Goal: Task Accomplishment & Management: Use online tool/utility

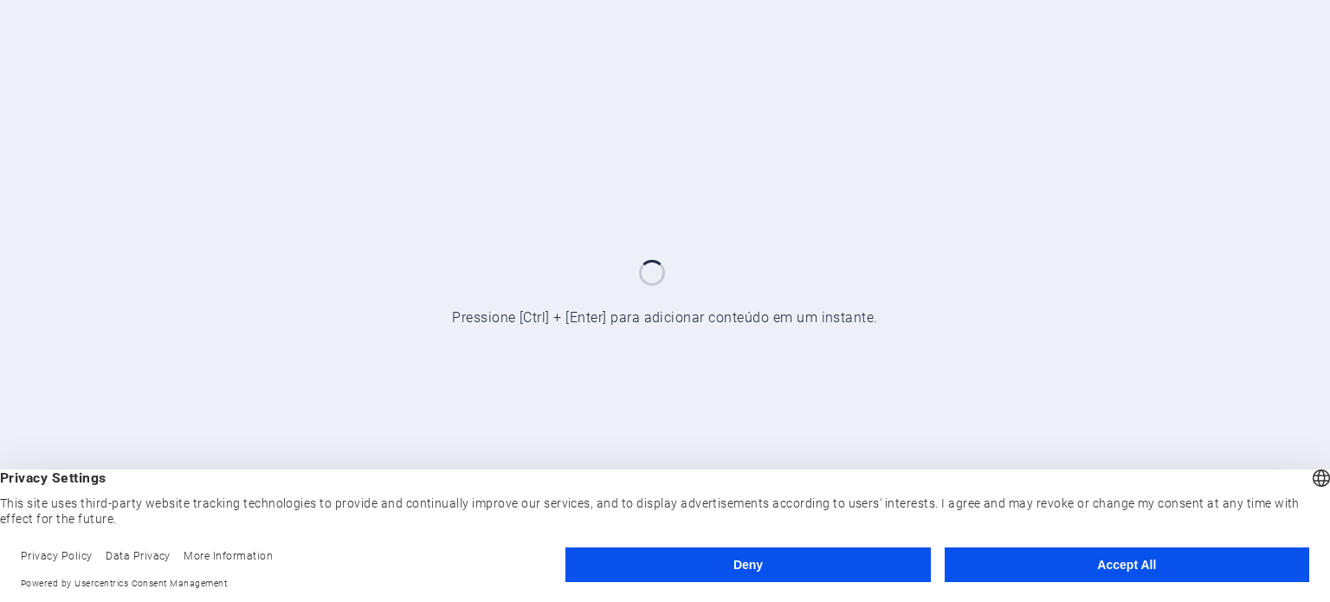
click at [1125, 570] on button "Accept All" at bounding box center [1126, 564] width 364 height 35
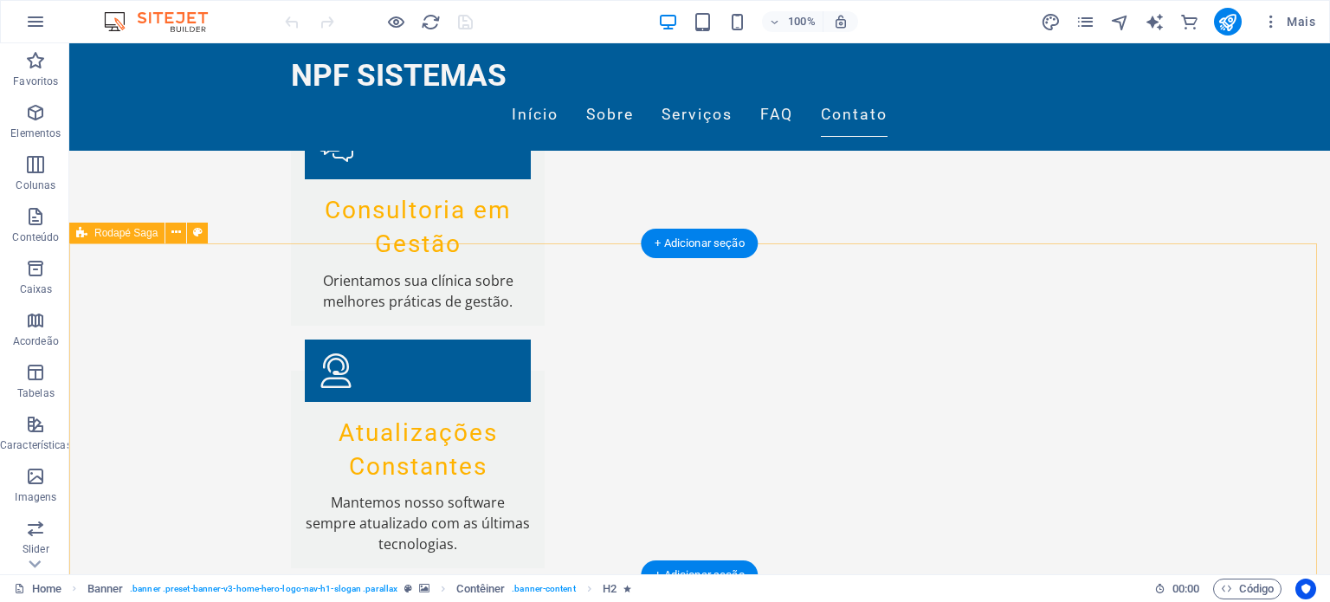
scroll to position [4595, 0]
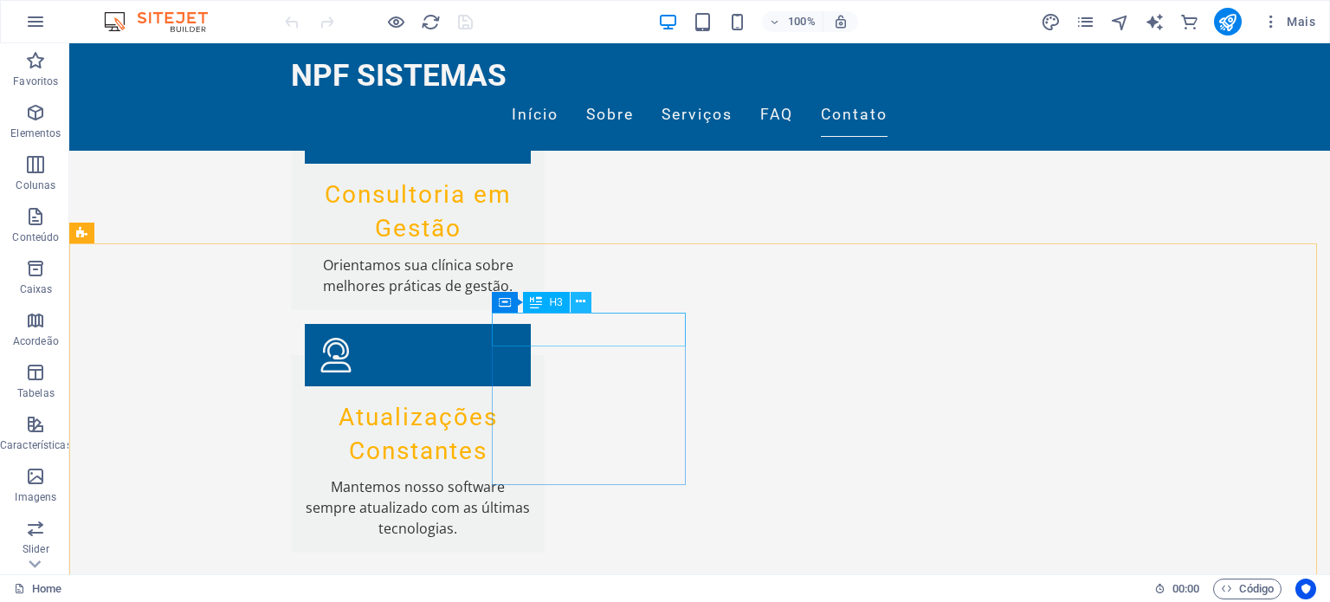
click at [587, 305] on button at bounding box center [580, 302] width 21 height 21
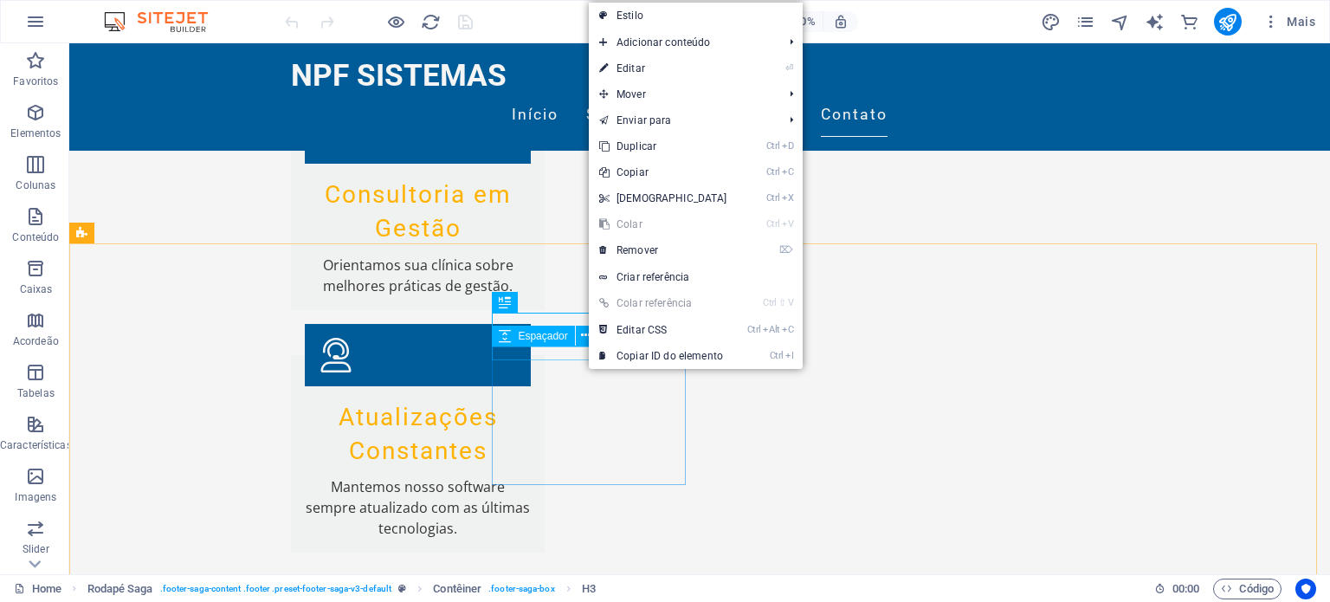
click at [547, 333] on span "Espaçador" at bounding box center [542, 336] width 49 height 10
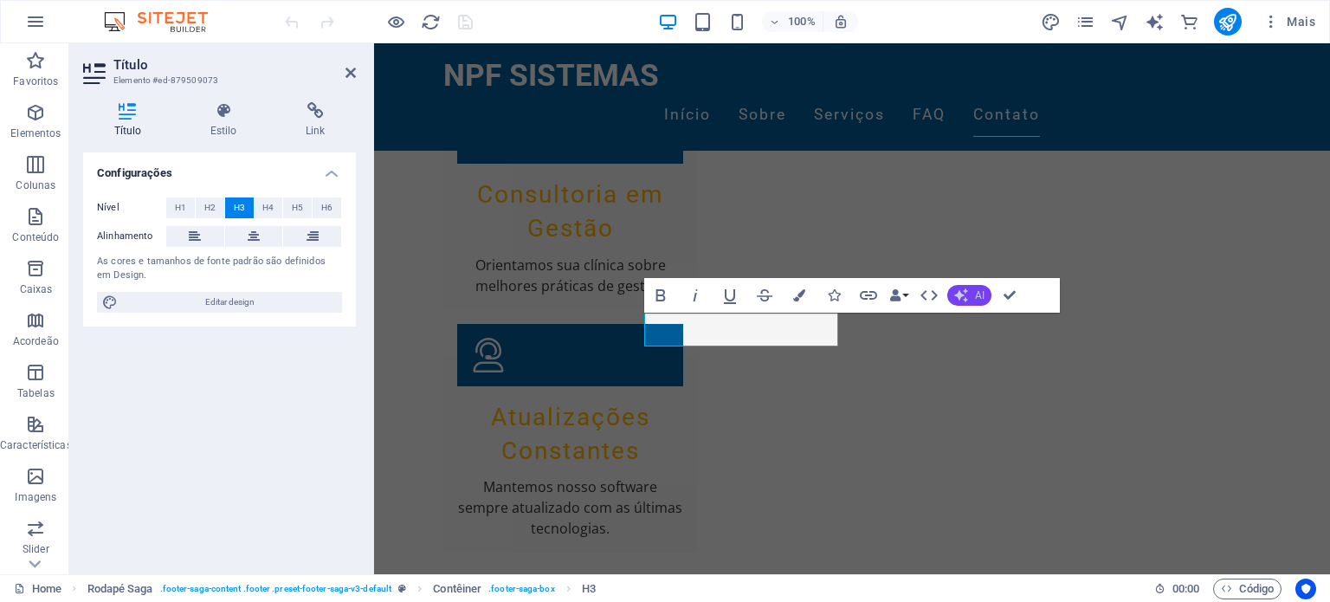
click at [976, 293] on span "AI" at bounding box center [980, 295] width 10 height 10
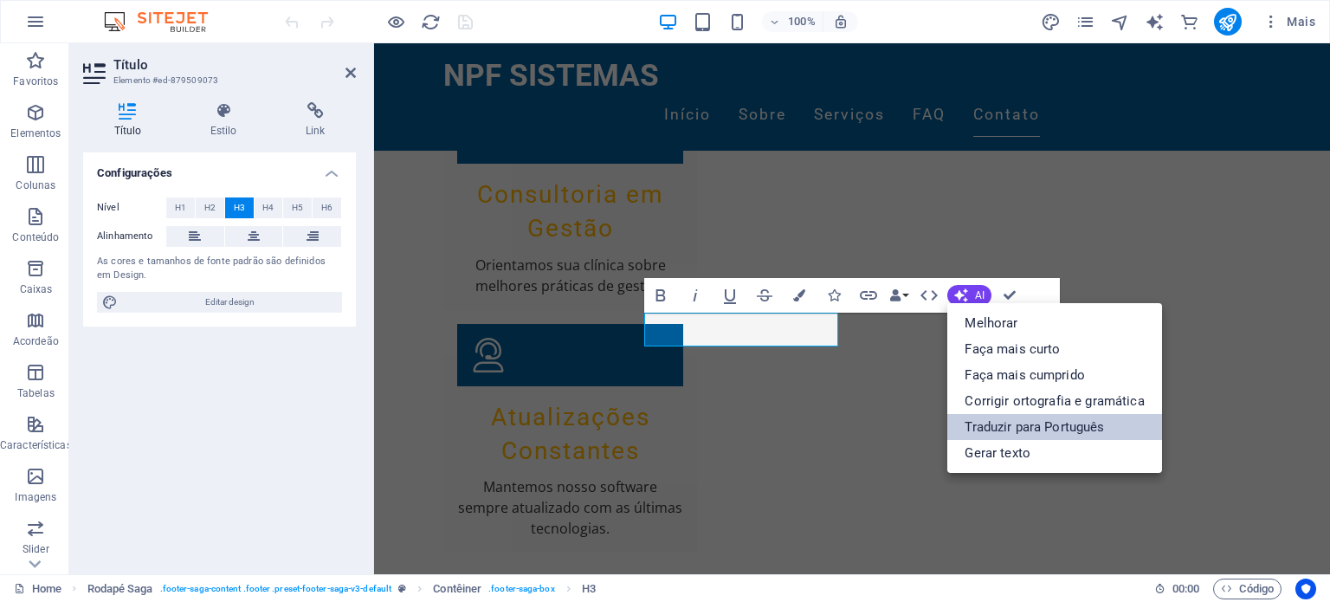
click at [1010, 424] on link "Traduzir para Português" at bounding box center [1054, 427] width 214 height 26
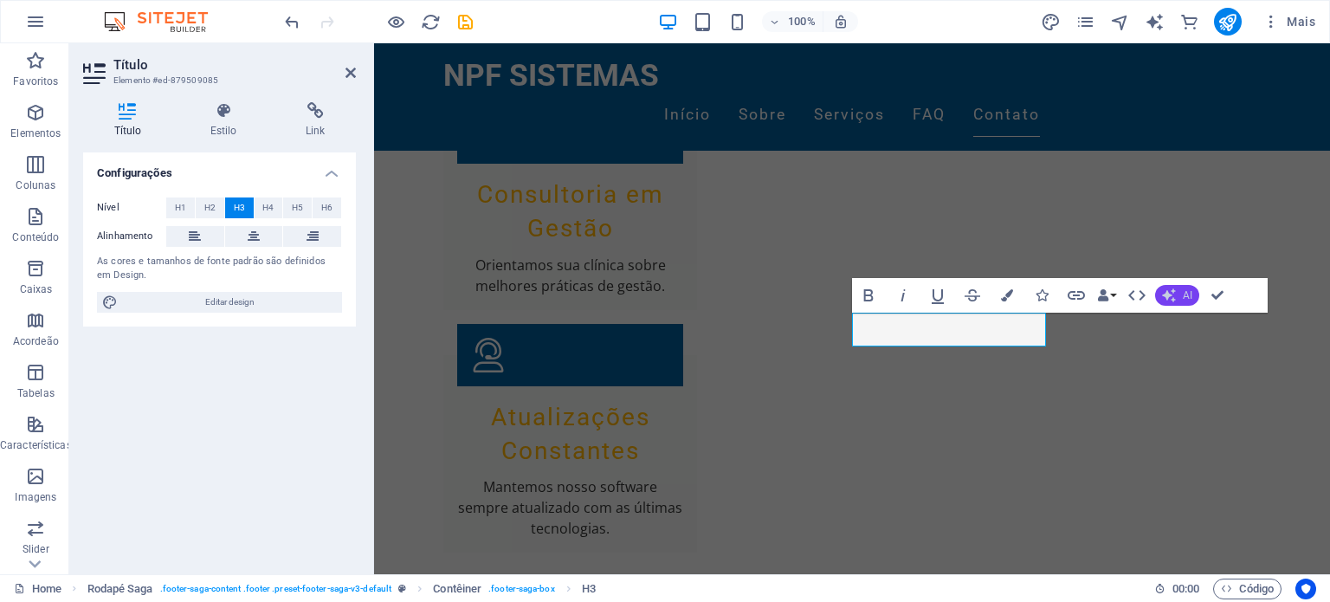
click at [1182, 289] on button "AI" at bounding box center [1177, 295] width 44 height 21
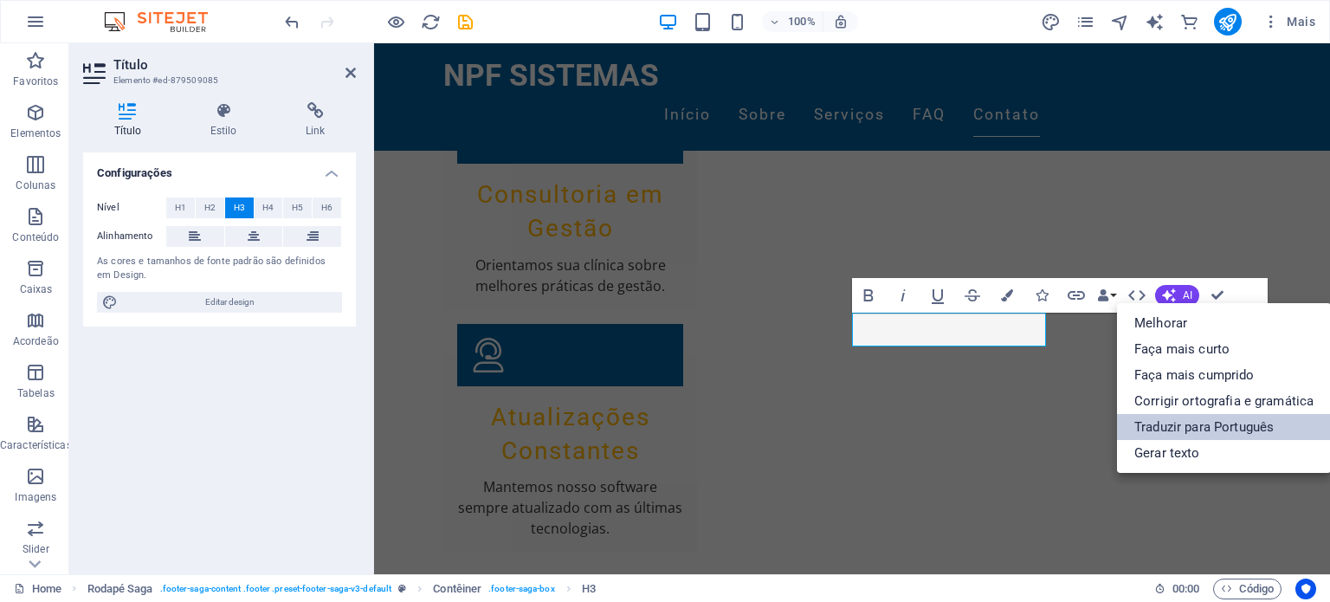
click at [1192, 425] on link "Traduzir para Português" at bounding box center [1224, 427] width 214 height 26
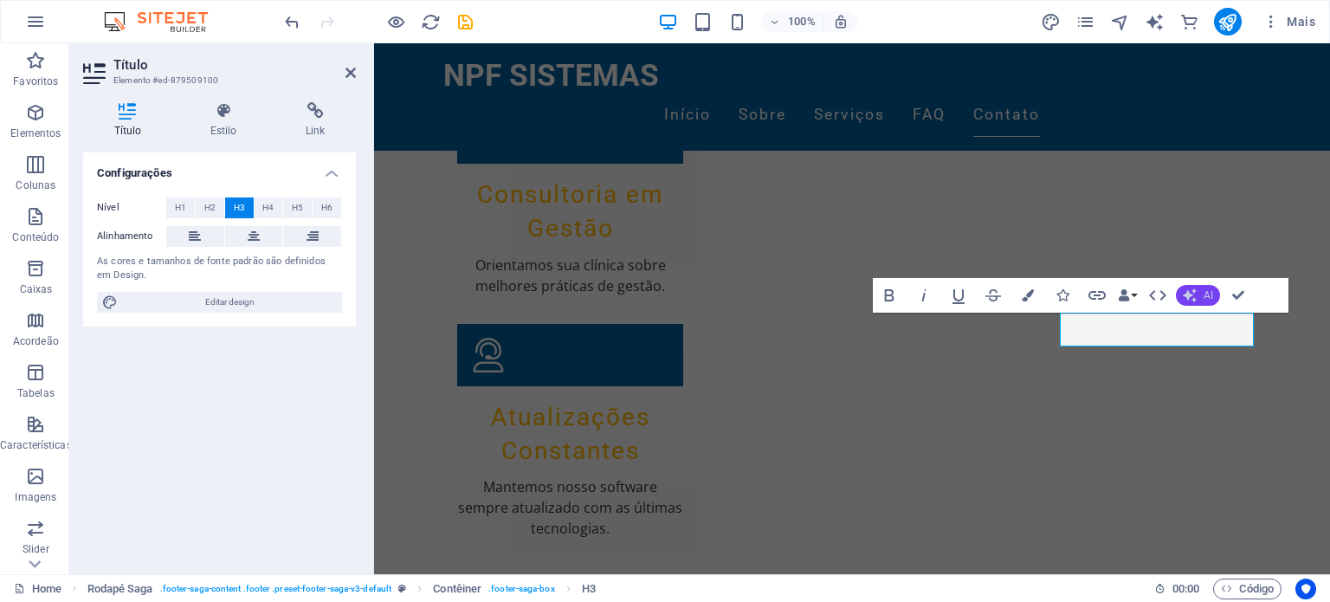
click at [1191, 293] on icon "button" at bounding box center [1189, 295] width 14 height 14
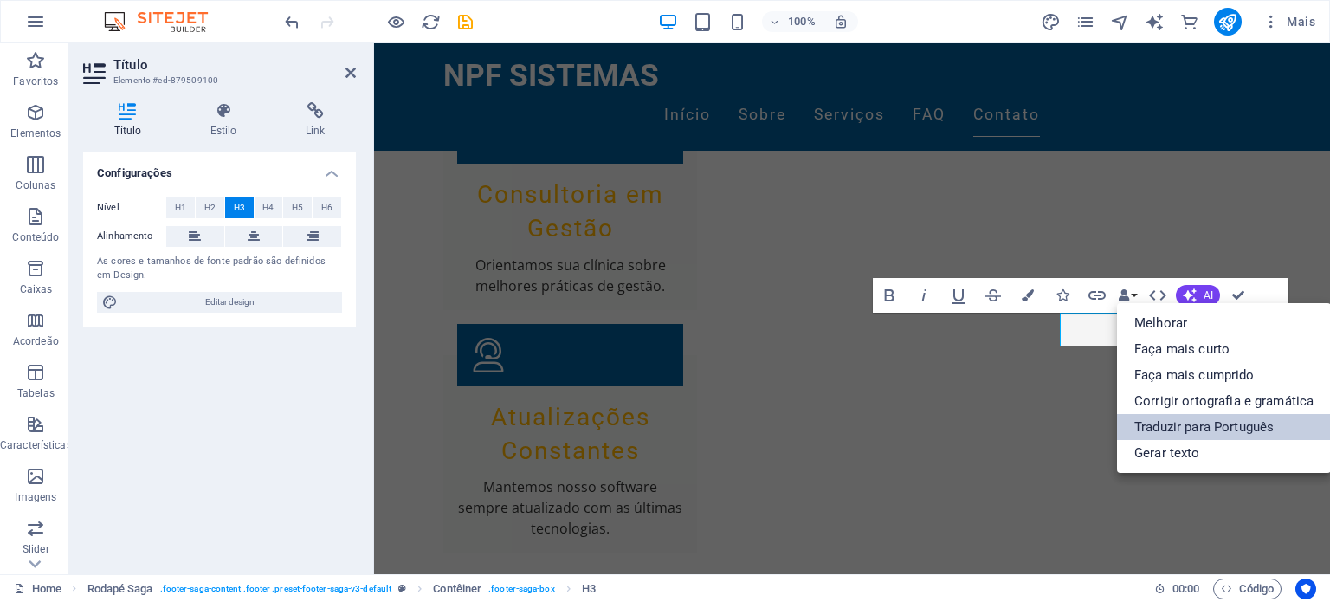
click at [1201, 418] on link "Traduzir para Português" at bounding box center [1224, 427] width 214 height 26
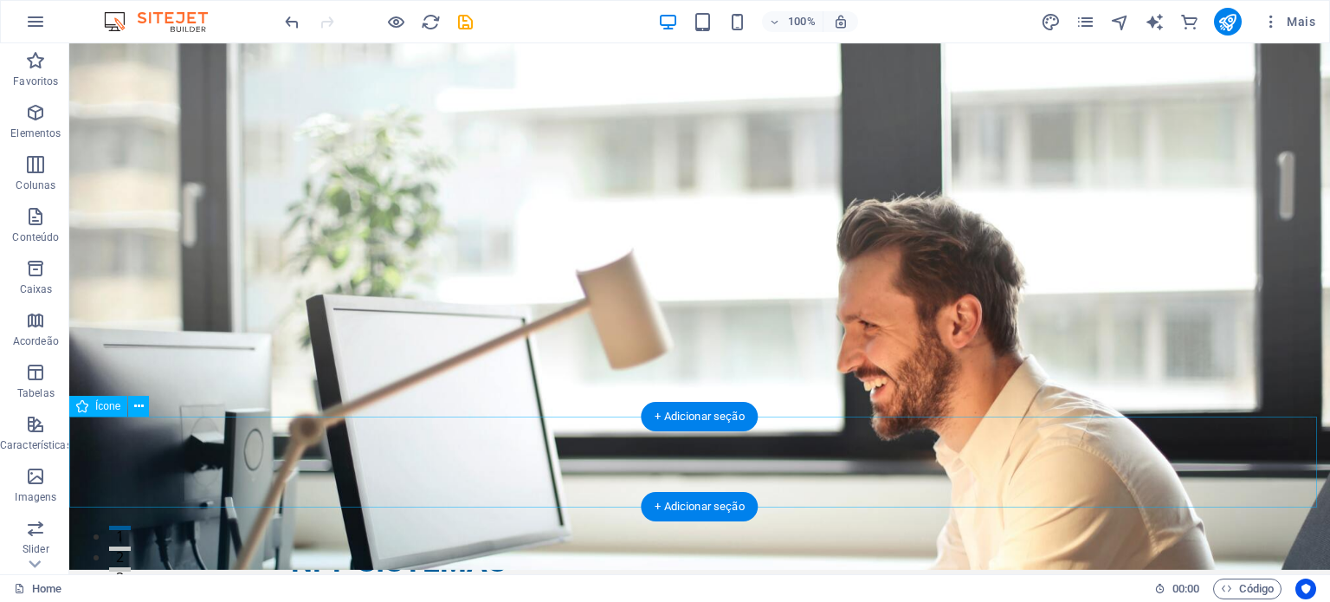
scroll to position [0, 0]
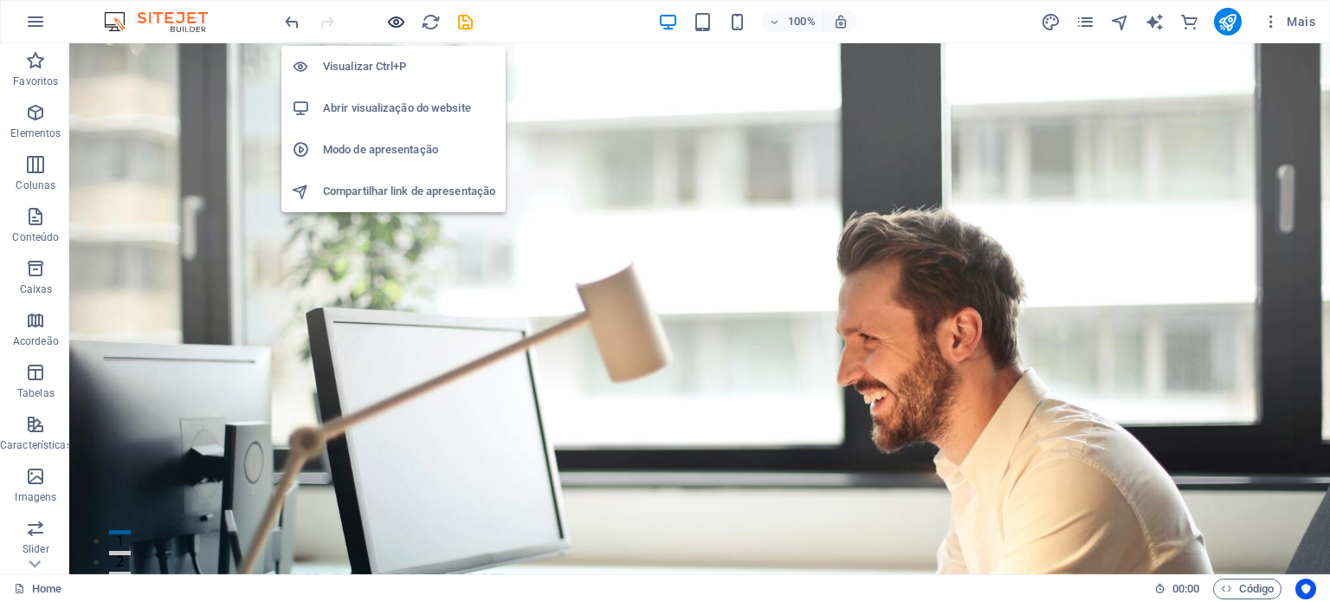
click at [392, 27] on icon "button" at bounding box center [396, 22] width 20 height 20
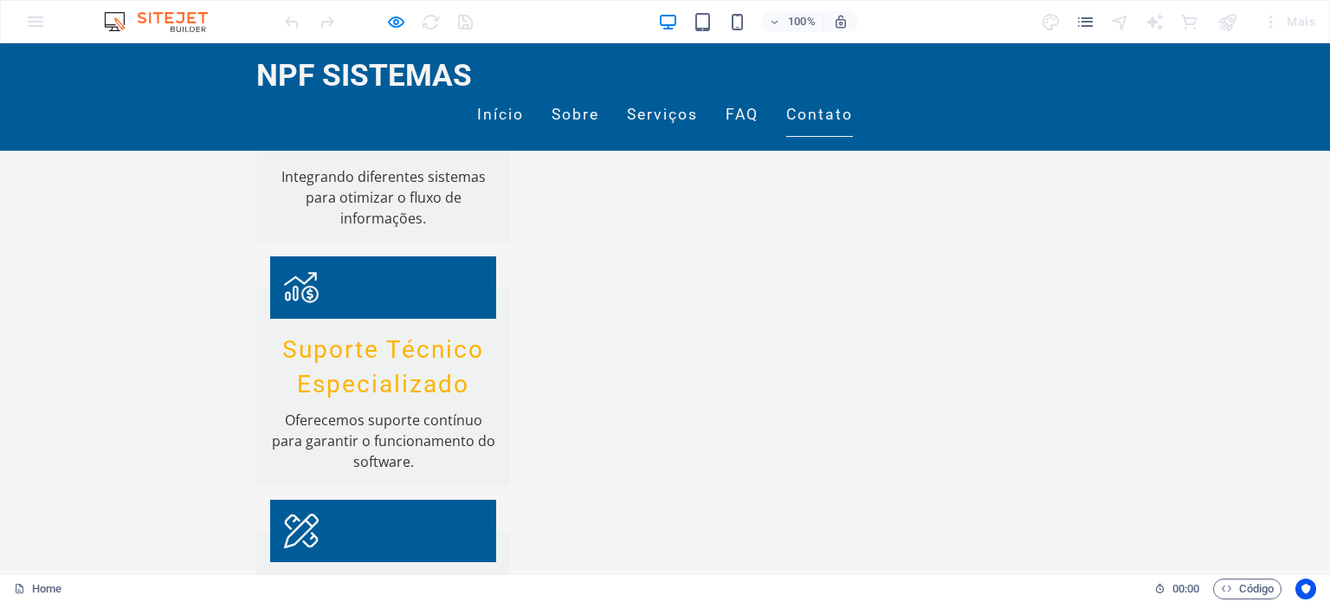
scroll to position [4314, 0]
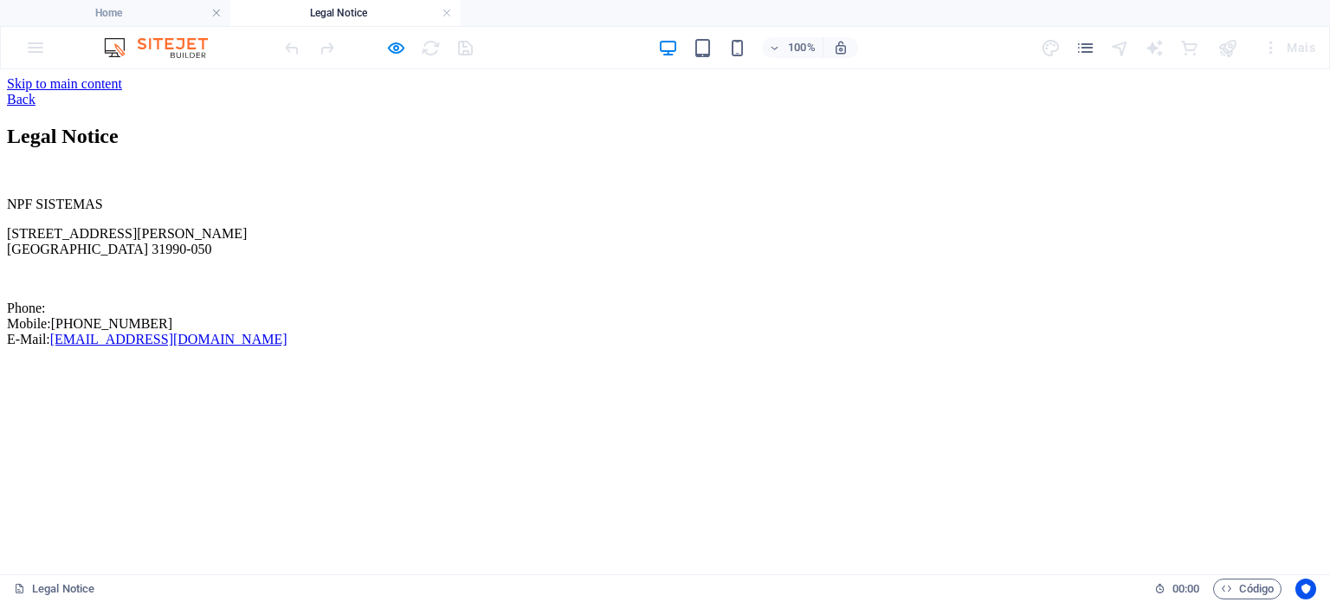
scroll to position [0, 0]
click at [260, 94] on div "Back" at bounding box center [665, 100] width 1316 height 16
click at [292, 95] on div "Back" at bounding box center [665, 100] width 1316 height 16
click at [258, 93] on div "Back" at bounding box center [665, 100] width 1316 height 16
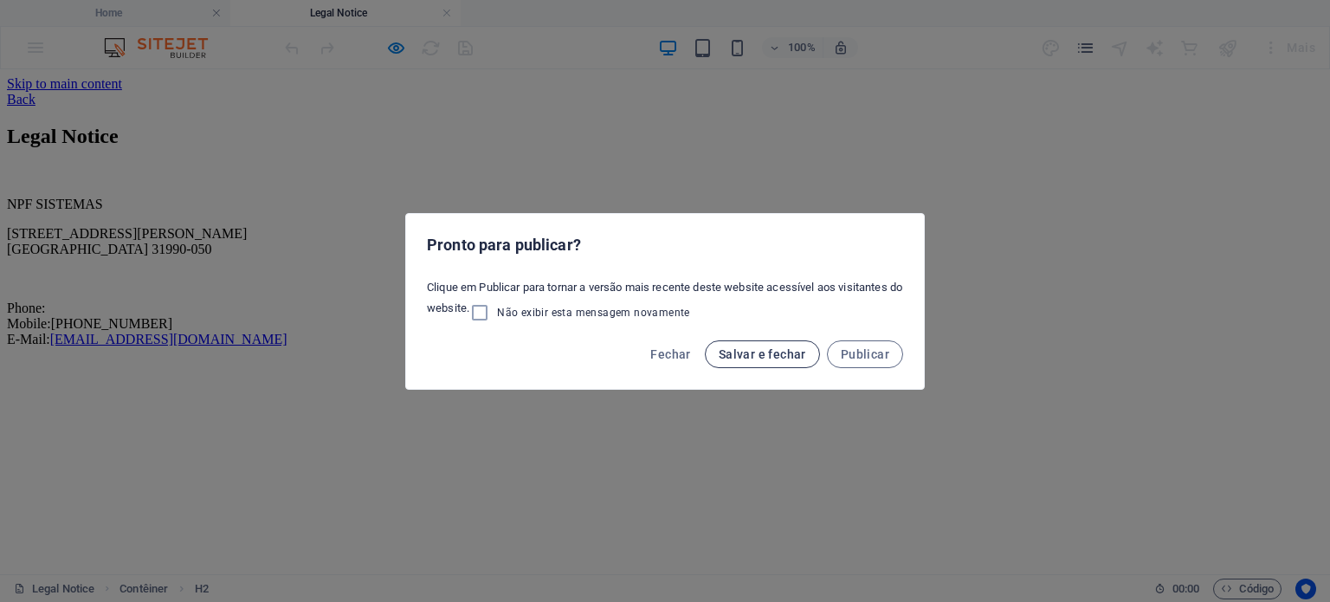
click at [786, 352] on span "Salvar e fechar" at bounding box center [761, 354] width 87 height 14
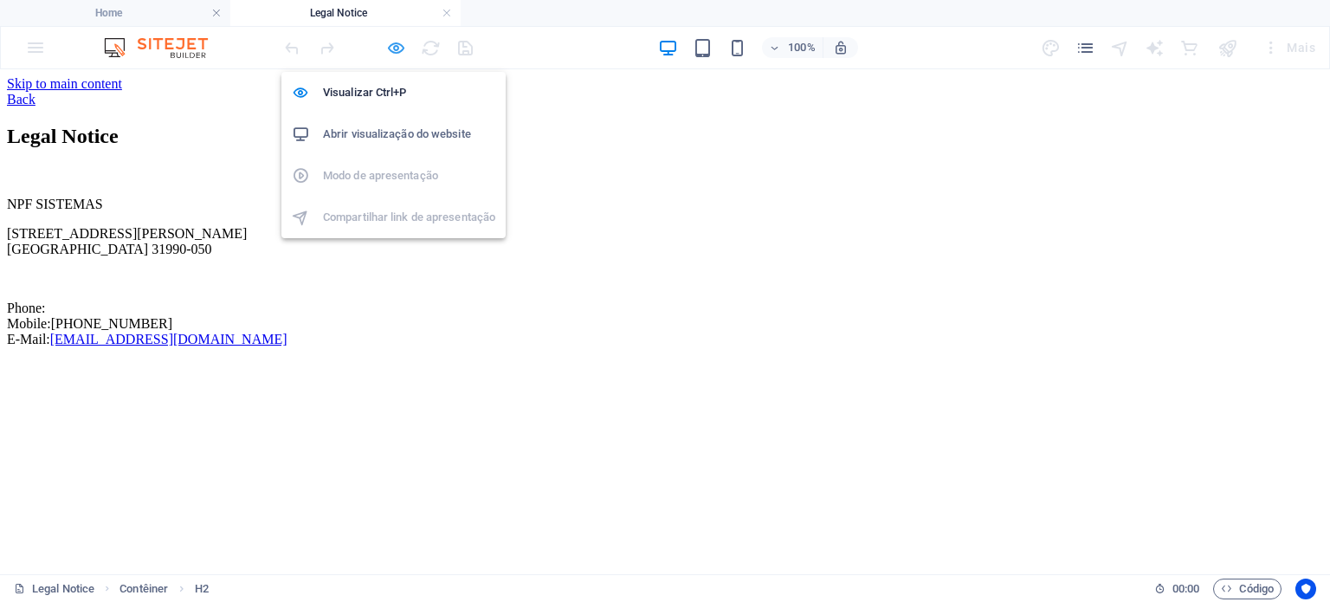
click at [396, 48] on icon "button" at bounding box center [396, 48] width 20 height 20
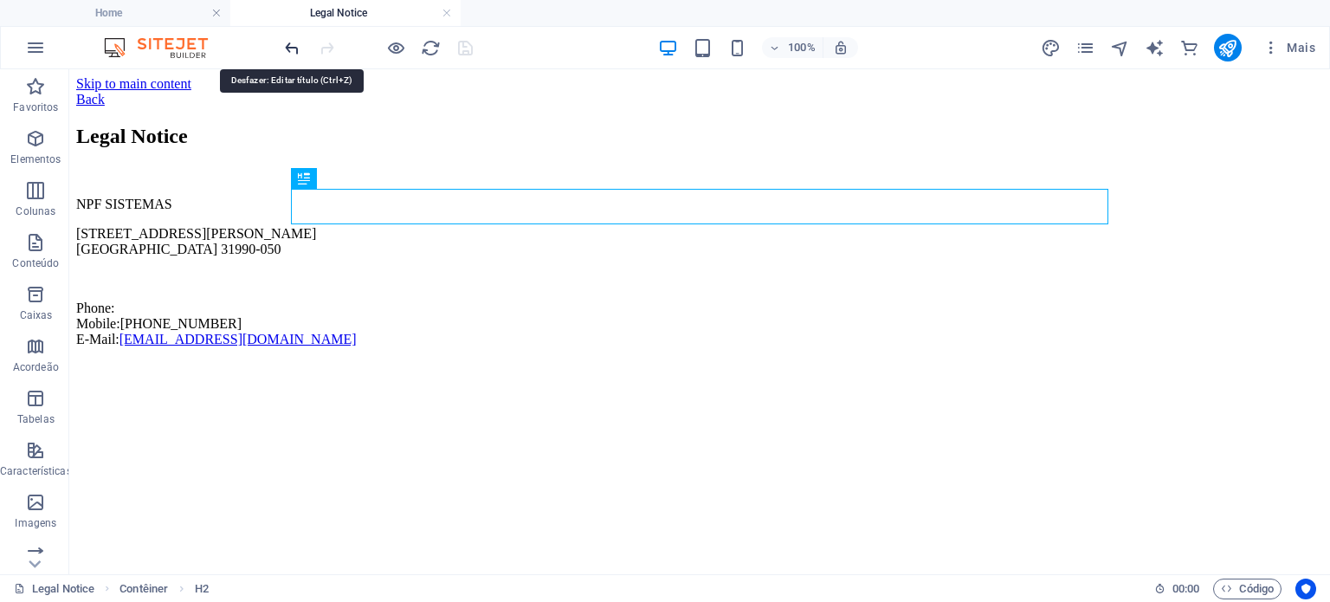
click at [293, 48] on icon "undo" at bounding box center [292, 48] width 20 height 20
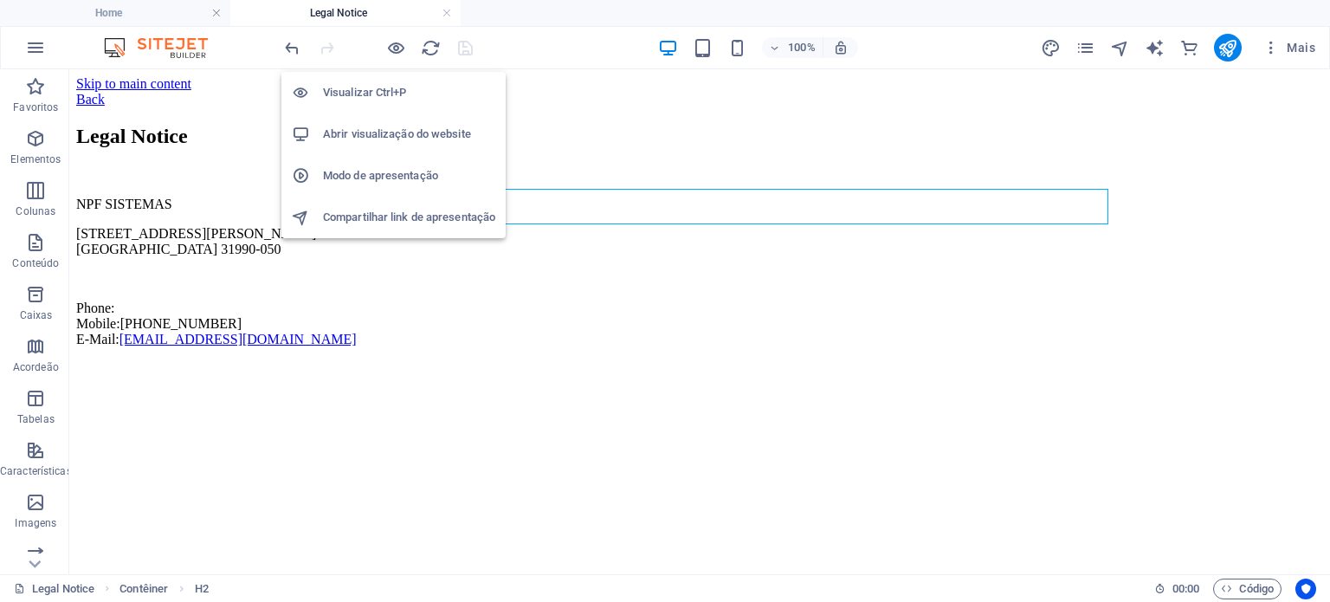
click at [382, 87] on h6 "Visualizar Ctrl+P" at bounding box center [409, 92] width 172 height 21
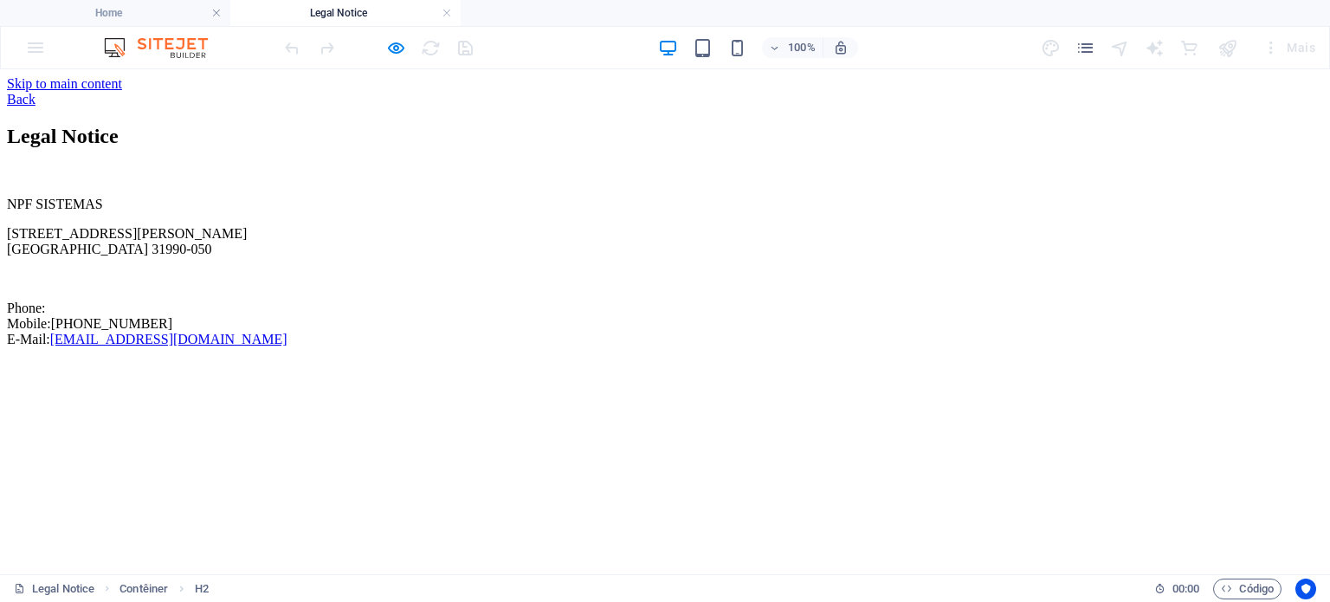
click at [35, 97] on link "Back" at bounding box center [21, 99] width 29 height 15
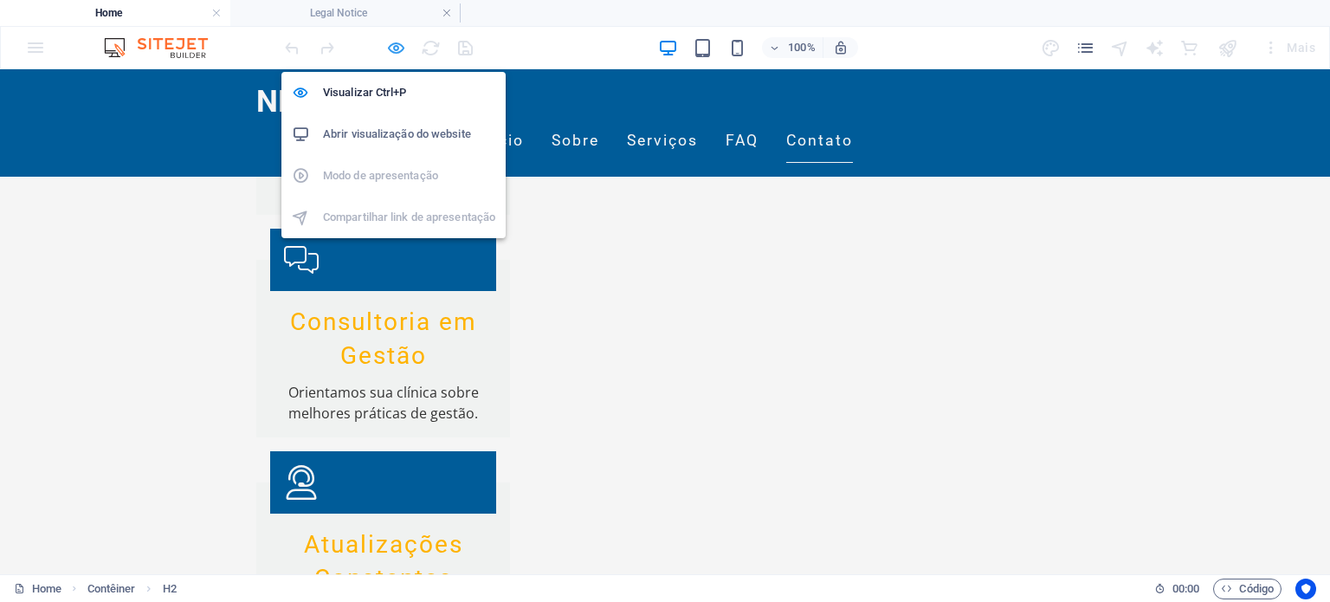
click at [397, 48] on icon "button" at bounding box center [396, 48] width 20 height 20
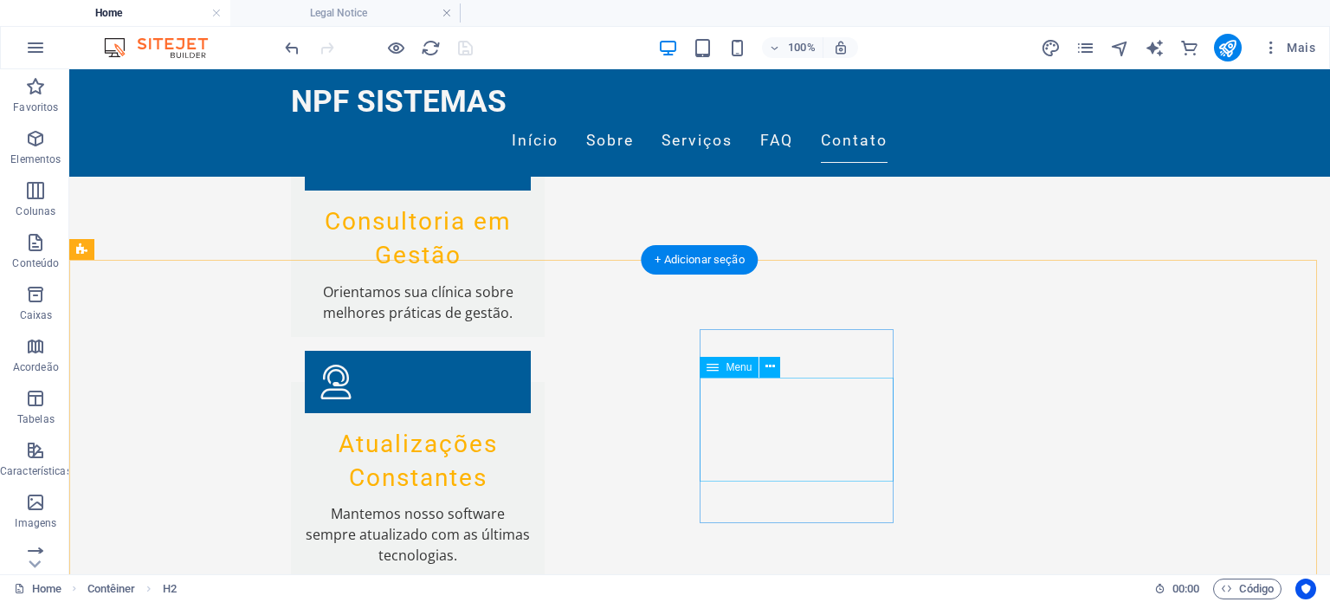
scroll to position [4573, 0]
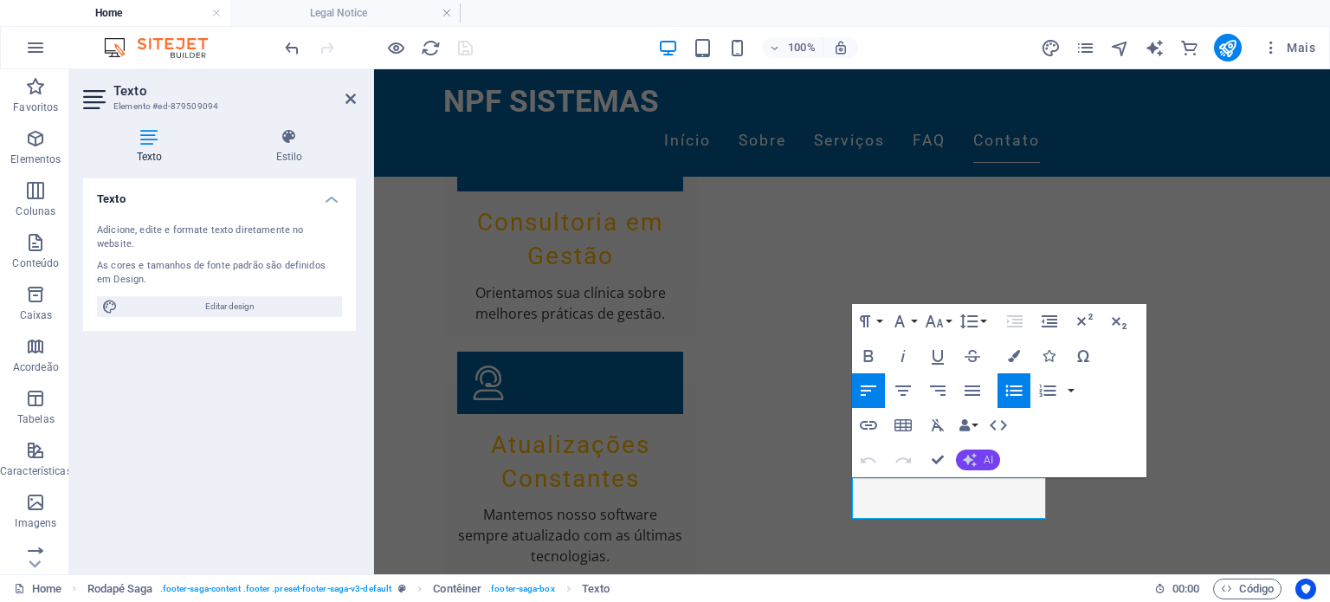
click at [993, 460] on span "AI" at bounding box center [988, 459] width 10 height 10
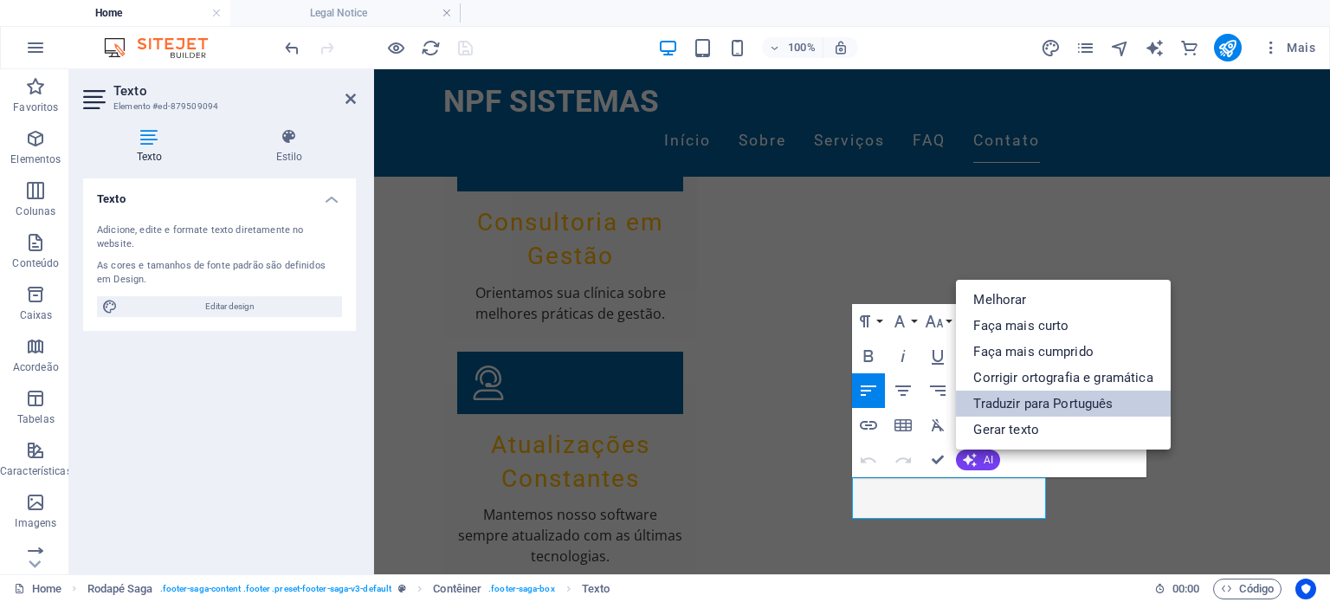
click at [1039, 402] on link "Traduzir para Português" at bounding box center [1063, 403] width 214 height 26
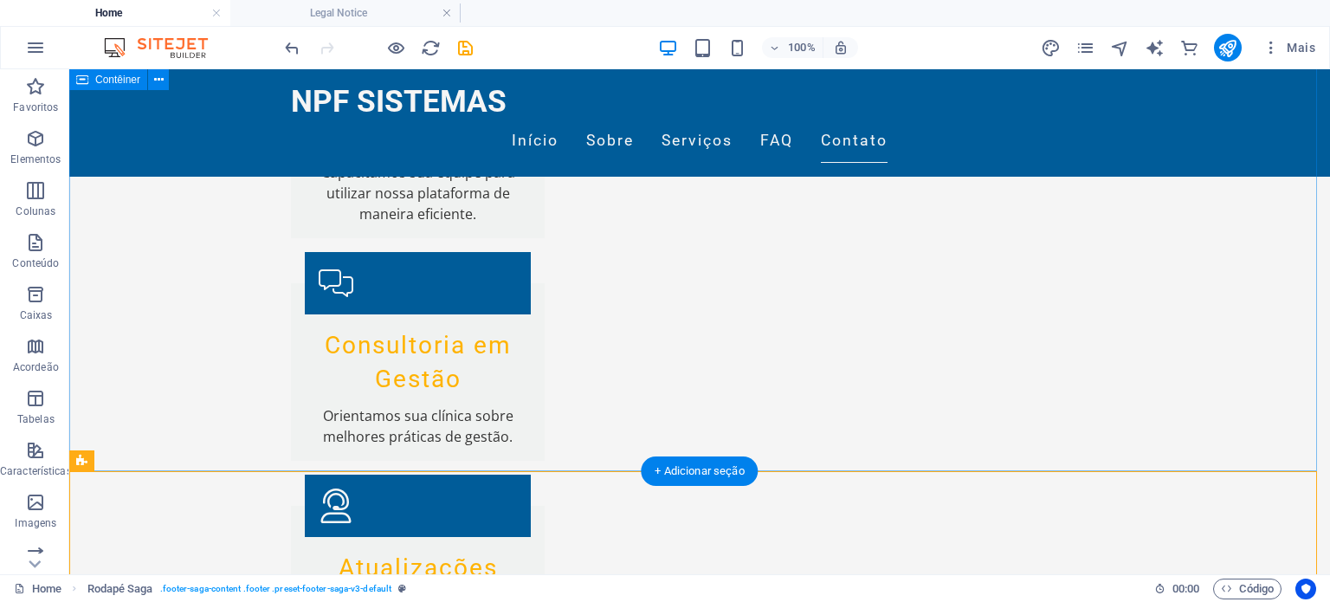
scroll to position [4227, 0]
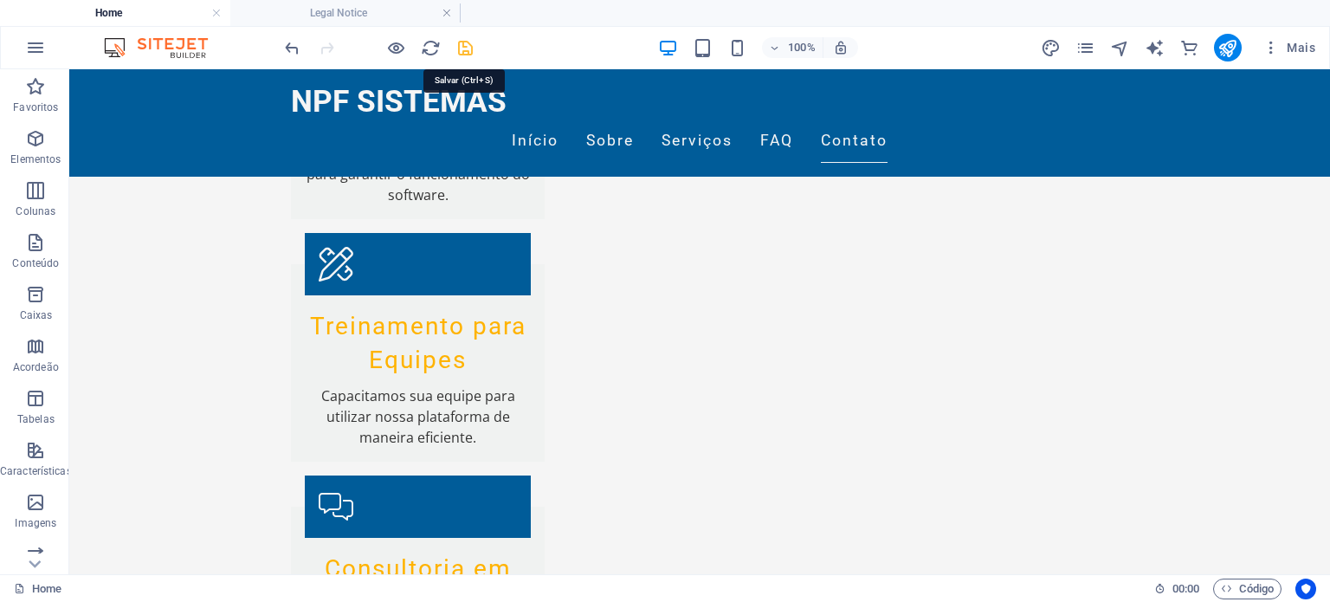
click at [466, 48] on icon "save" at bounding box center [465, 48] width 20 height 20
checkbox input "false"
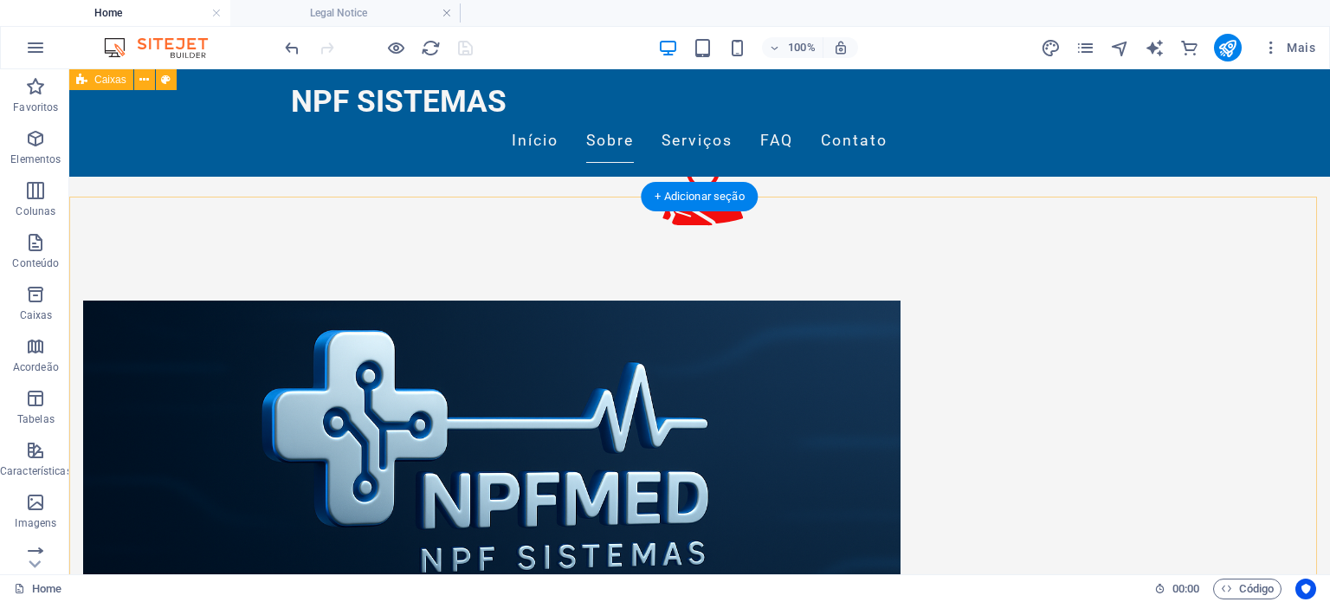
scroll to position [851, 0]
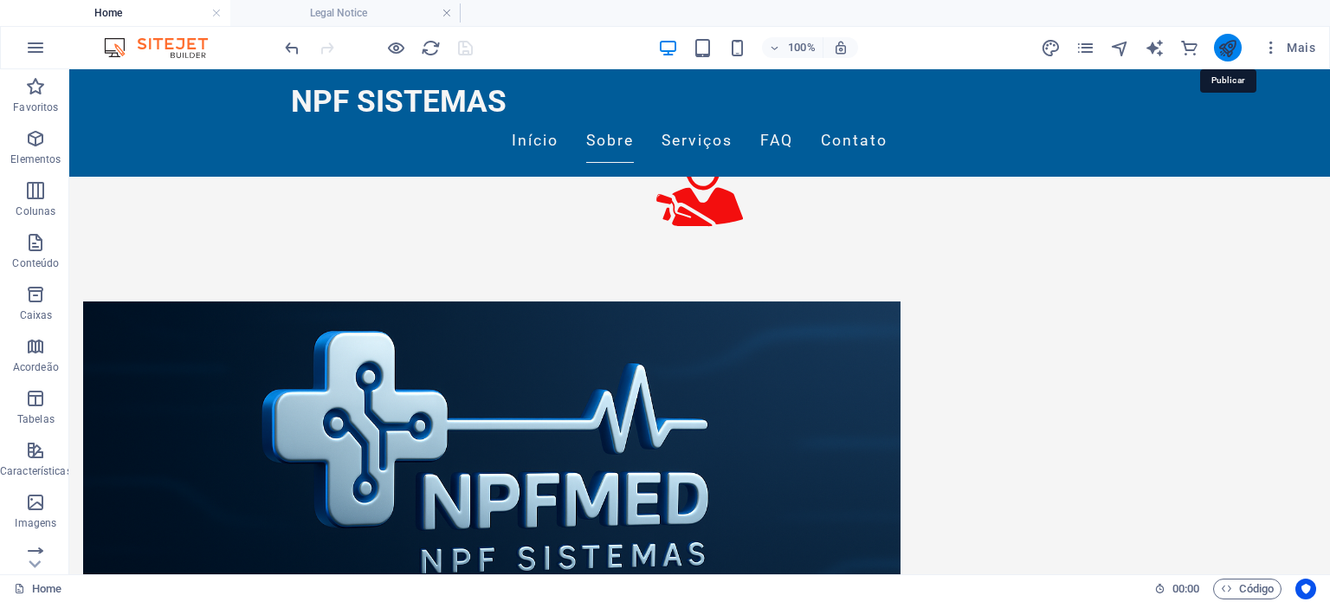
click at [1223, 44] on icon "publish" at bounding box center [1227, 48] width 20 height 20
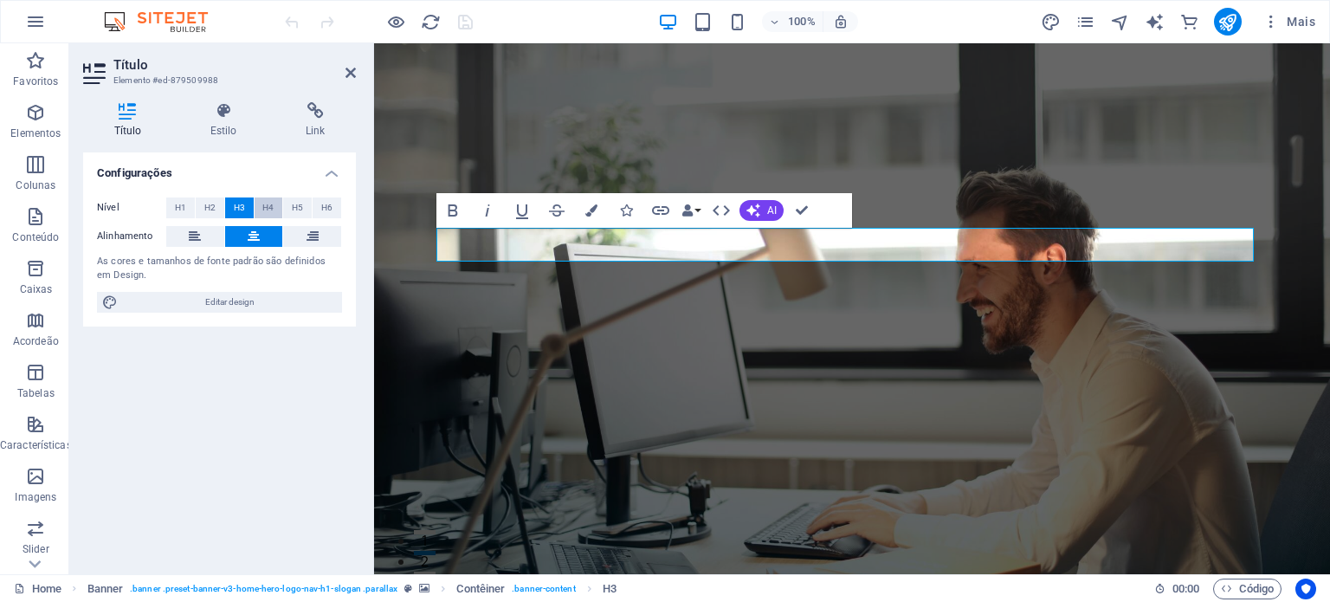
click at [273, 208] on span "H4" at bounding box center [267, 207] width 11 height 21
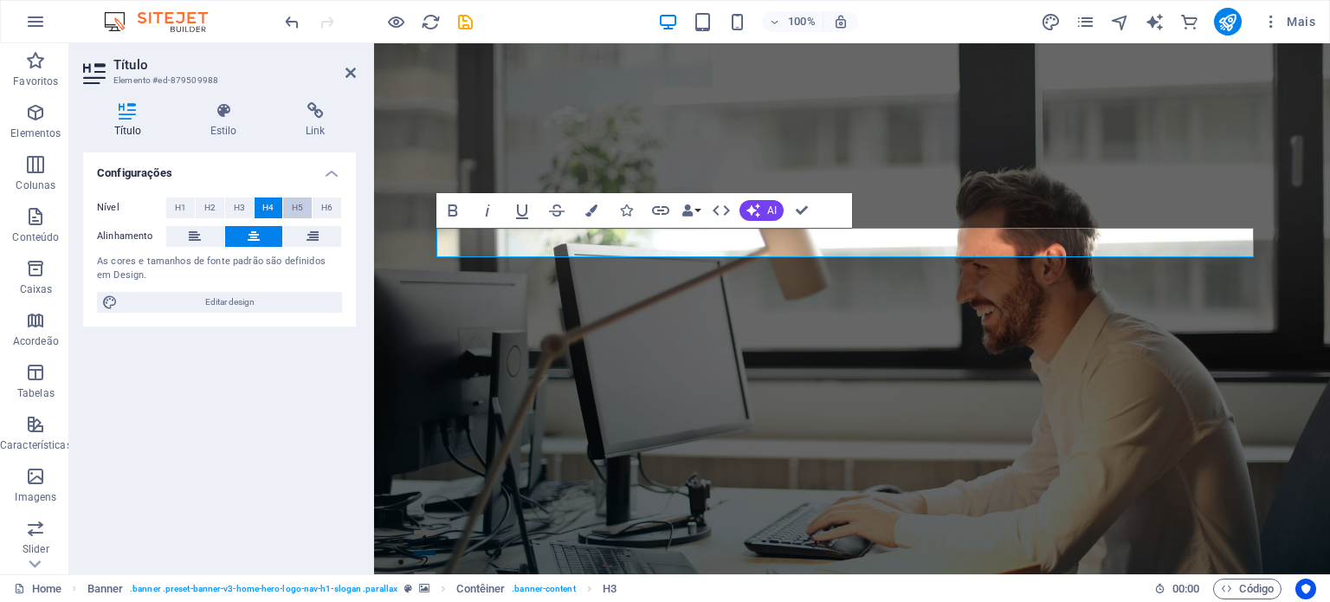
click at [296, 208] on span "H5" at bounding box center [297, 207] width 11 height 21
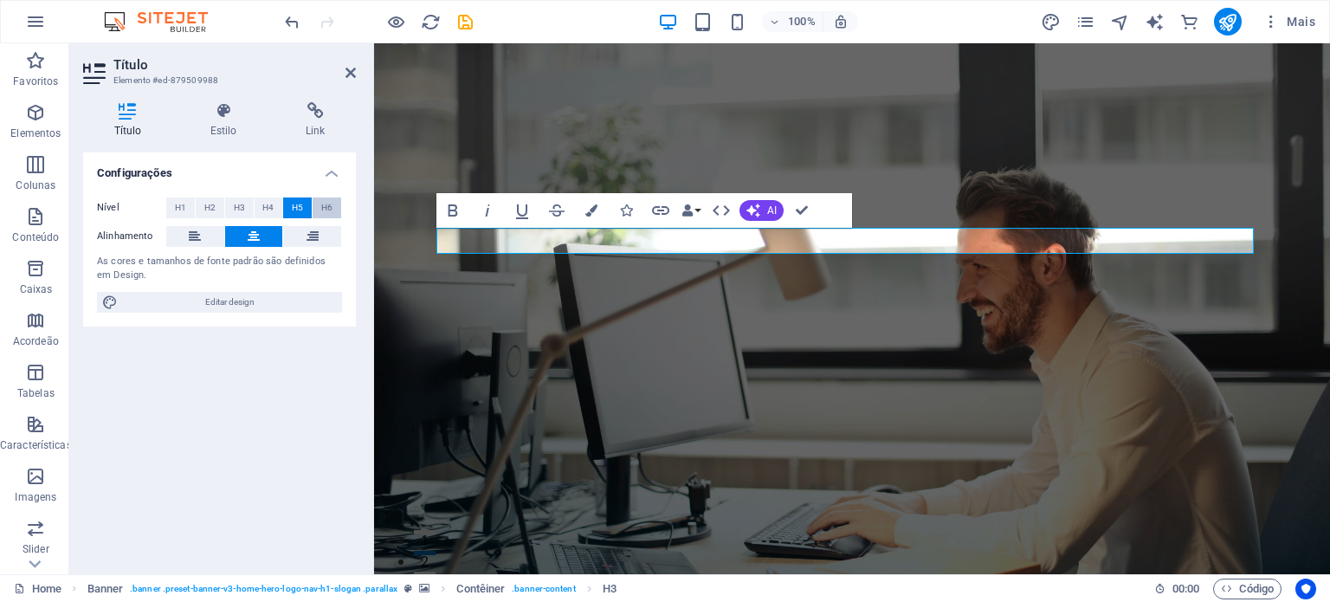
click at [319, 208] on button "H6" at bounding box center [326, 207] width 29 height 21
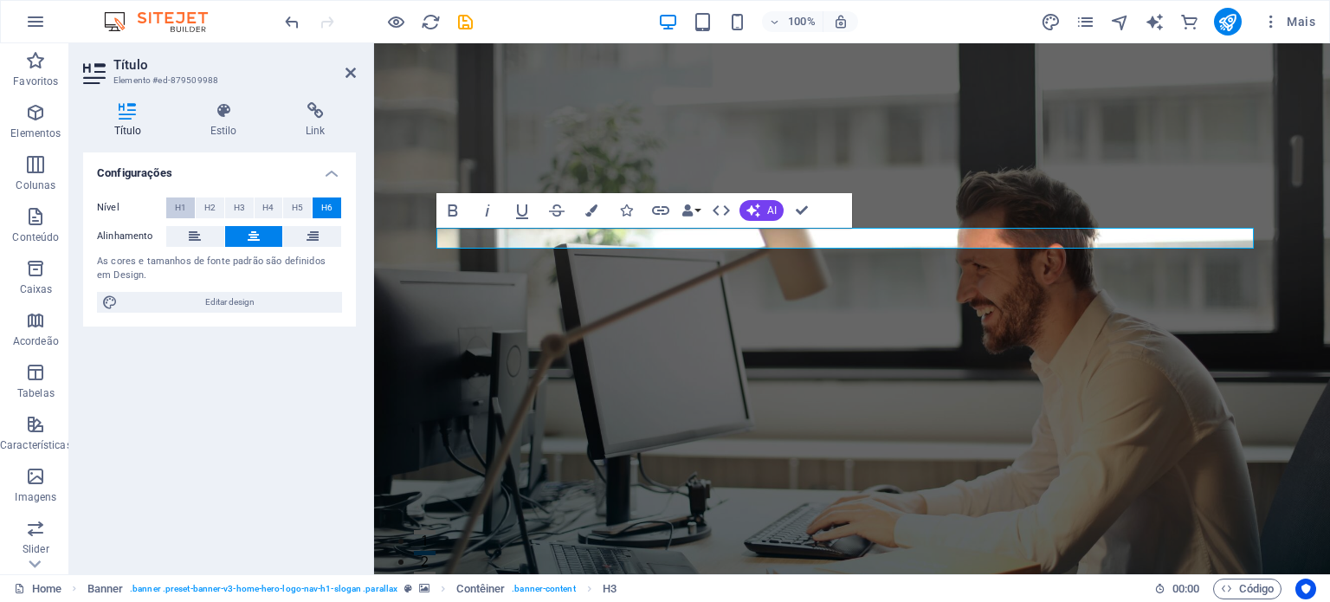
click at [184, 212] on span "H1" at bounding box center [180, 207] width 11 height 21
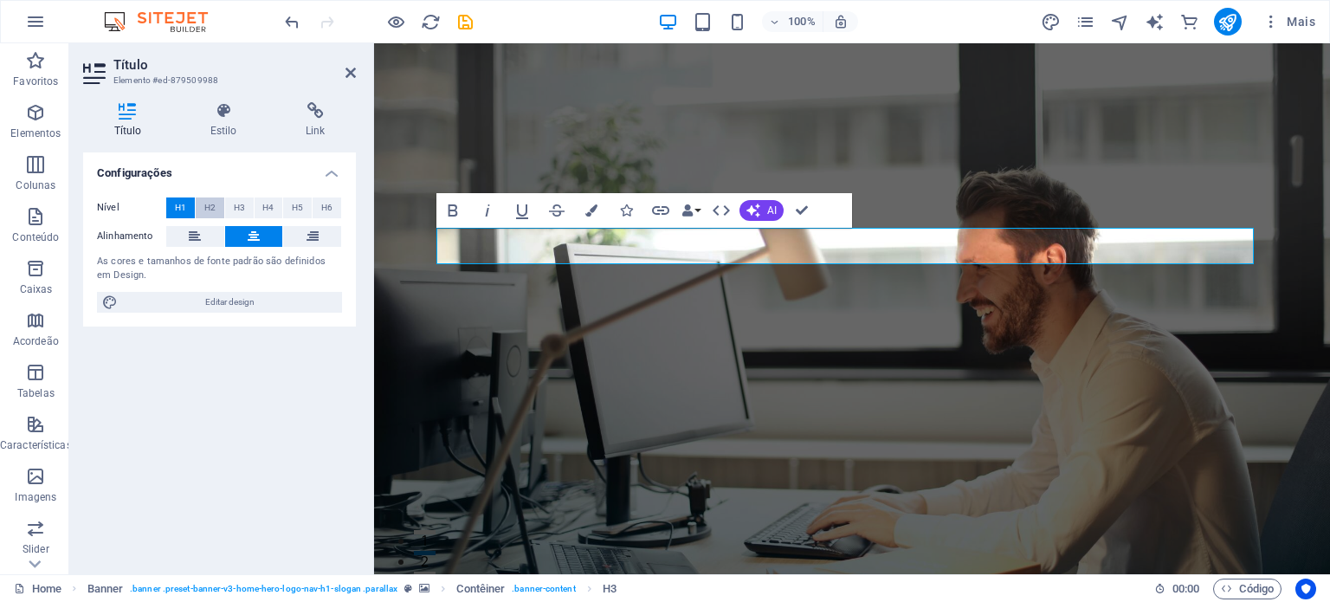
click at [207, 210] on span "H2" at bounding box center [209, 207] width 11 height 21
click at [238, 206] on span "H3" at bounding box center [239, 207] width 11 height 21
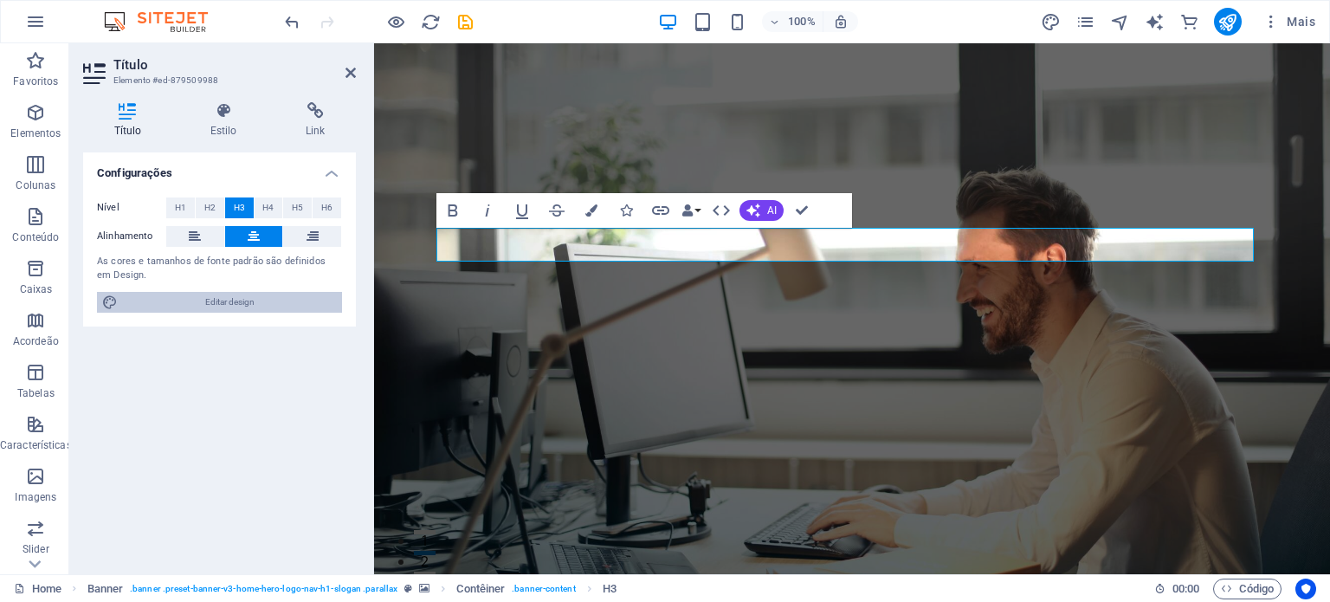
click at [245, 297] on span "Editar design" at bounding box center [230, 302] width 214 height 21
select select "rem"
select select "200"
select select "px"
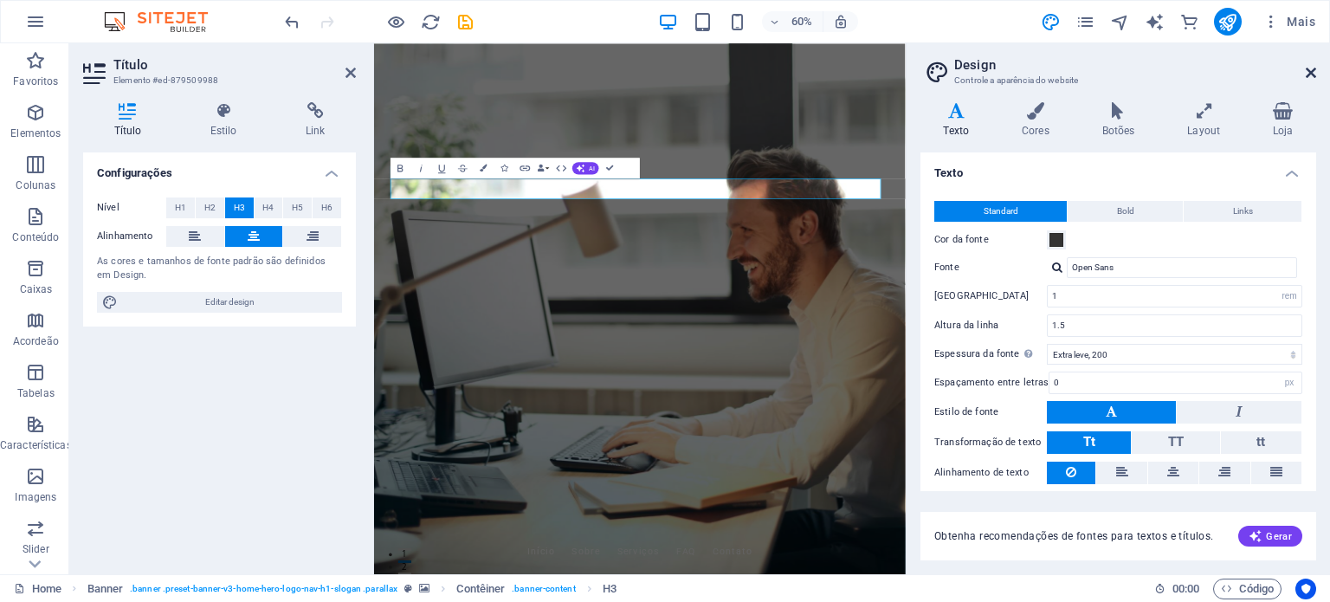
click at [1307, 71] on icon at bounding box center [1310, 73] width 10 height 14
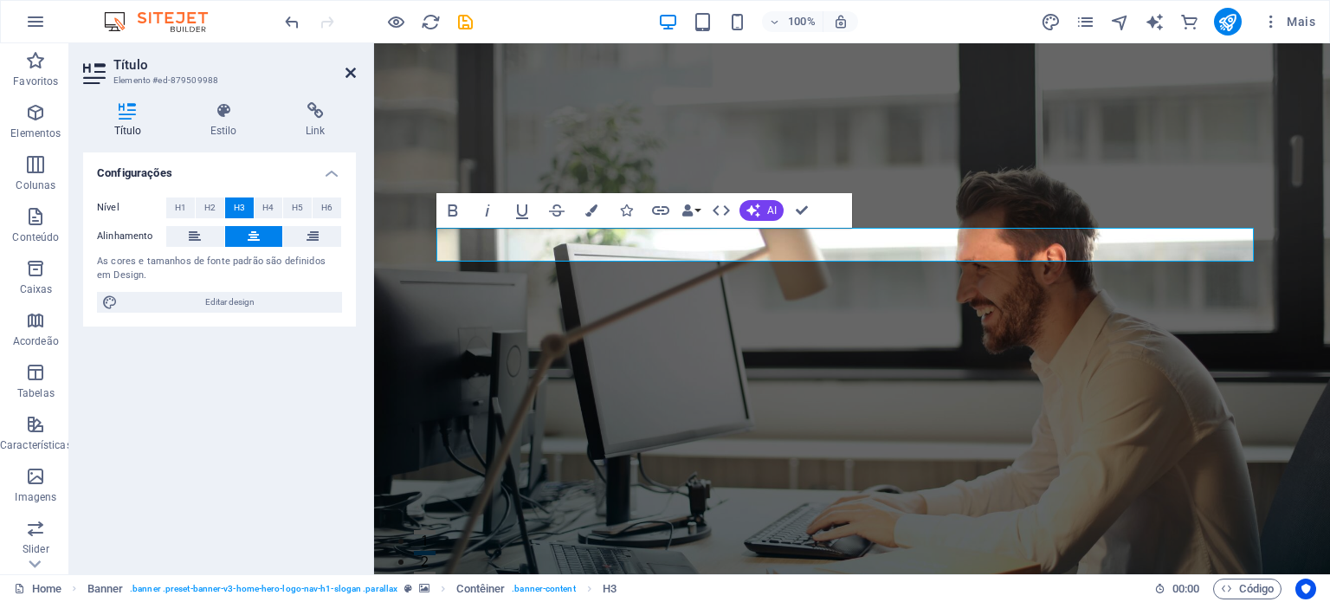
click at [352, 70] on icon at bounding box center [350, 73] width 10 height 14
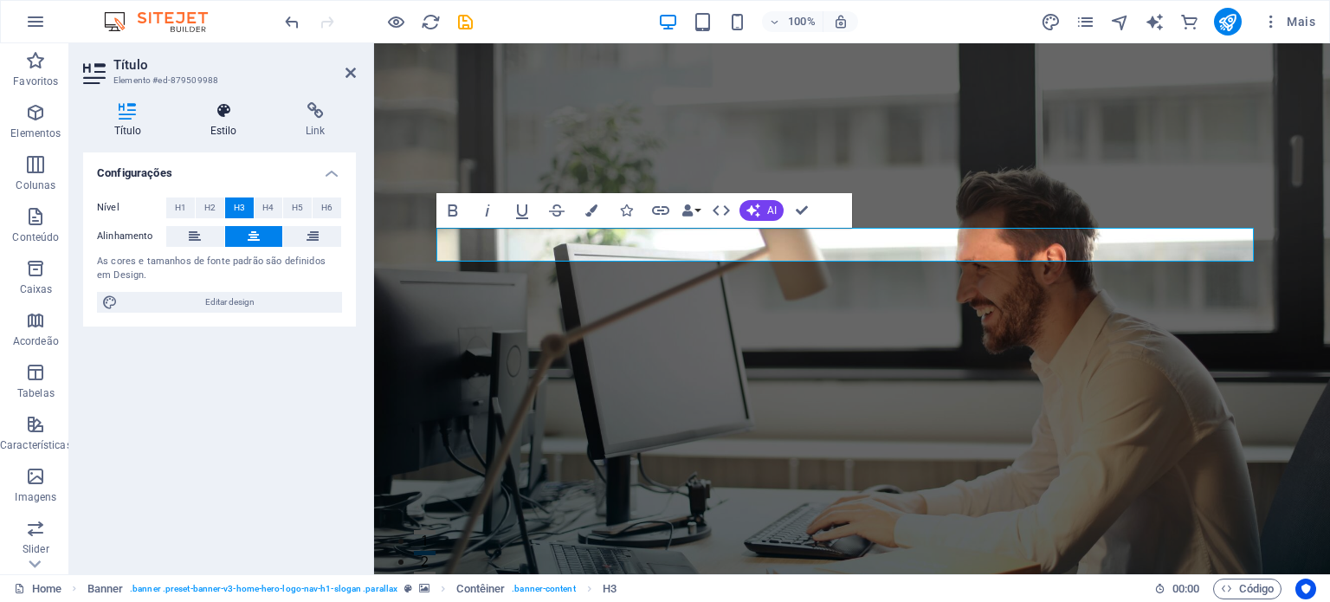
click at [212, 123] on h4 "Estilo" at bounding box center [226, 120] width 95 height 36
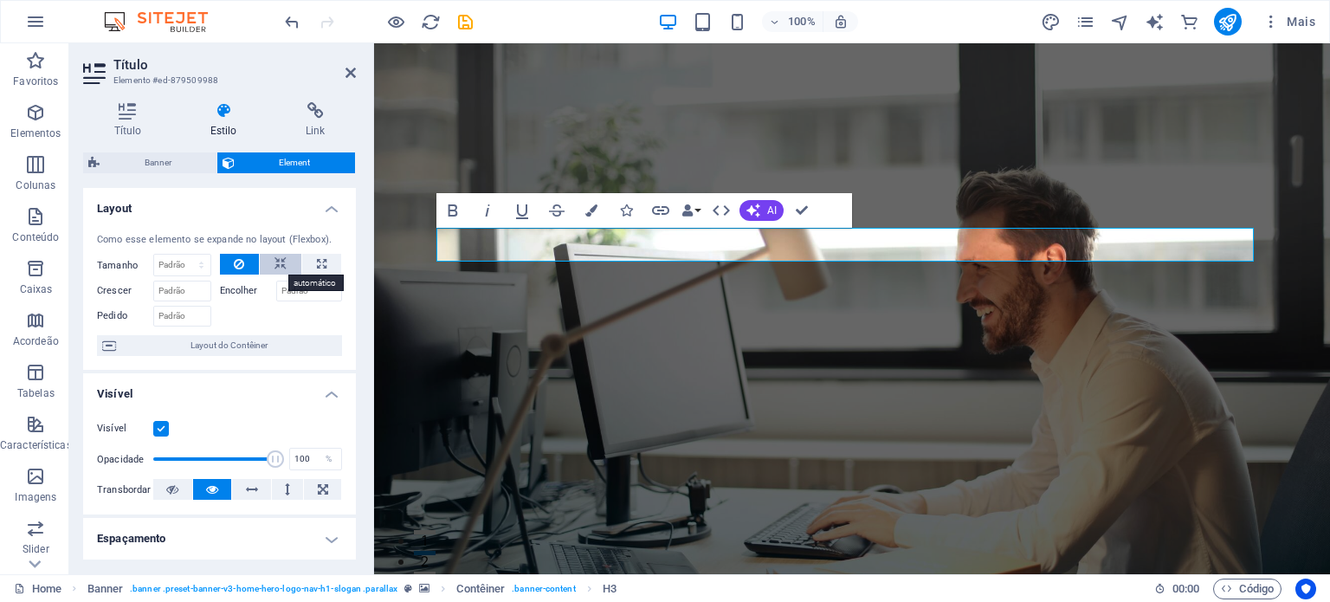
click at [269, 262] on button at bounding box center [281, 264] width 42 height 21
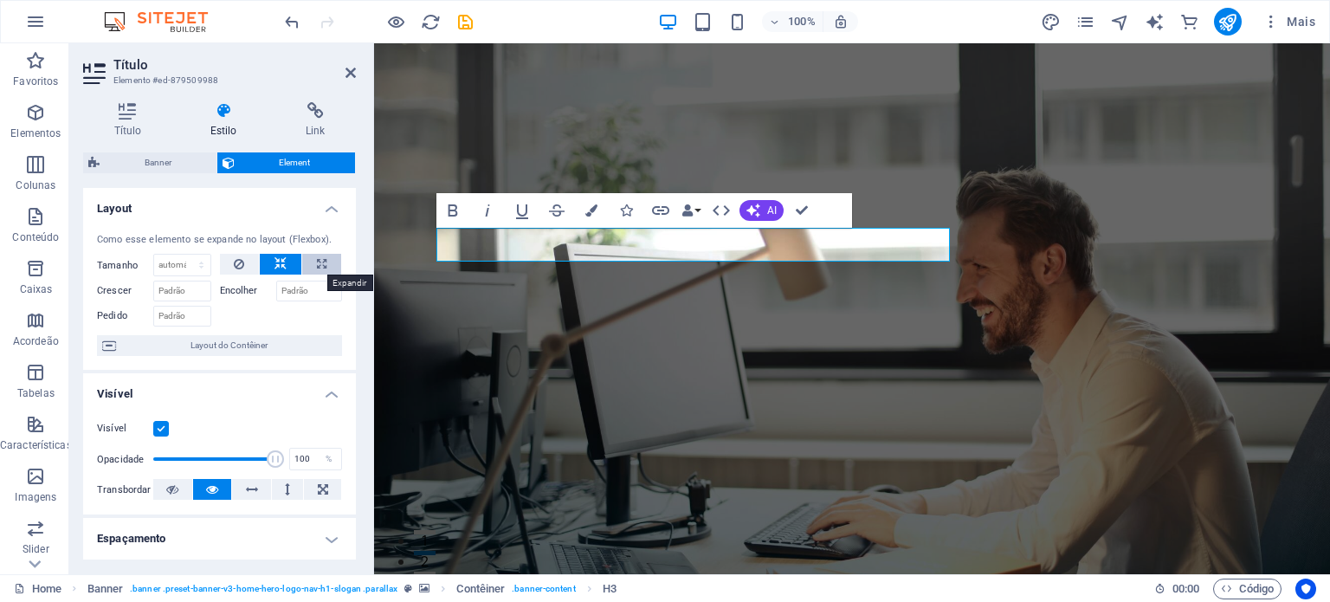
click at [317, 261] on icon at bounding box center [322, 264] width 10 height 21
type input "100"
select select "%"
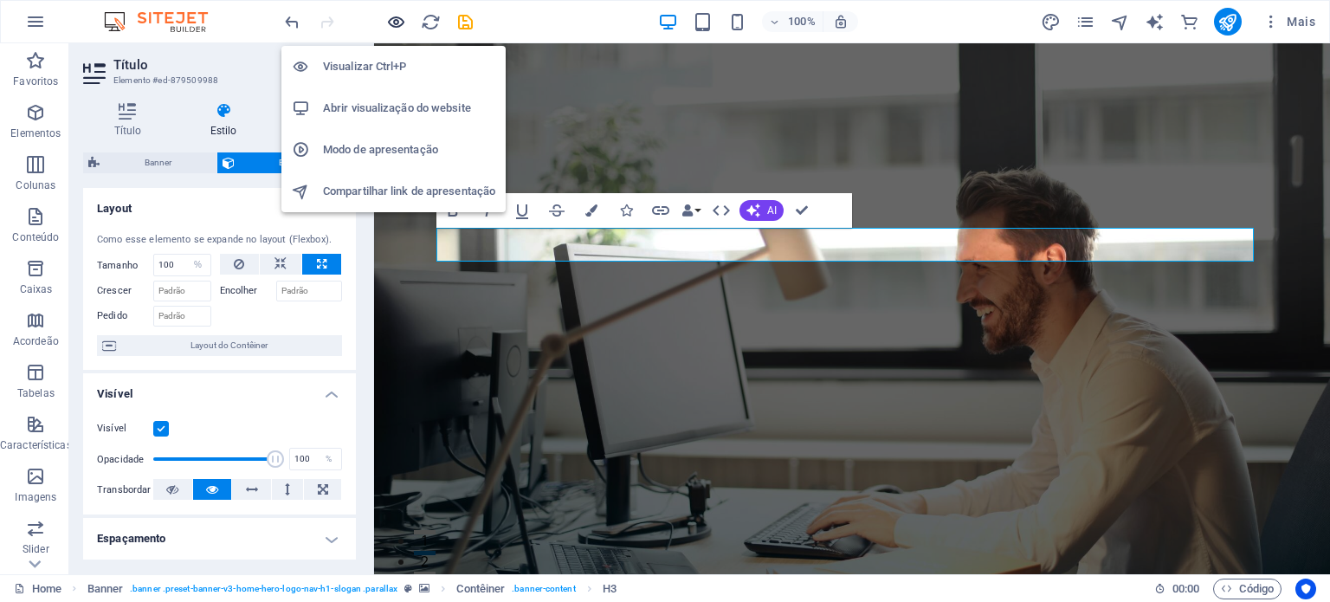
click at [388, 20] on icon "button" at bounding box center [396, 22] width 20 height 20
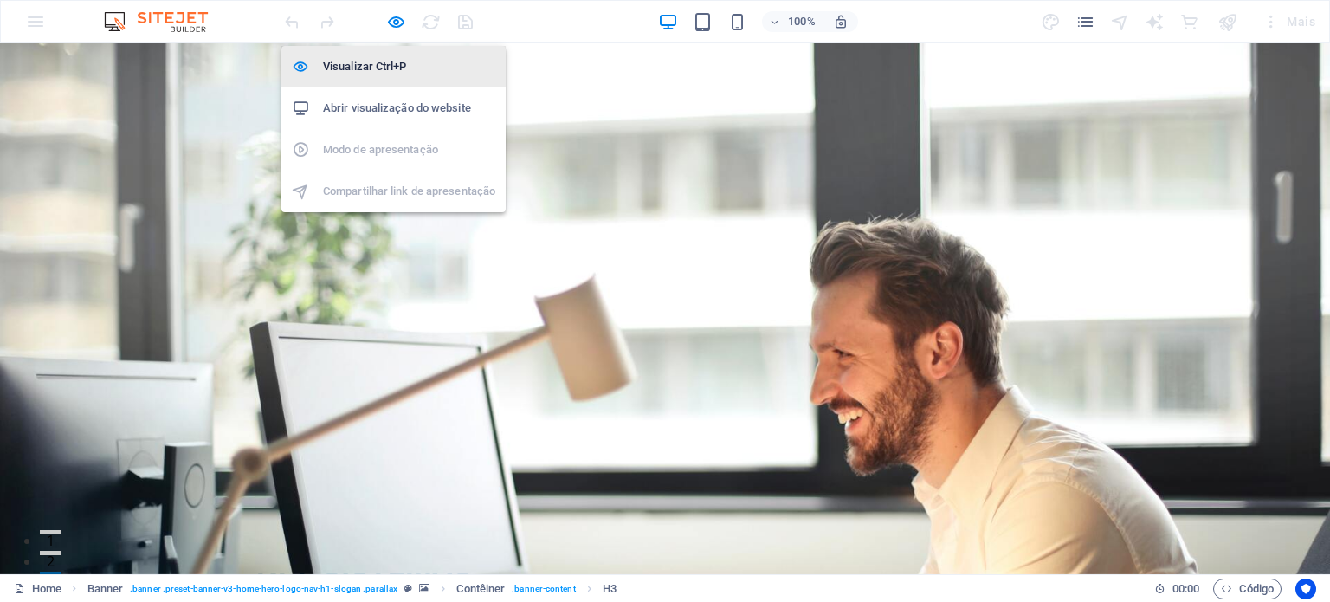
click at [381, 64] on h6 "Visualizar Ctrl+P" at bounding box center [409, 66] width 172 height 21
select select "%"
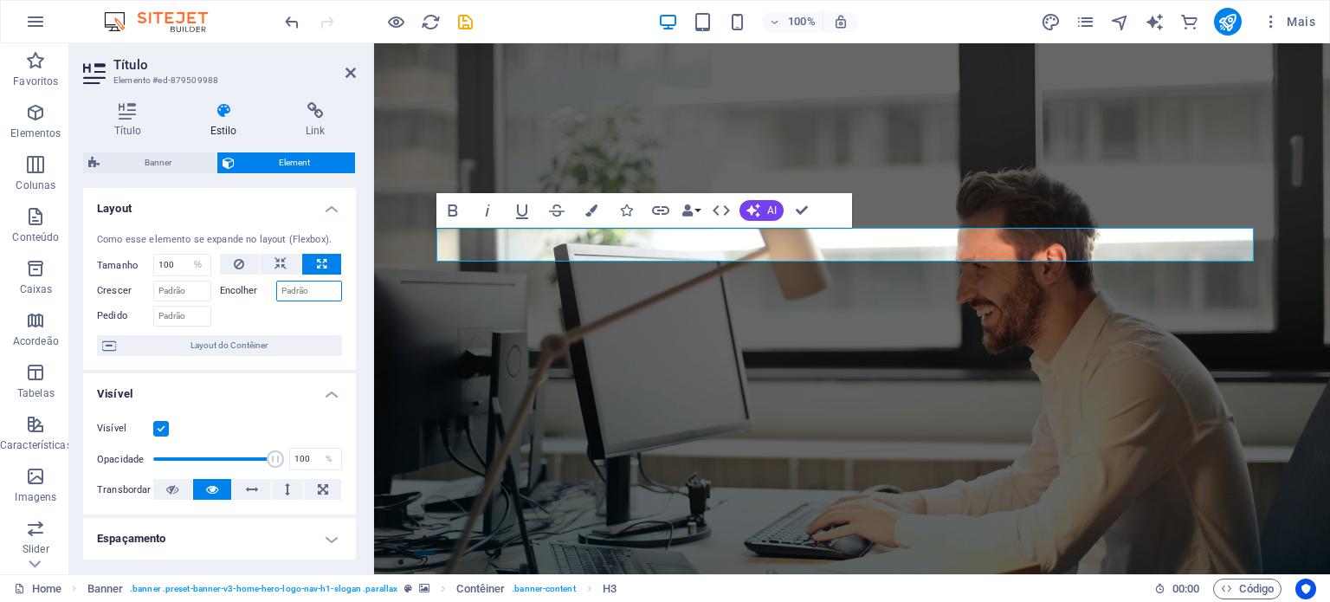
click at [288, 291] on input "Encolher" at bounding box center [309, 290] width 67 height 21
click at [243, 293] on label "Encolher" at bounding box center [248, 290] width 56 height 21
click at [276, 293] on input "Encolher" at bounding box center [309, 290] width 67 height 21
click at [195, 293] on input "Crescer" at bounding box center [182, 290] width 58 height 21
click at [180, 320] on input "Pedido" at bounding box center [182, 316] width 58 height 21
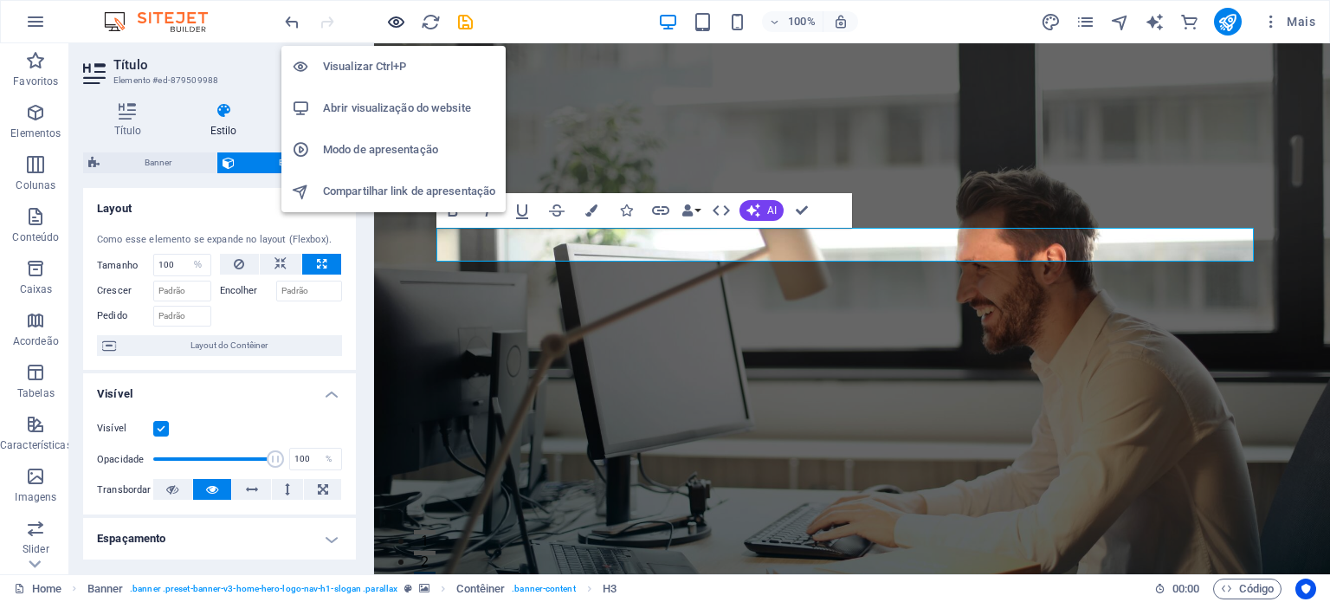
click at [403, 28] on icon "button" at bounding box center [396, 22] width 20 height 20
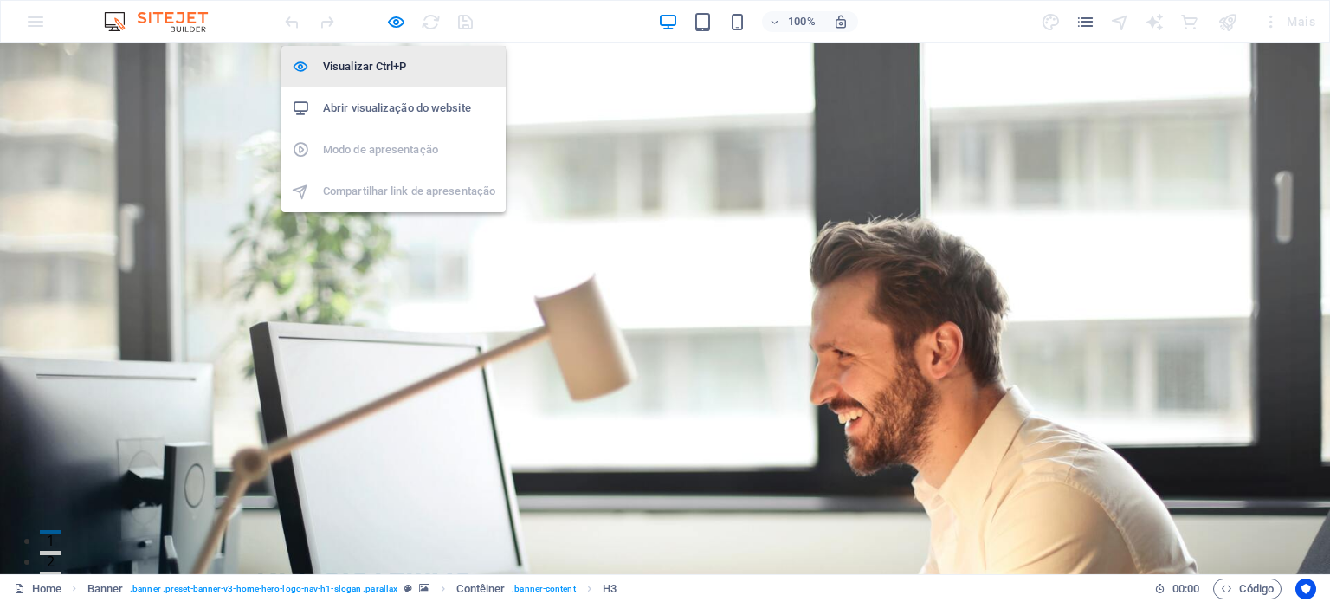
click at [386, 68] on h6 "Visualizar Ctrl+P" at bounding box center [409, 66] width 172 height 21
select select "%"
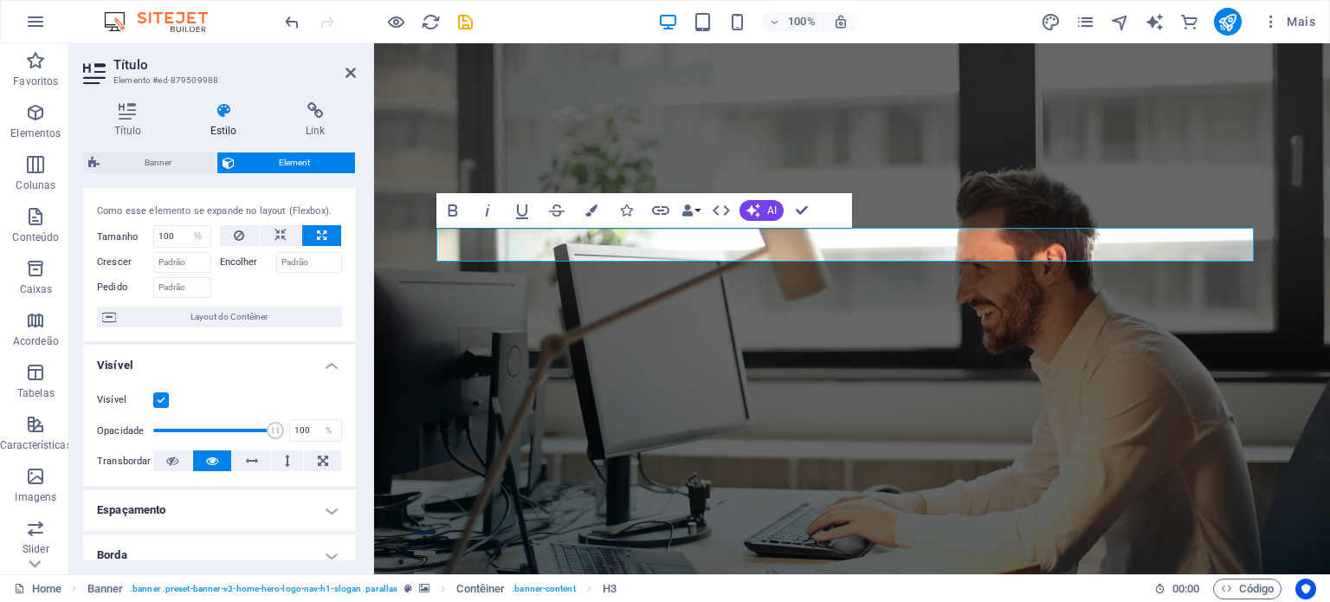
scroll to position [87, 0]
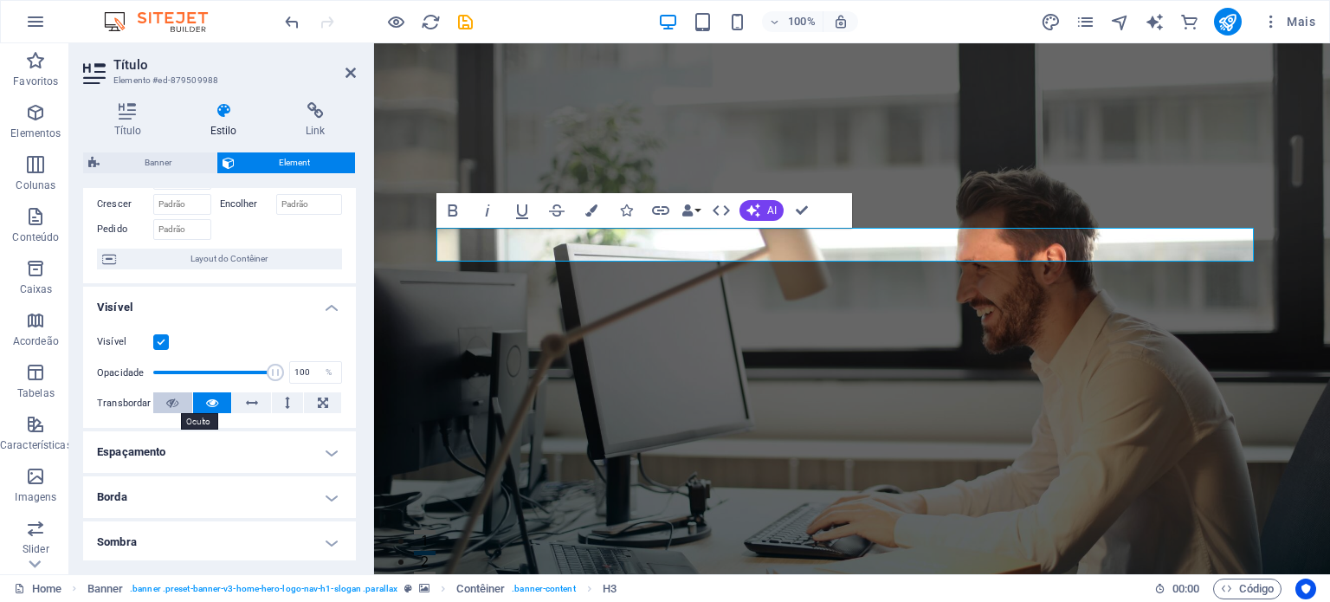
click at [175, 409] on icon at bounding box center [172, 402] width 12 height 21
click at [247, 404] on icon at bounding box center [252, 402] width 12 height 21
click at [201, 399] on button at bounding box center [212, 402] width 39 height 21
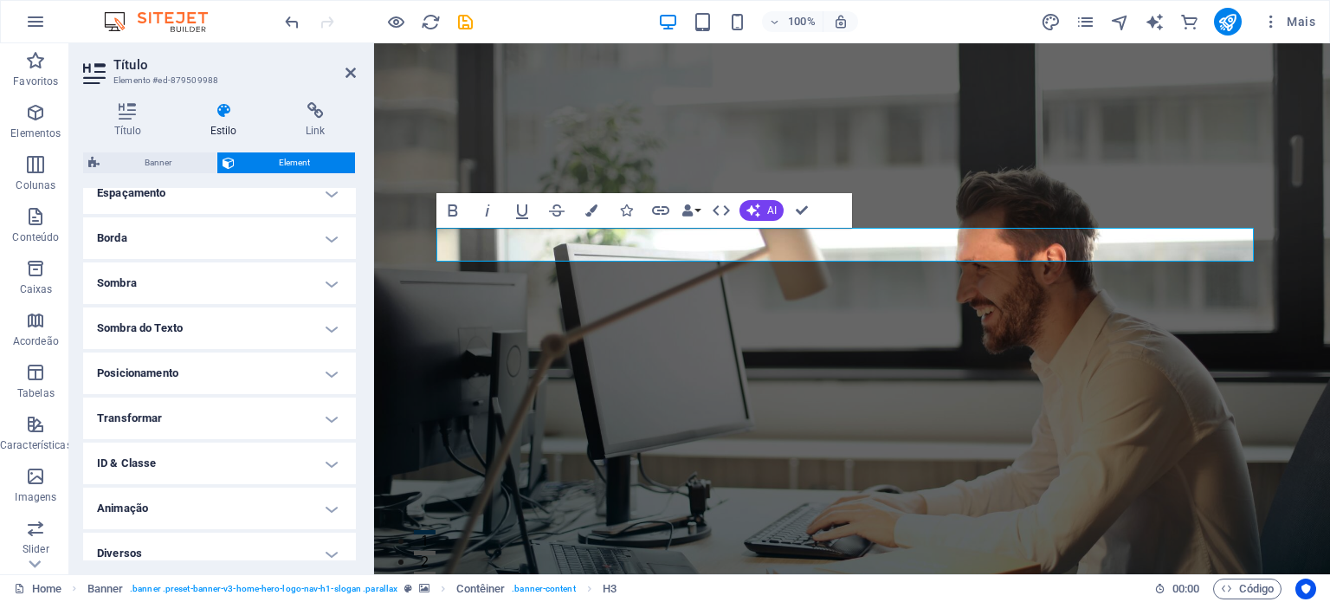
scroll to position [346, 0]
click at [216, 413] on h4 "Transformar" at bounding box center [219, 417] width 273 height 42
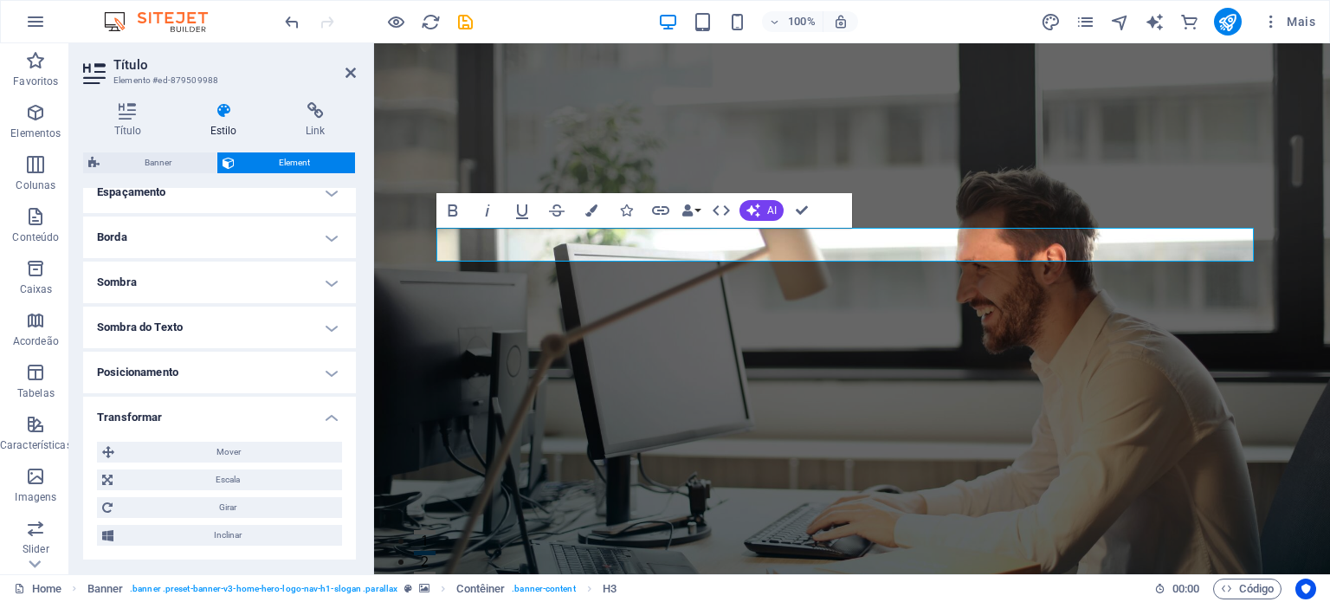
click at [216, 413] on h4 "Transformar" at bounding box center [219, 411] width 273 height 31
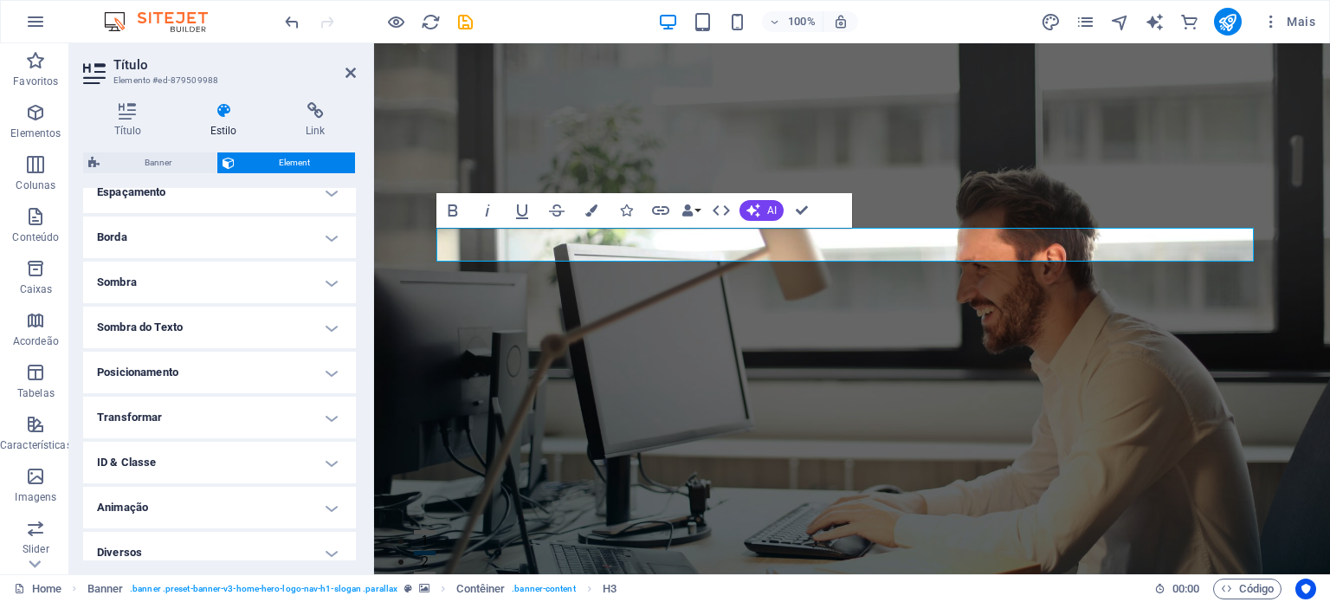
scroll to position [358, 0]
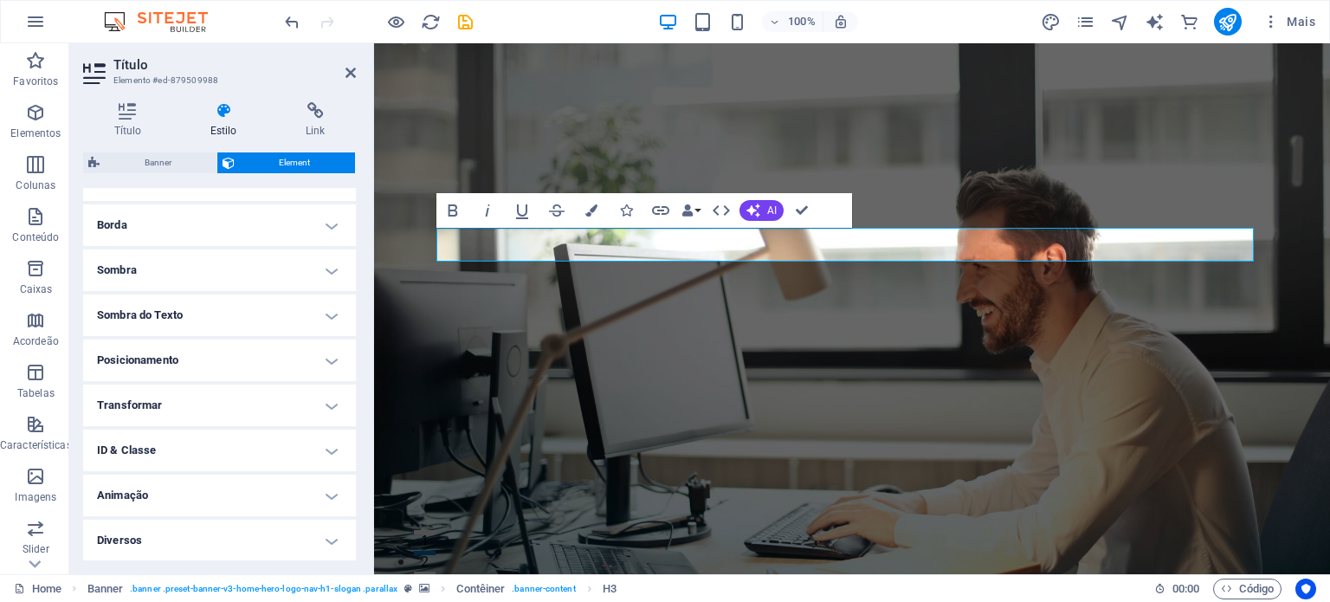
click at [222, 490] on h4 "Animação" at bounding box center [219, 495] width 273 height 42
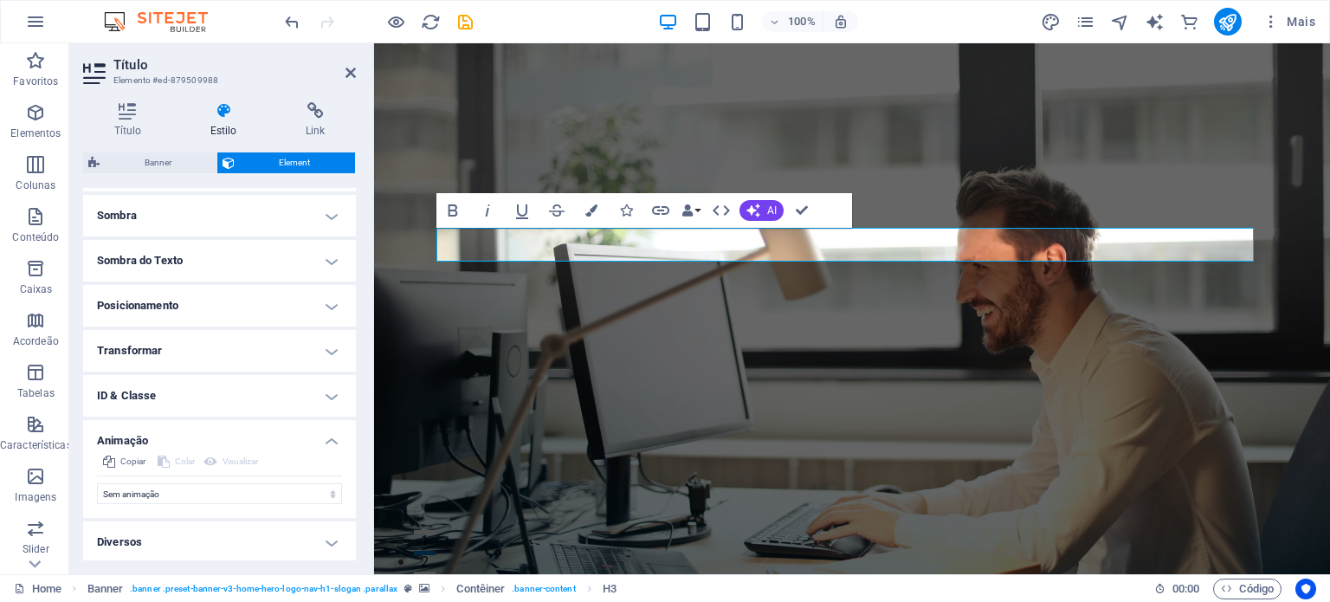
scroll to position [415, 0]
click at [233, 488] on select "Sem animação Mostrar / Esconder Rolar para cima/baixo Mais/menos zoom Deslize d…" at bounding box center [219, 491] width 245 height 21
select select "fade"
click at [97, 481] on select "Sem animação Mostrar / Esconder Rolar para cima/baixo Mais/menos zoom Deslize d…" at bounding box center [219, 491] width 245 height 21
select select "scroll"
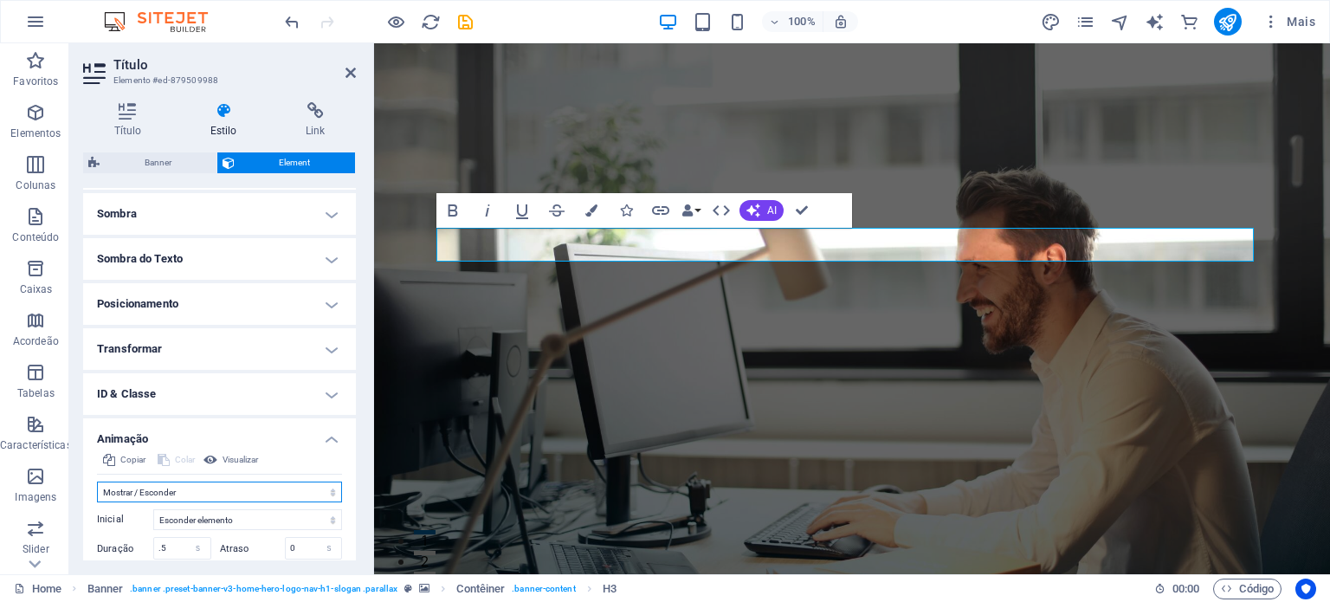
click at [180, 492] on select "Sem animação Mostrar / Esconder Rolar para cima/baixo Mais/menos zoom Deslize d…" at bounding box center [219, 491] width 245 height 21
select select "slide"
click at [97, 481] on select "Sem animação Mostrar / Esconder Rolar para cima/baixo Mais/menos zoom Deslize d…" at bounding box center [219, 491] width 245 height 21
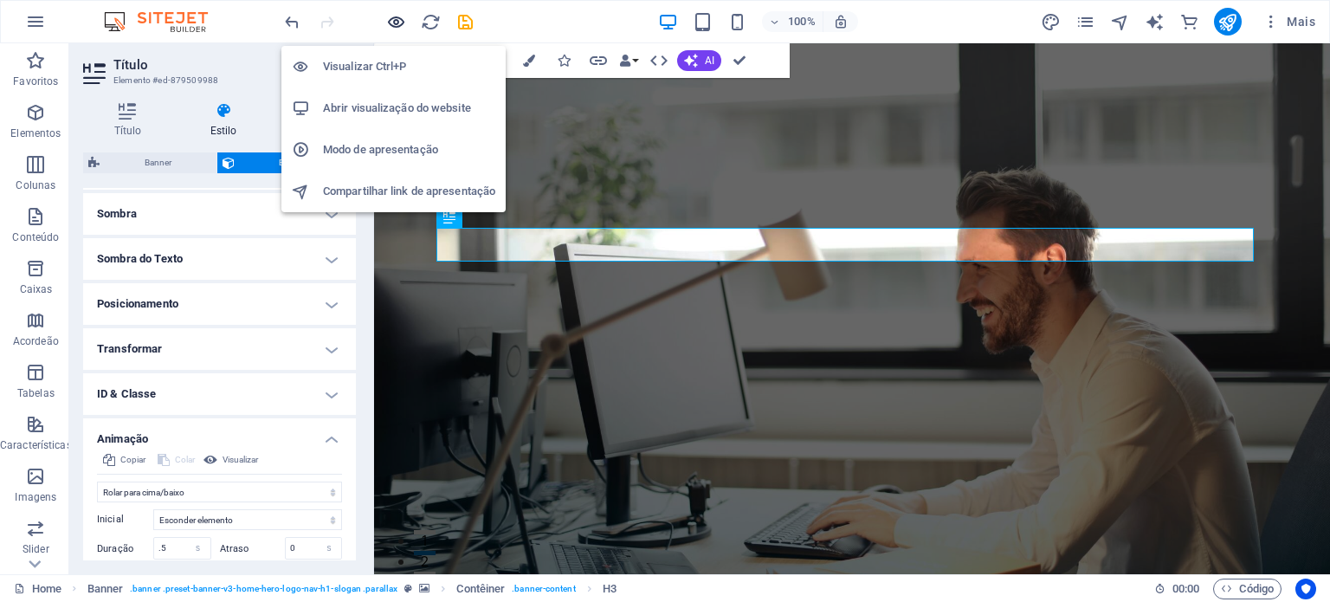
click at [390, 16] on icon "button" at bounding box center [396, 22] width 20 height 20
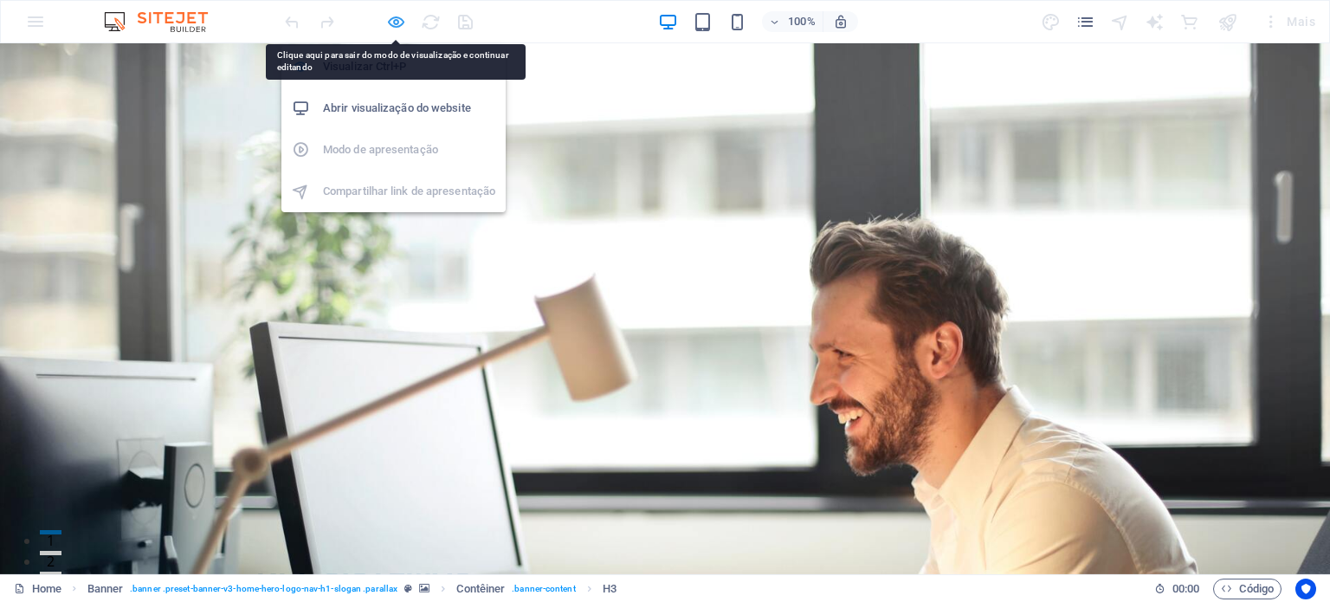
click at [396, 18] on icon "button" at bounding box center [396, 22] width 20 height 20
select select "%"
select select "slide"
select select "s"
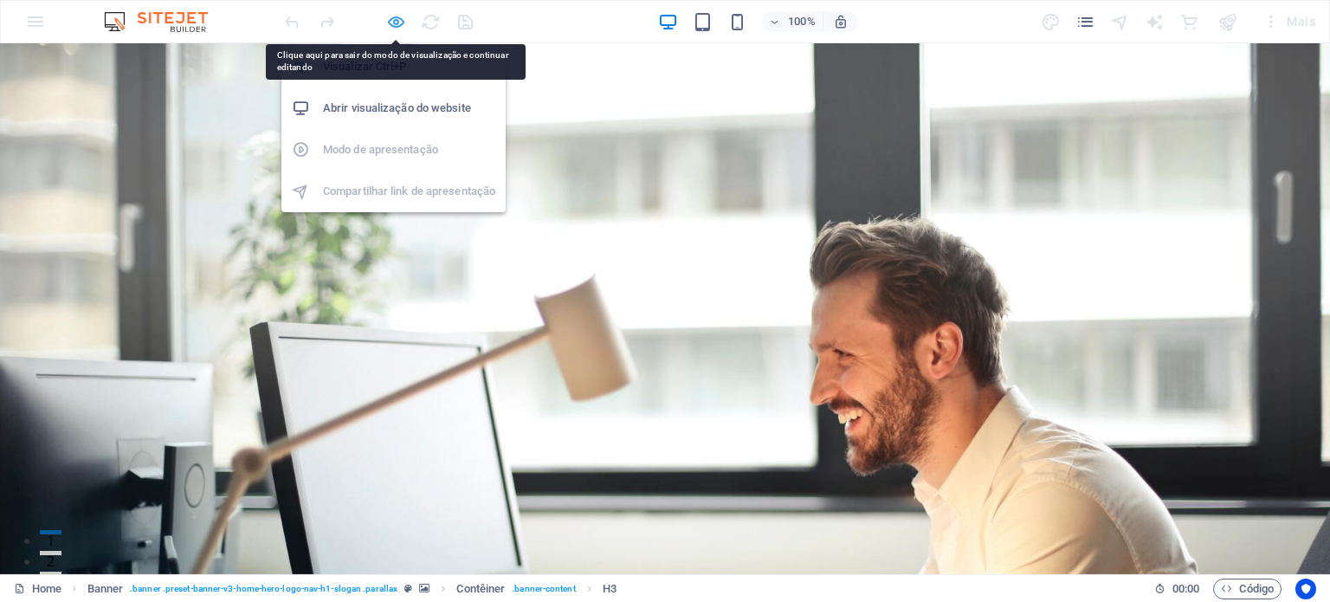
select select "scroll"
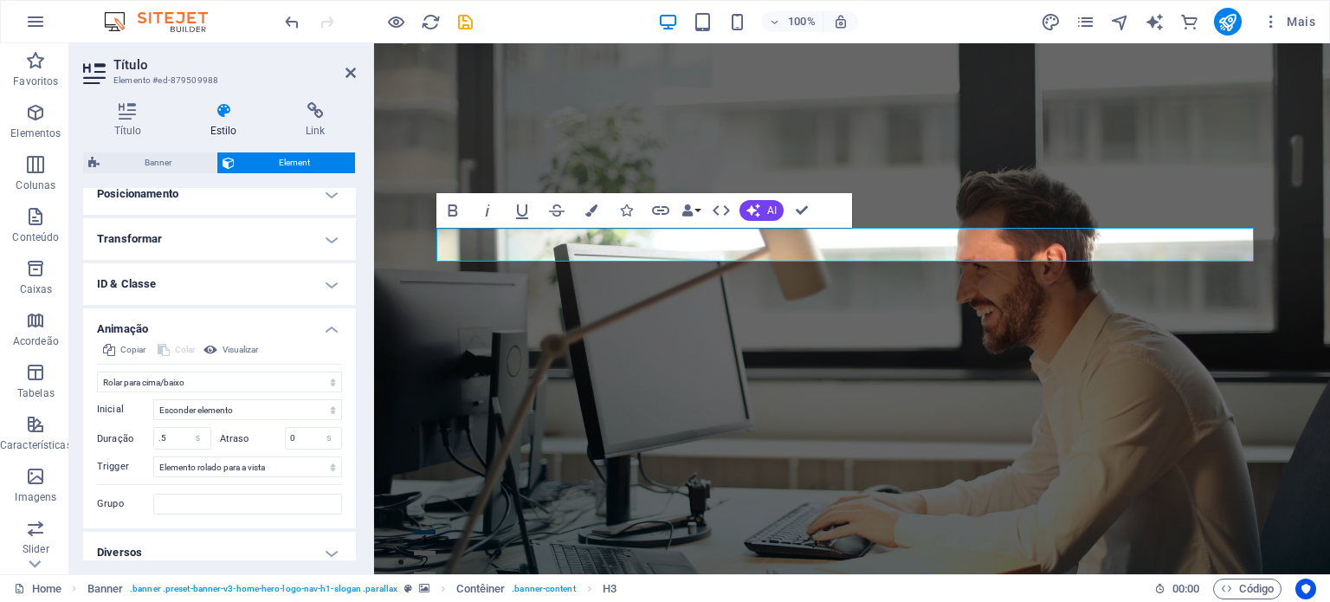
scroll to position [537, 0]
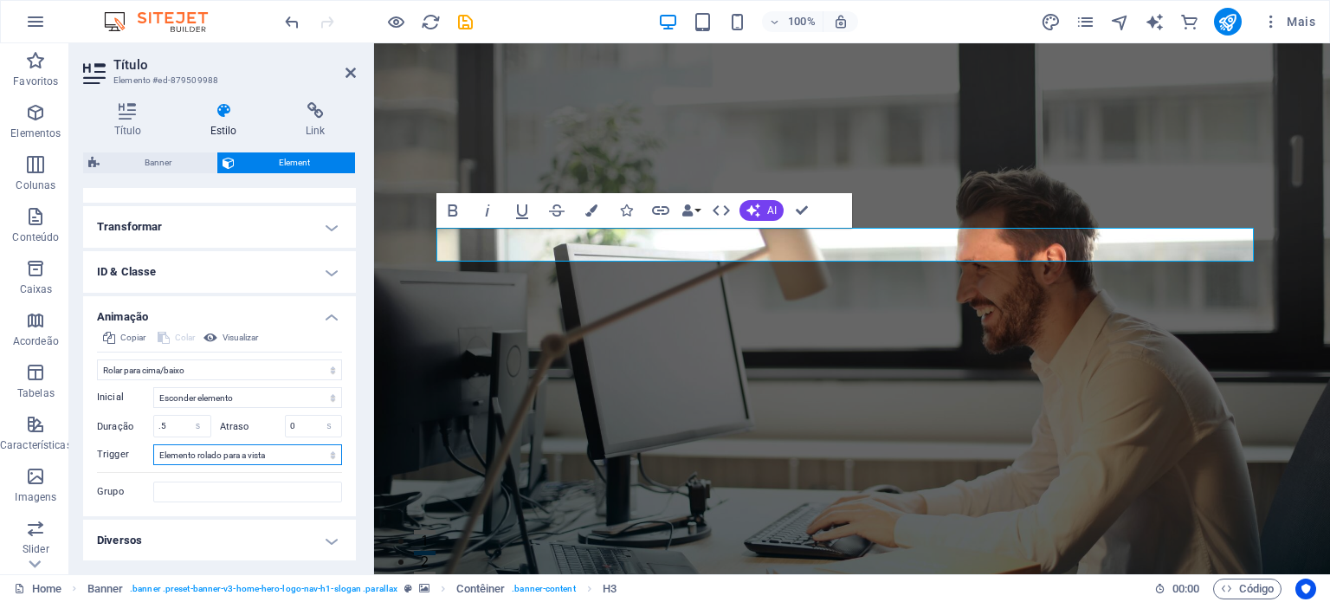
click at [261, 453] on select "Sem gatilho automático No carregamento da página Elemento rolado para a vista" at bounding box center [247, 454] width 189 height 21
click at [246, 370] on select "Sem animação Mostrar / Esconder Rolar para cima/baixo Mais/menos zoom Deslize d…" at bounding box center [219, 369] width 245 height 21
select select "pulse"
click at [97, 379] on select "Sem animação Mostrar / Esconder Rolar para cima/baixo Mais/menos zoom Deslize d…" at bounding box center [219, 369] width 245 height 21
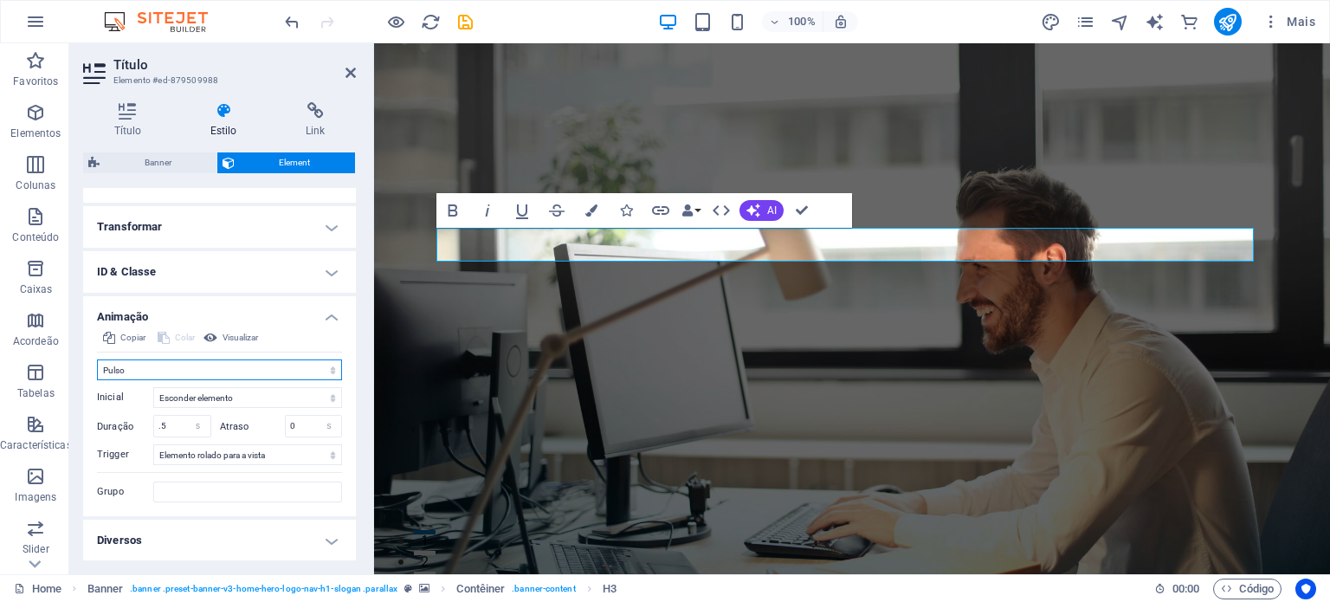
scroll to position [516, 0]
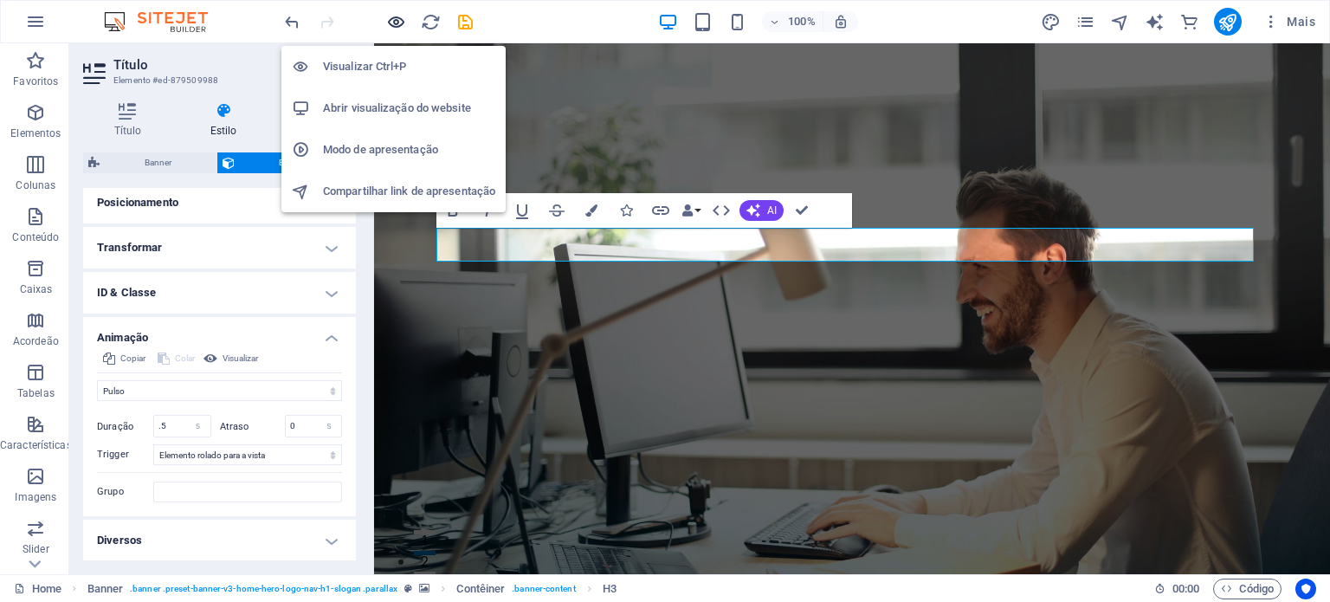
click at [398, 23] on icon "button" at bounding box center [396, 22] width 20 height 20
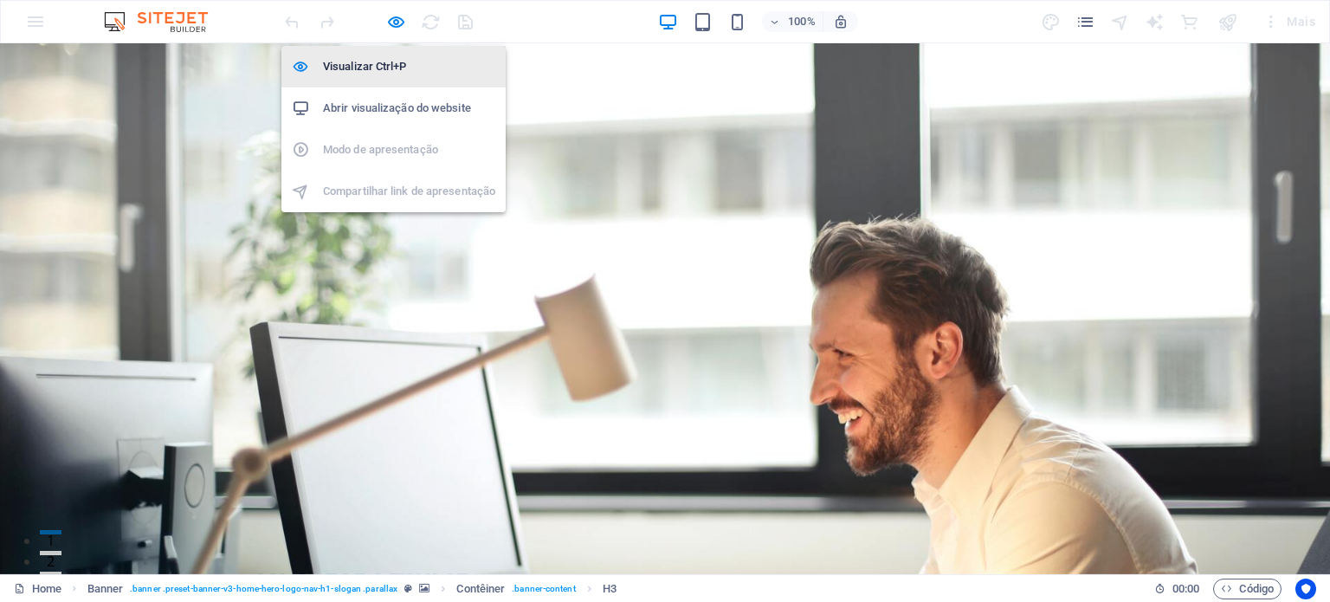
click at [384, 67] on h6 "Visualizar Ctrl+P" at bounding box center [409, 66] width 172 height 21
select select "%"
select select "pulse"
select select "s"
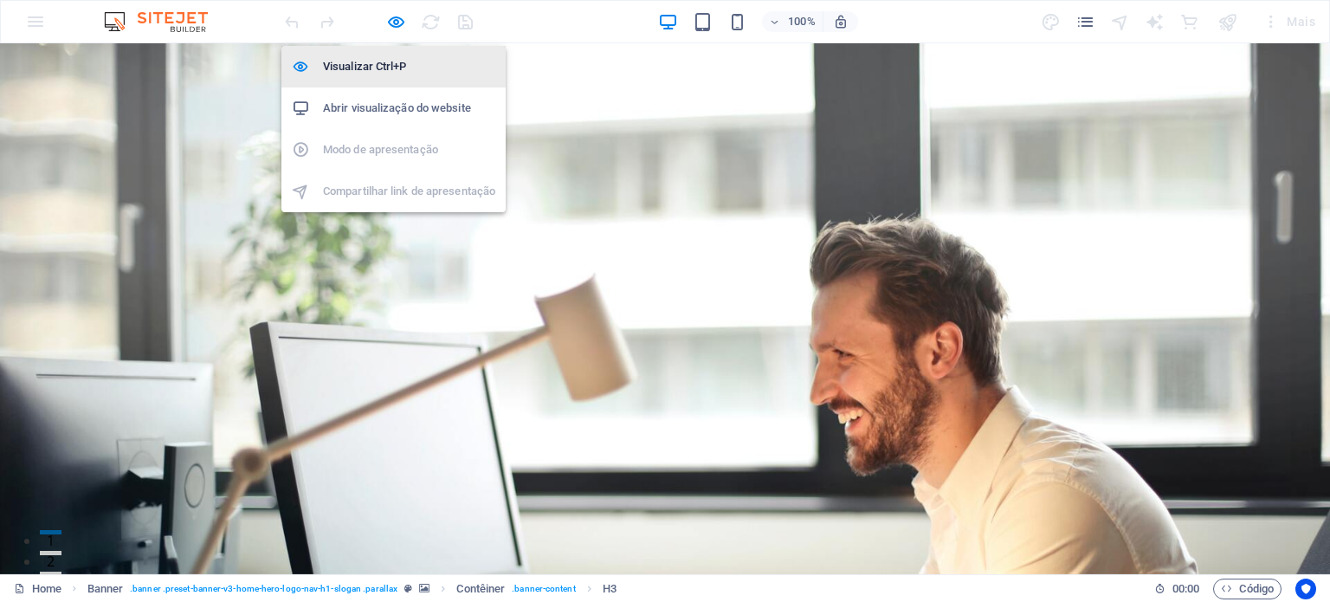
select select "scroll"
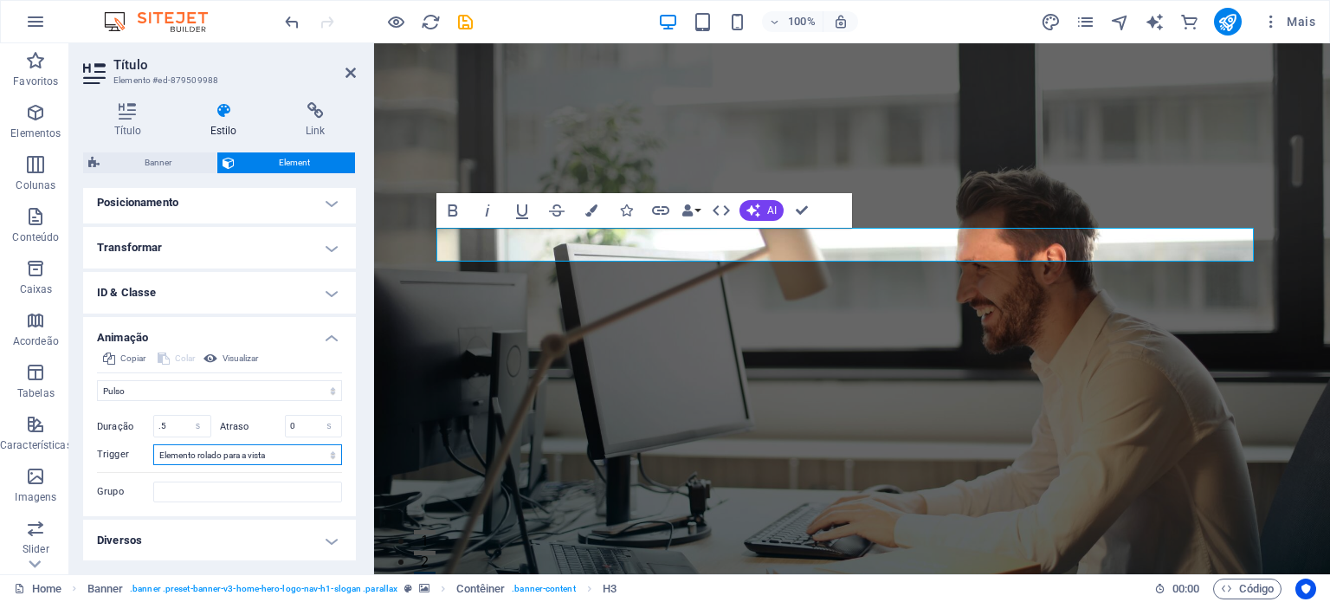
click at [228, 453] on select "Sem gatilho automático No carregamento da página Elemento rolado para a vista" at bounding box center [247, 454] width 189 height 21
click at [214, 391] on select "Sem animação Mostrar / Esconder Rolar para cima/baixo Mais/menos zoom Deslize d…" at bounding box center [219, 390] width 245 height 21
click at [97, 380] on select "Sem animação Mostrar / Esconder Rolar para cima/baixo Mais/menos zoom Deslize d…" at bounding box center [219, 390] width 245 height 21
click at [215, 387] on select "Sem animação Mostrar / Esconder Rolar para cima/baixo Mais/menos zoom Deslize d…" at bounding box center [219, 390] width 245 height 21
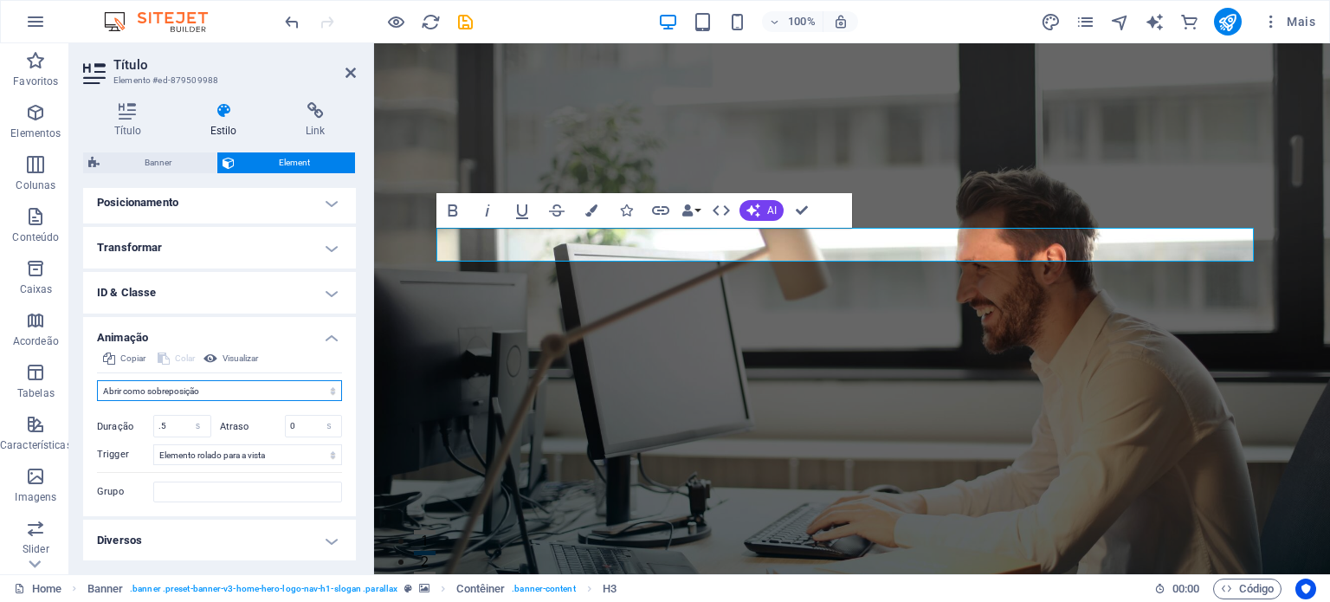
click at [97, 380] on select "Sem animação Mostrar / Esconder Rolar para cima/baixo Mais/menos zoom Deslize d…" at bounding box center [219, 390] width 245 height 21
click at [196, 394] on select "Sem animação Mostrar / Esconder Rolar para cima/baixo Mais/menos zoom Deslize d…" at bounding box center [219, 390] width 245 height 21
click at [97, 380] on select "Sem animação Mostrar / Esconder Rolar para cima/baixo Mais/menos zoom Deslize d…" at bounding box center [219, 390] width 245 height 21
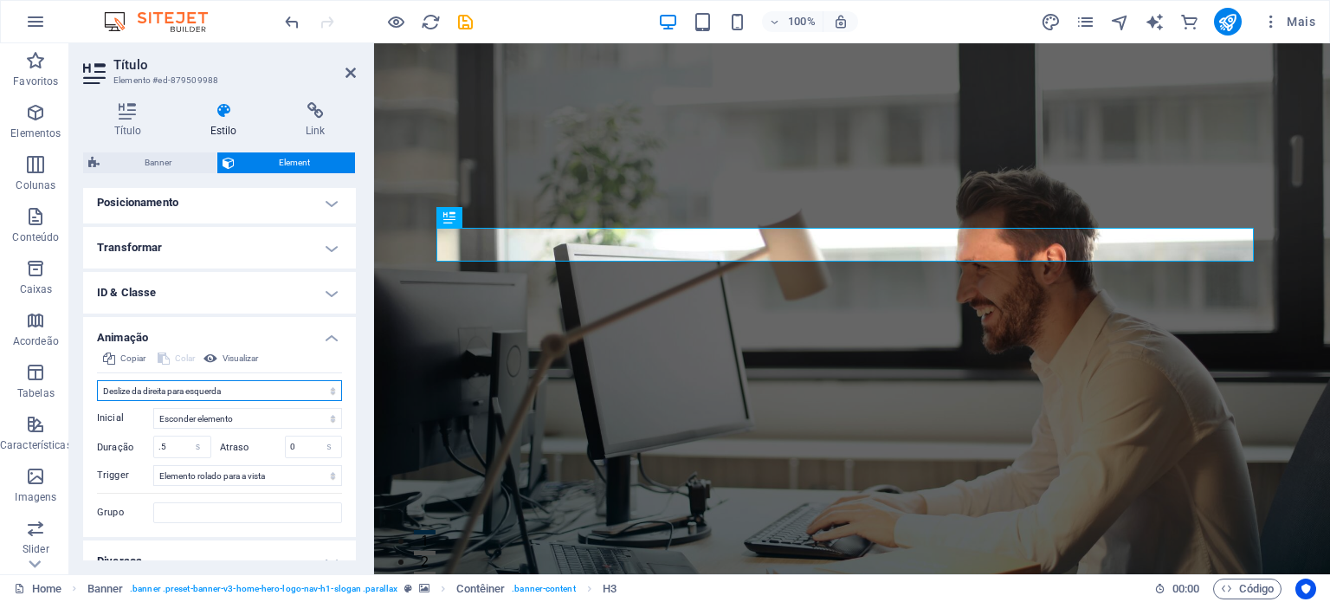
click at [193, 387] on select "Sem animação Mostrar / Esconder Rolar para cima/baixo Mais/menos zoom Deslize d…" at bounding box center [219, 390] width 245 height 21
click at [97, 380] on select "Sem animação Mostrar / Esconder Rolar para cima/baixo Mais/menos zoom Deslize d…" at bounding box center [219, 390] width 245 height 21
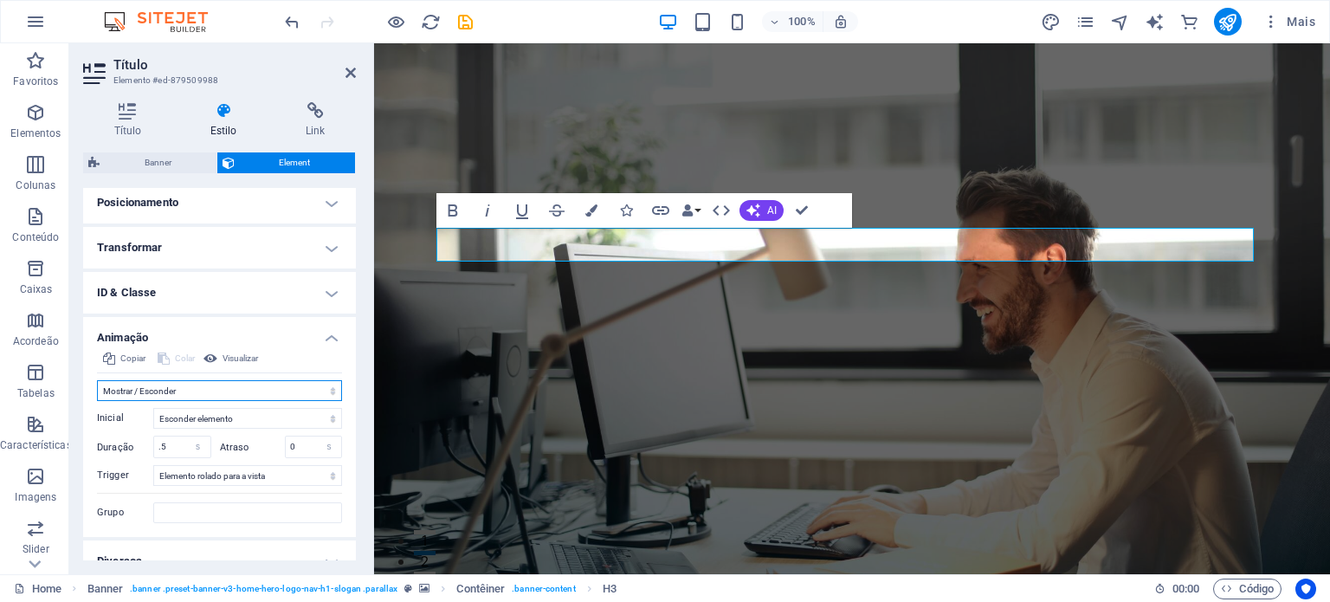
click at [190, 383] on select "Sem animação Mostrar / Esconder Rolar para cima/baixo Mais/menos zoom Deslize d…" at bounding box center [219, 390] width 245 height 21
click at [97, 380] on select "Sem animação Mostrar / Esconder Rolar para cima/baixo Mais/menos zoom Deslize d…" at bounding box center [219, 390] width 245 height 21
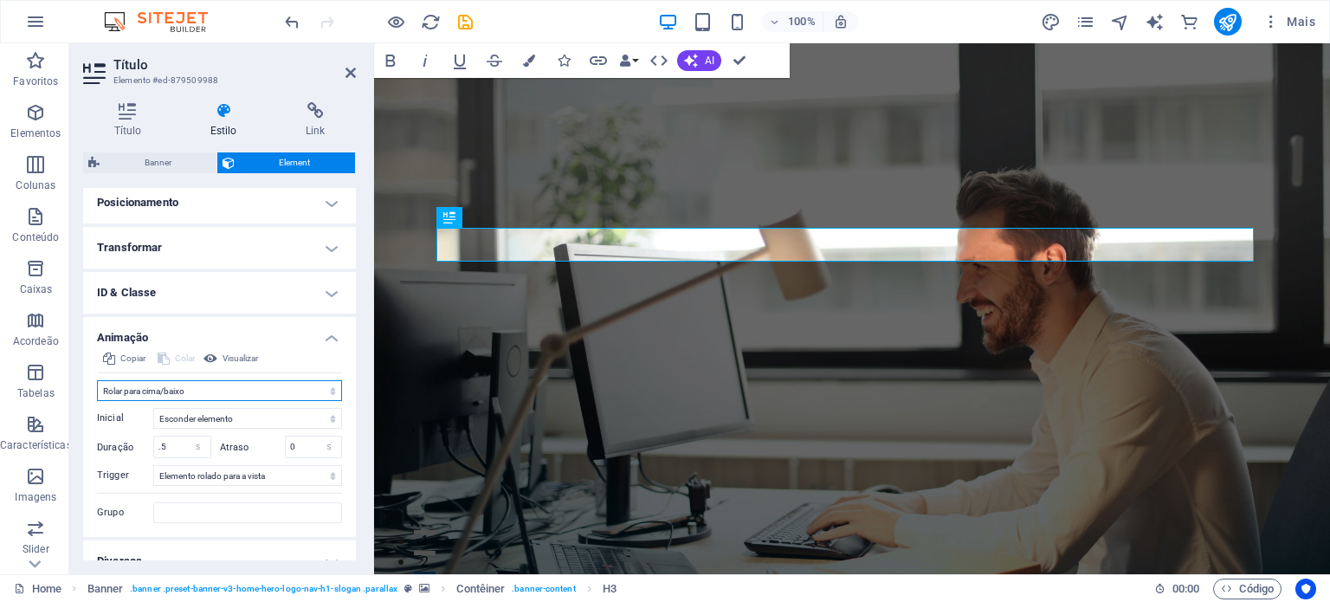
click at [171, 384] on select "Sem animação Mostrar / Esconder Rolar para cima/baixo Mais/menos zoom Deslize d…" at bounding box center [219, 390] width 245 height 21
select select "shrink"
click at [97, 380] on select "Sem animação Mostrar / Esconder Rolar para cima/baixo Mais/menos zoom Deslize d…" at bounding box center [219, 390] width 245 height 21
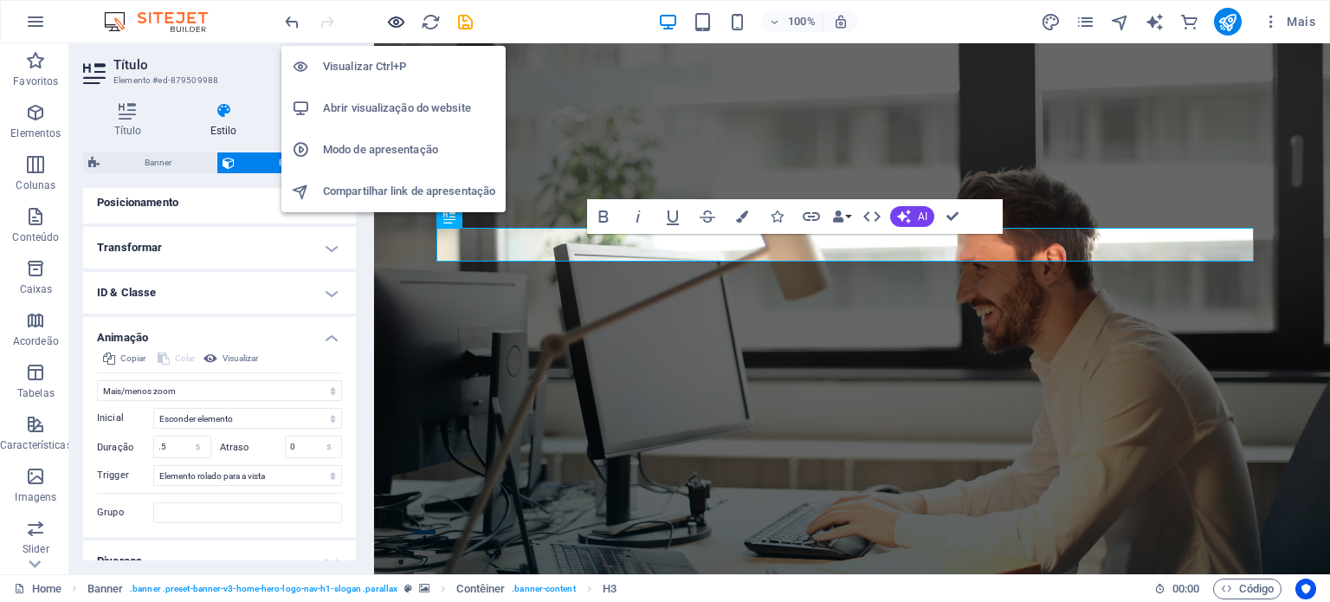
click at [398, 16] on icon "button" at bounding box center [396, 22] width 20 height 20
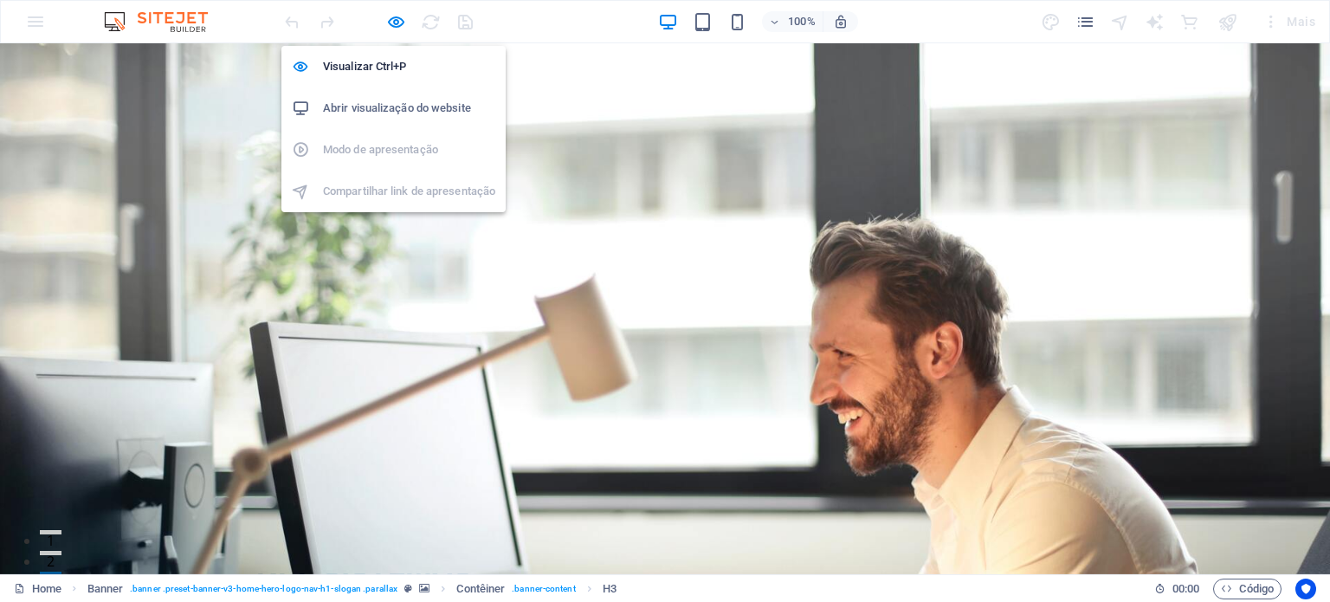
click at [383, 106] on h6 "Abrir visualização do website" at bounding box center [409, 108] width 172 height 21
click at [390, 68] on h6 "Visualizar Ctrl+P" at bounding box center [409, 66] width 172 height 21
select select "%"
select select "shrink"
select select "s"
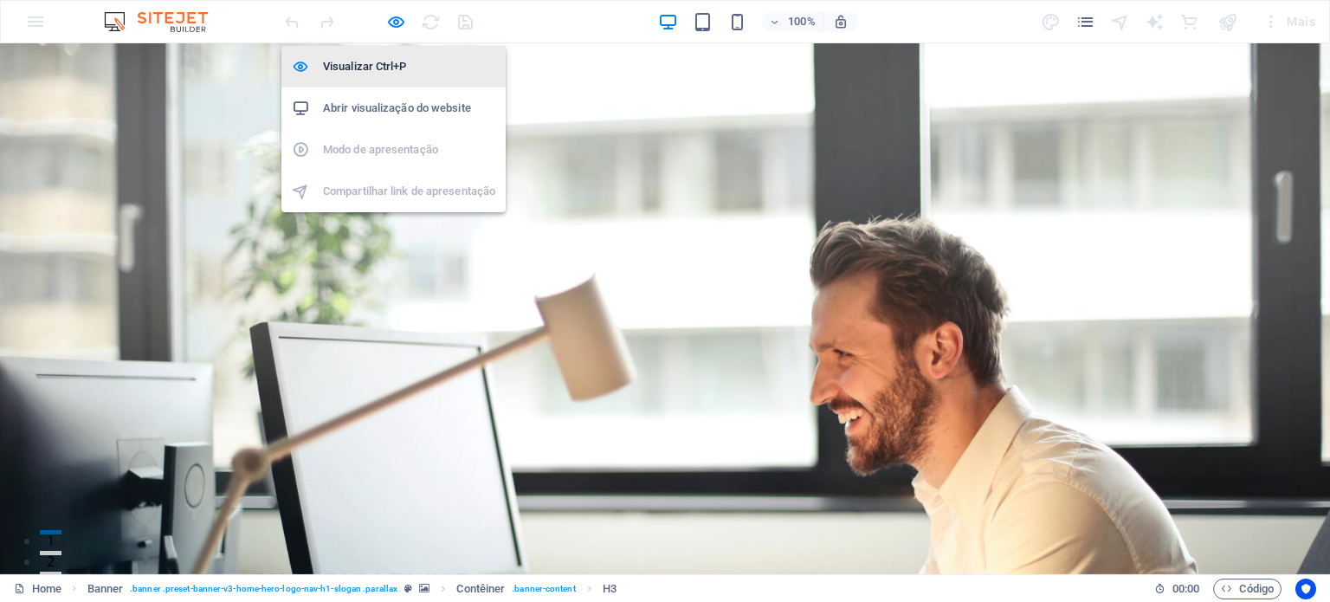
select select "s"
select select "scroll"
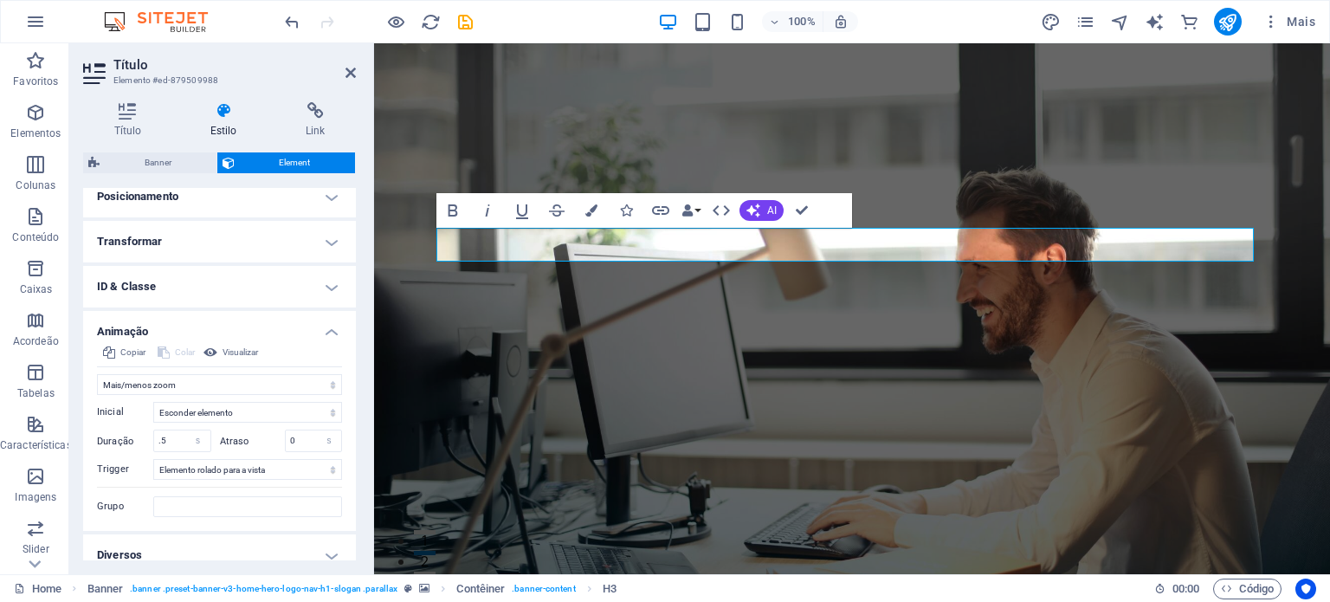
scroll to position [537, 0]
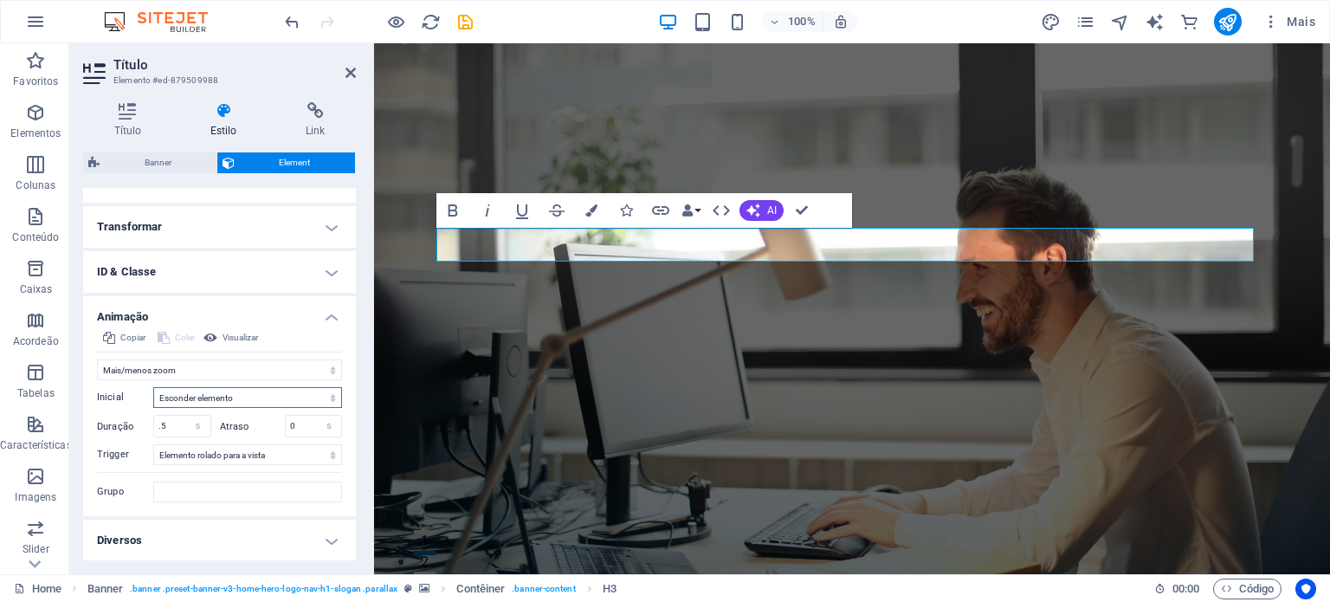
click at [219, 394] on select "Esconder elemento Mostrar elemento" at bounding box center [247, 397] width 189 height 21
click at [238, 361] on select "Sem animação Mostrar / Esconder Rolar para cima/baixo Mais/menos zoom Deslize d…" at bounding box center [219, 369] width 245 height 21
select select "slide"
click at [97, 359] on select "Sem animação Mostrar / Esconder Rolar para cima/baixo Mais/menos zoom Deslize d…" at bounding box center [219, 369] width 245 height 21
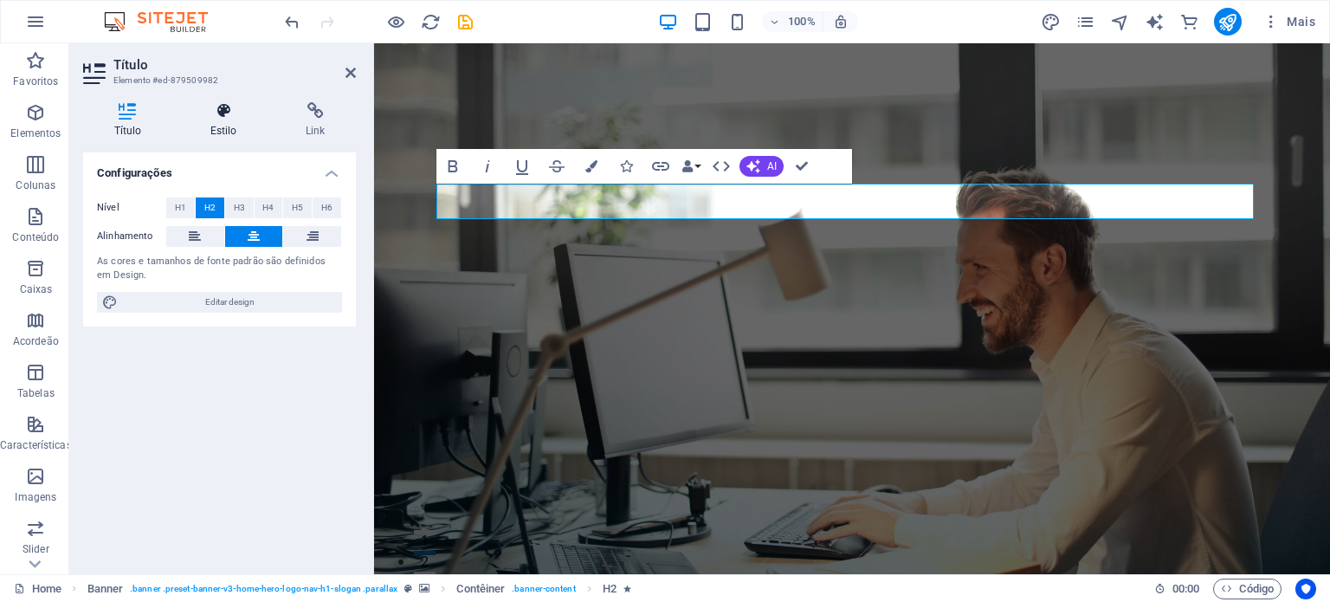
click at [229, 120] on h4 "Estilo" at bounding box center [226, 120] width 95 height 36
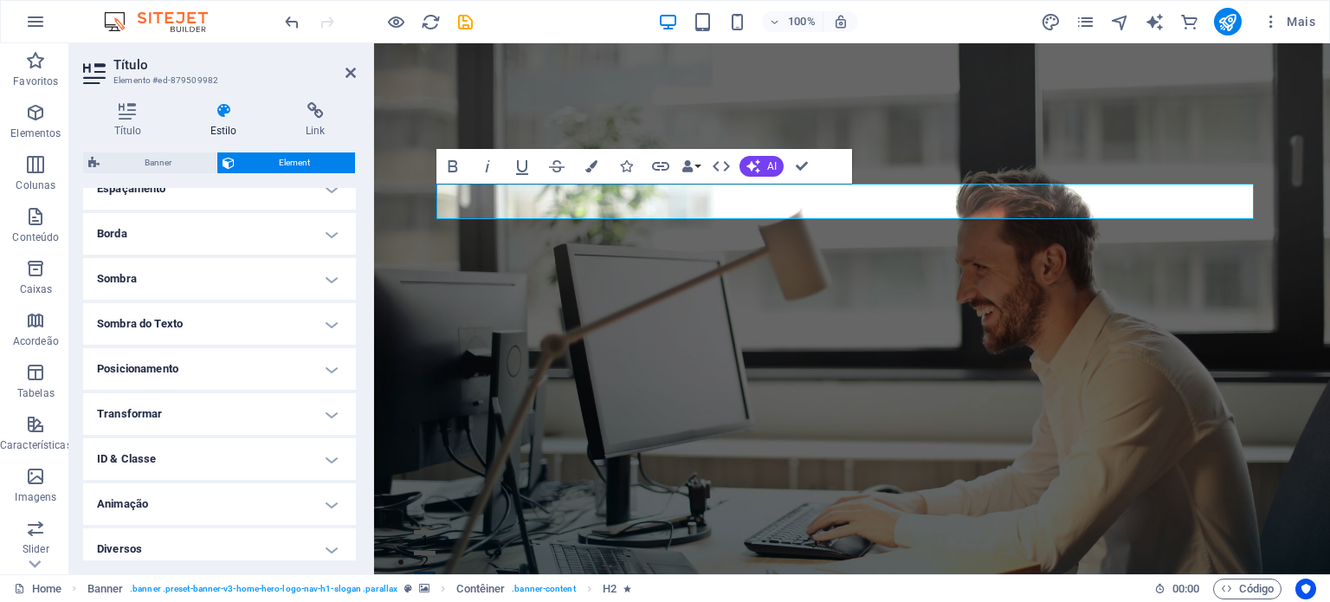
scroll to position [358, 0]
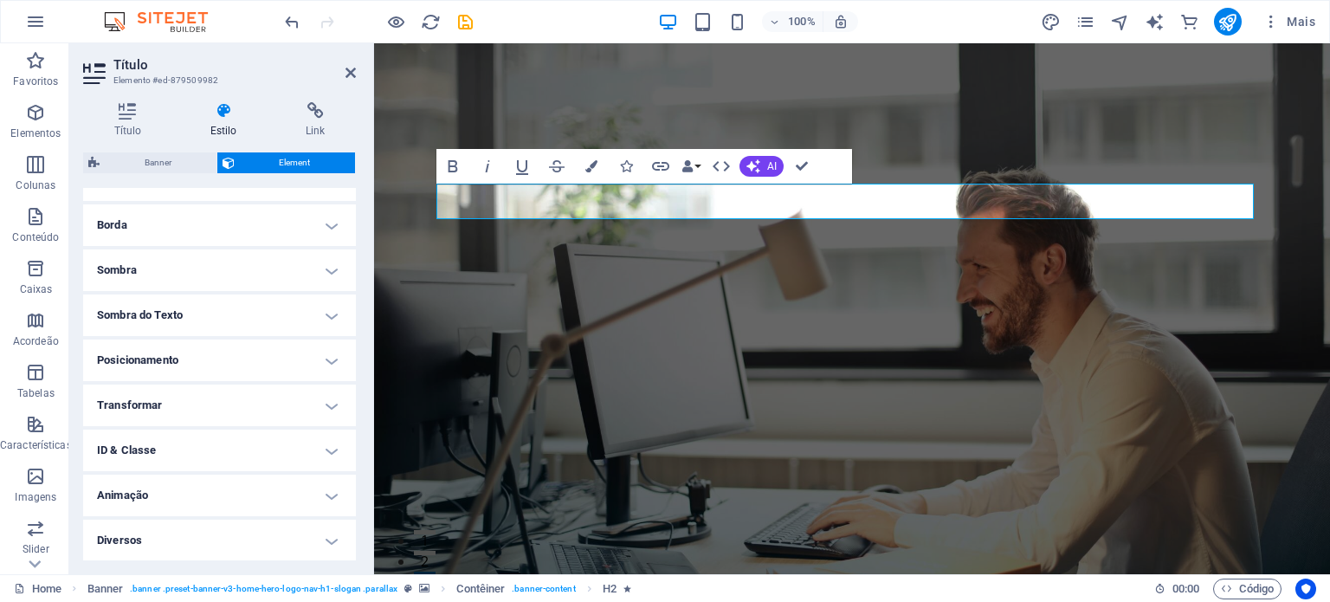
click at [283, 486] on h4 "Animação" at bounding box center [219, 495] width 273 height 42
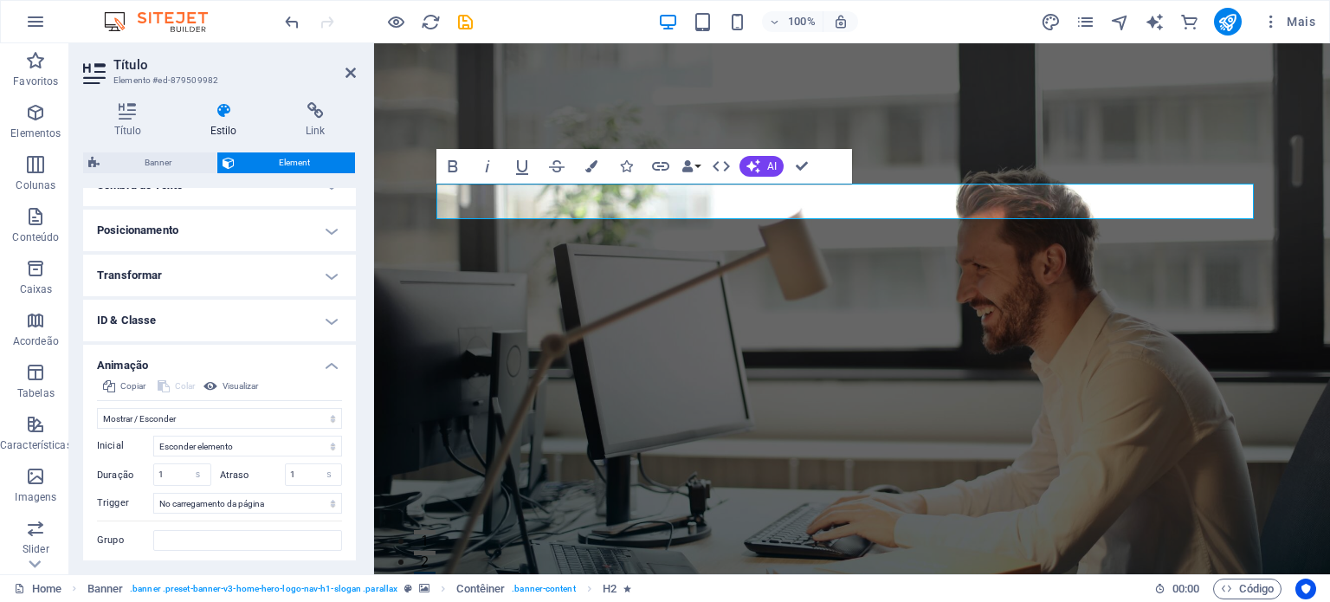
scroll to position [537, 0]
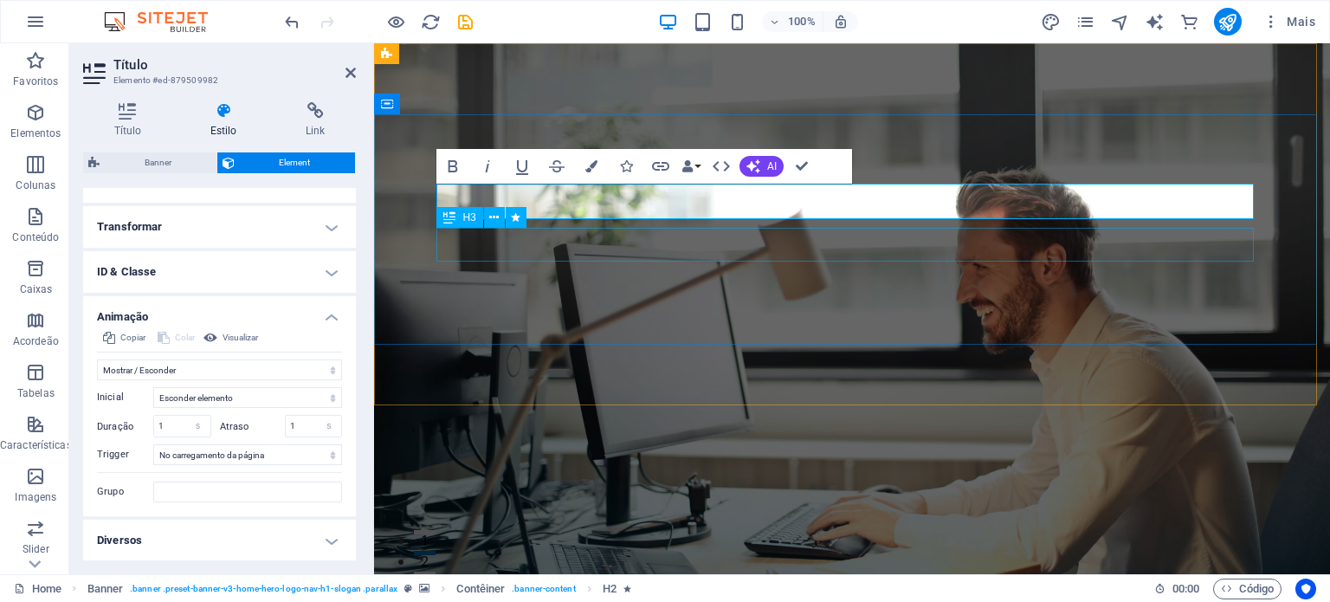
select select "%"
select select "slide"
select select "s"
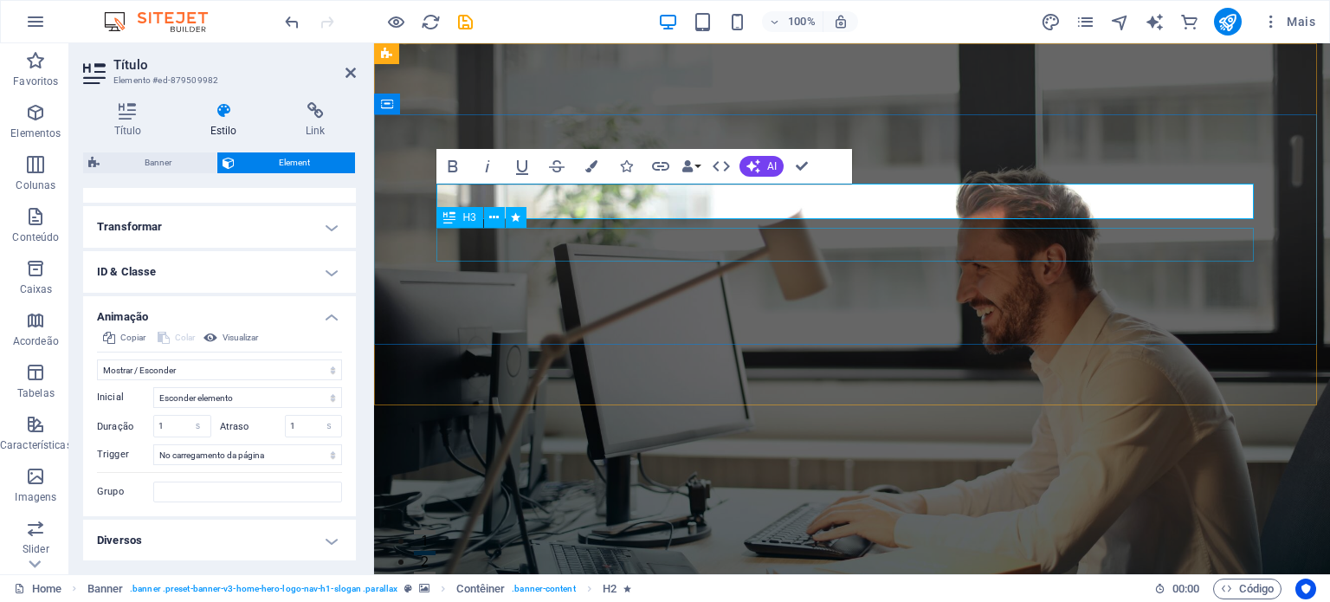
select select "s"
select select "scroll"
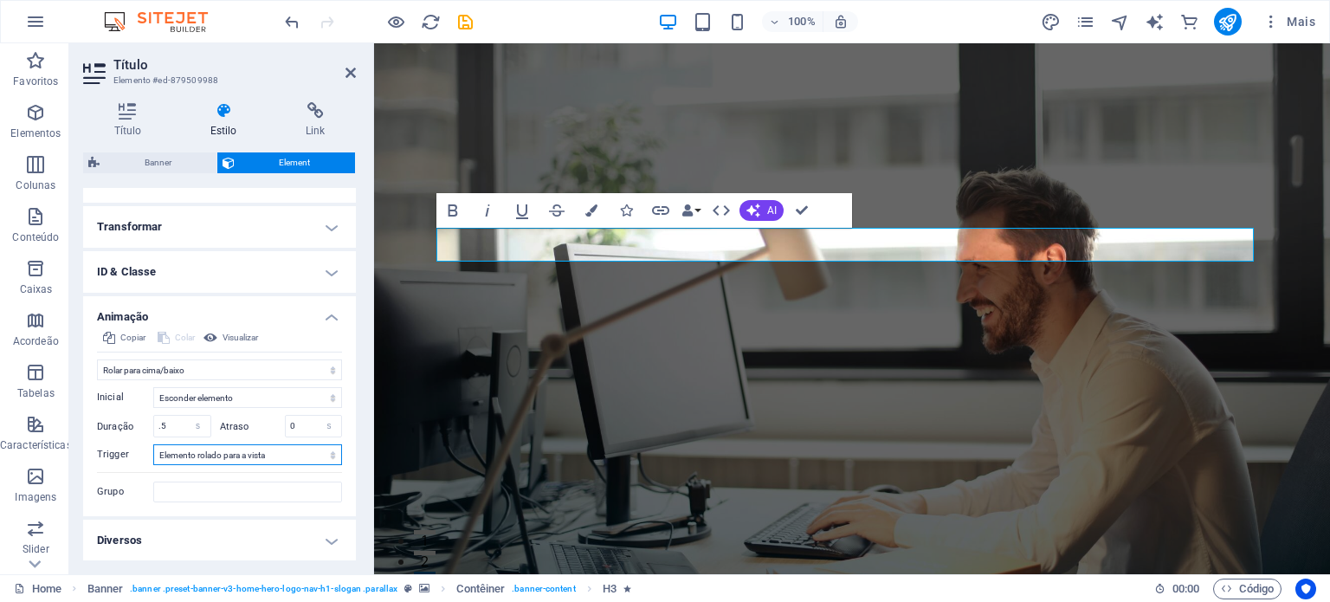
click at [330, 460] on select "Sem gatilho automático No carregamento da página Elemento rolado para a vista" at bounding box center [247, 454] width 189 height 21
drag, startPoint x: 293, startPoint y: 429, endPoint x: 282, endPoint y: 429, distance: 11.3
click at [285, 429] on div "0 s ms" at bounding box center [314, 426] width 58 height 23
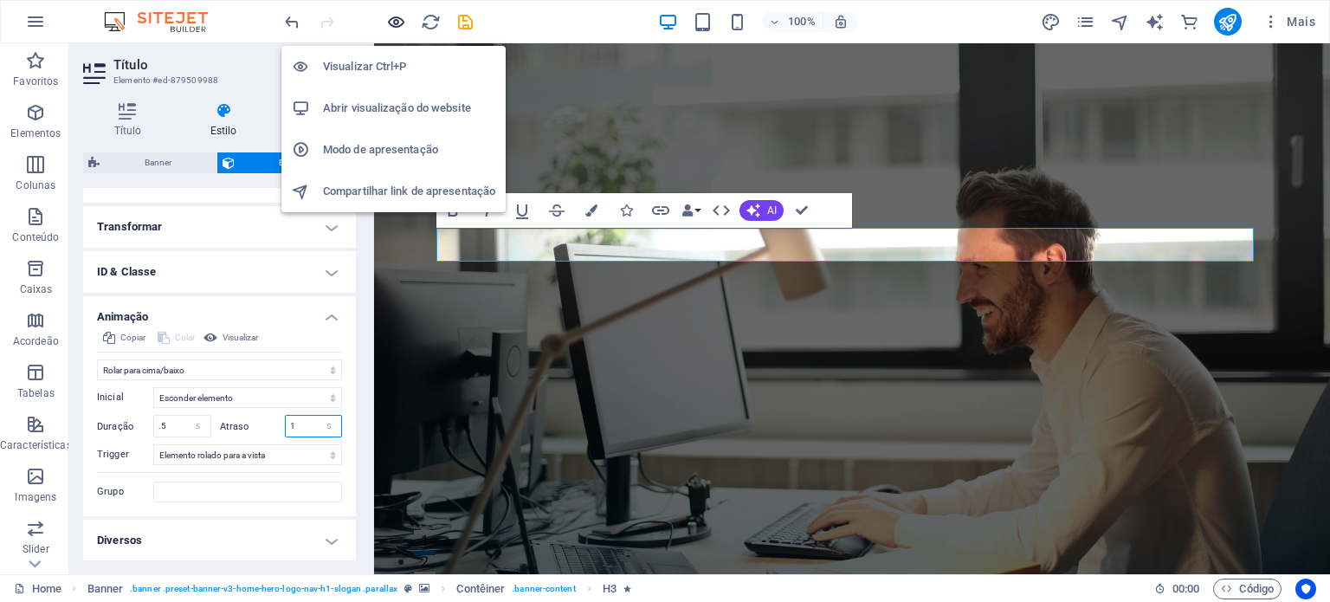
type input "1"
click at [398, 26] on icon "button" at bounding box center [396, 22] width 20 height 20
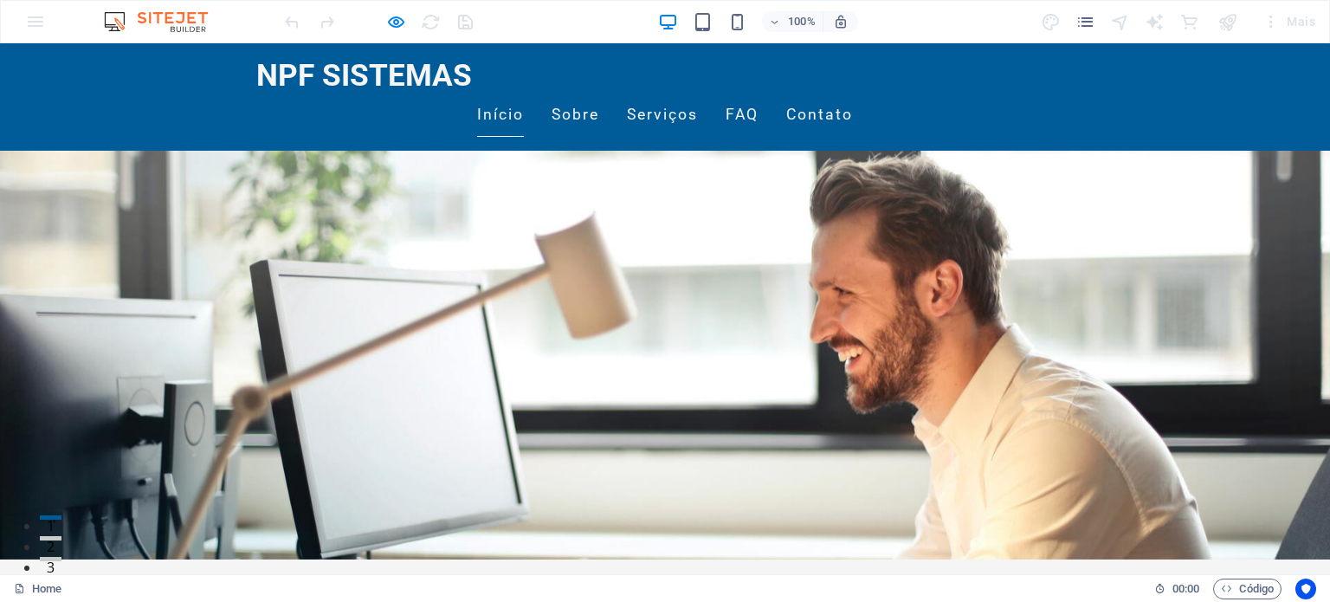
scroll to position [0, 0]
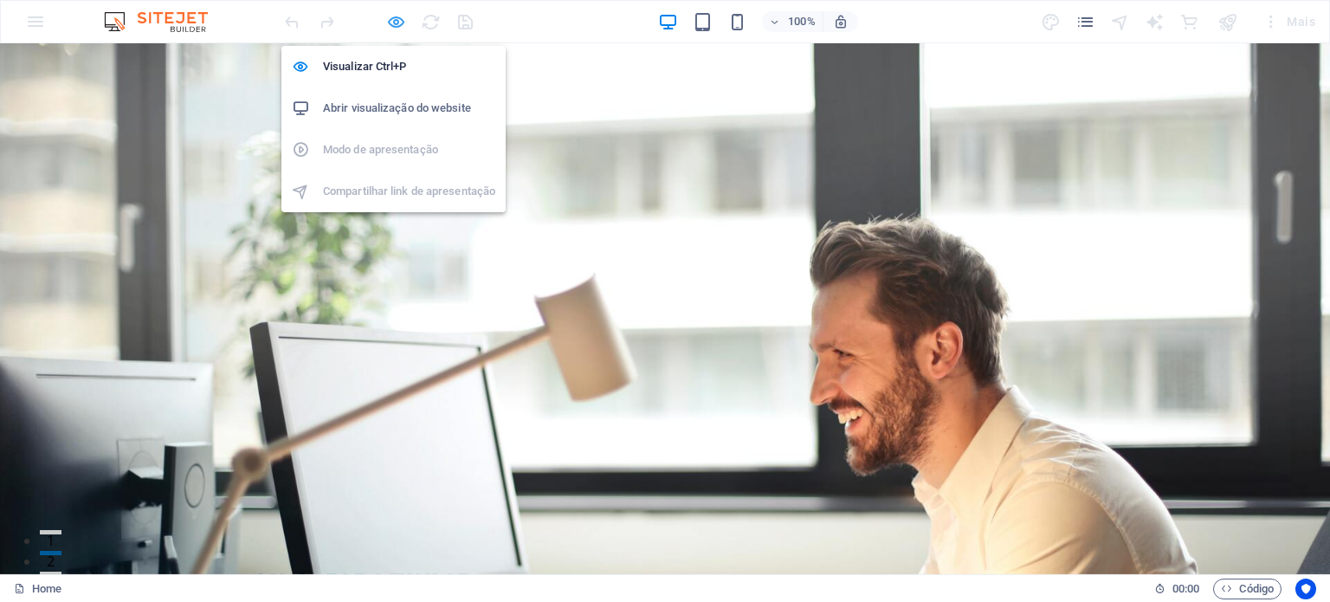
click at [398, 25] on icon "button" at bounding box center [396, 22] width 20 height 20
select select "%"
select select "slide"
select select "s"
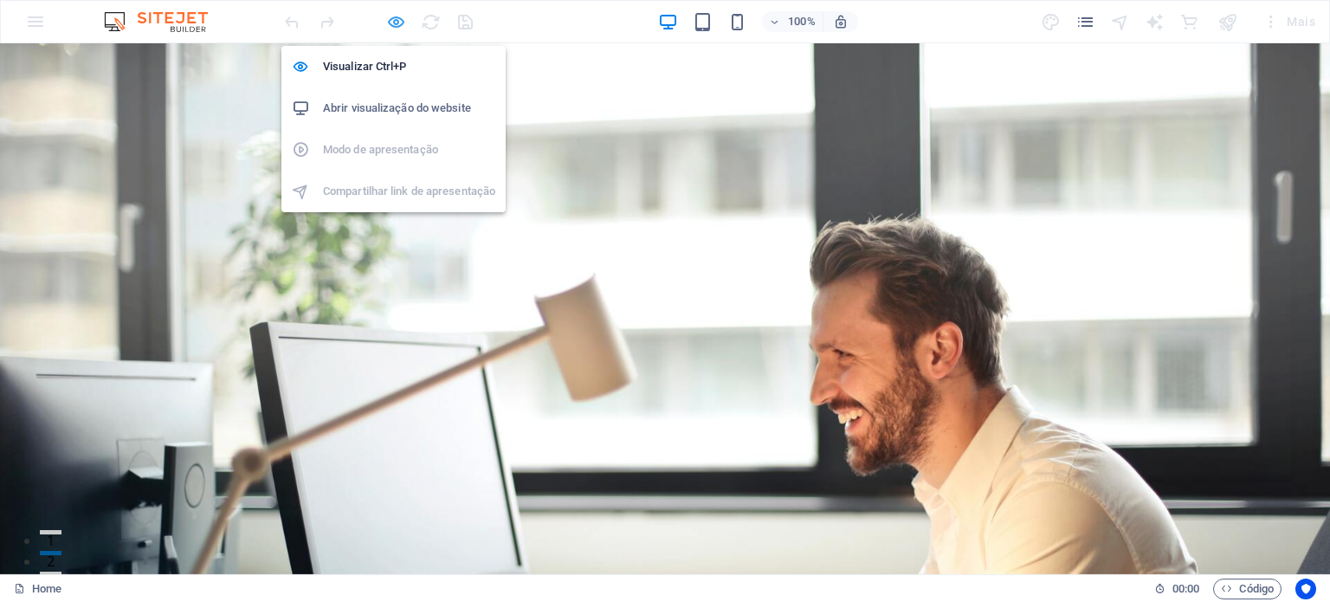
select select "scroll"
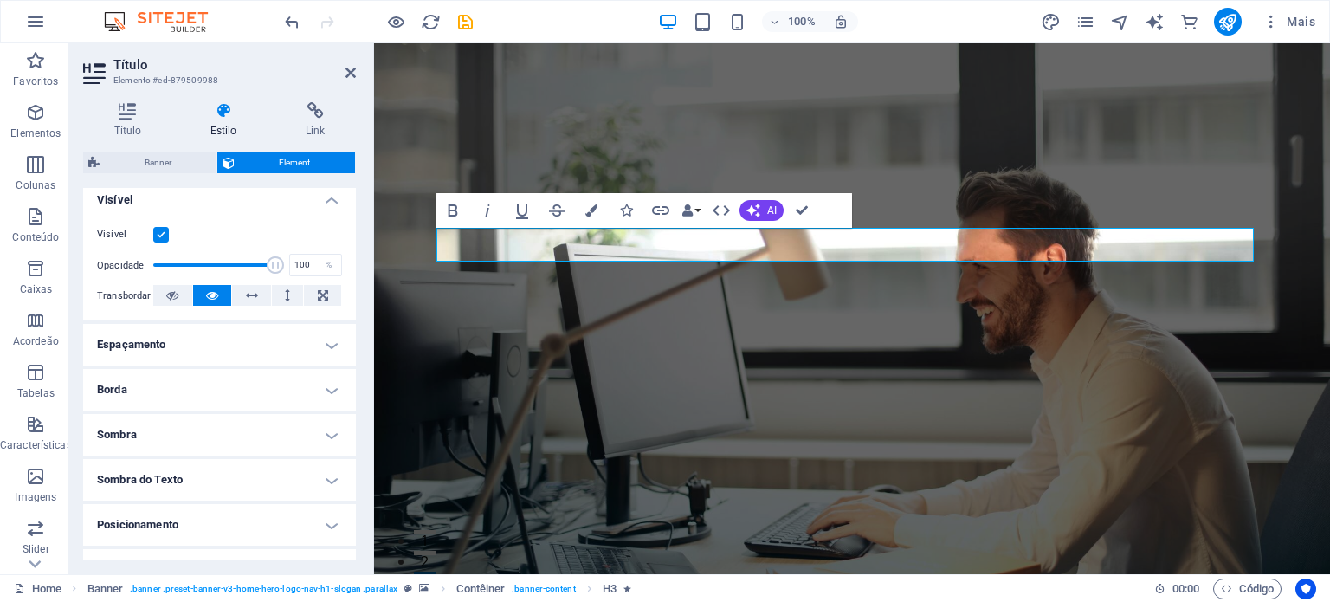
scroll to position [260, 0]
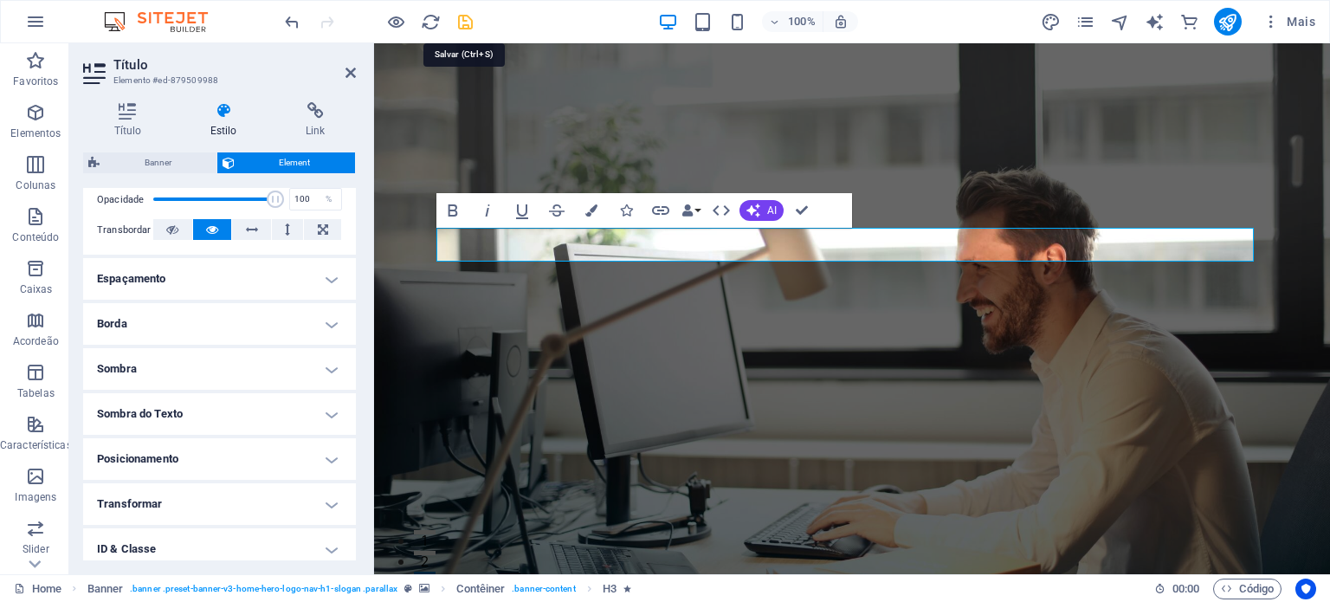
click at [457, 29] on icon "save" at bounding box center [465, 22] width 20 height 20
select select "%"
select select "slide"
select select "s"
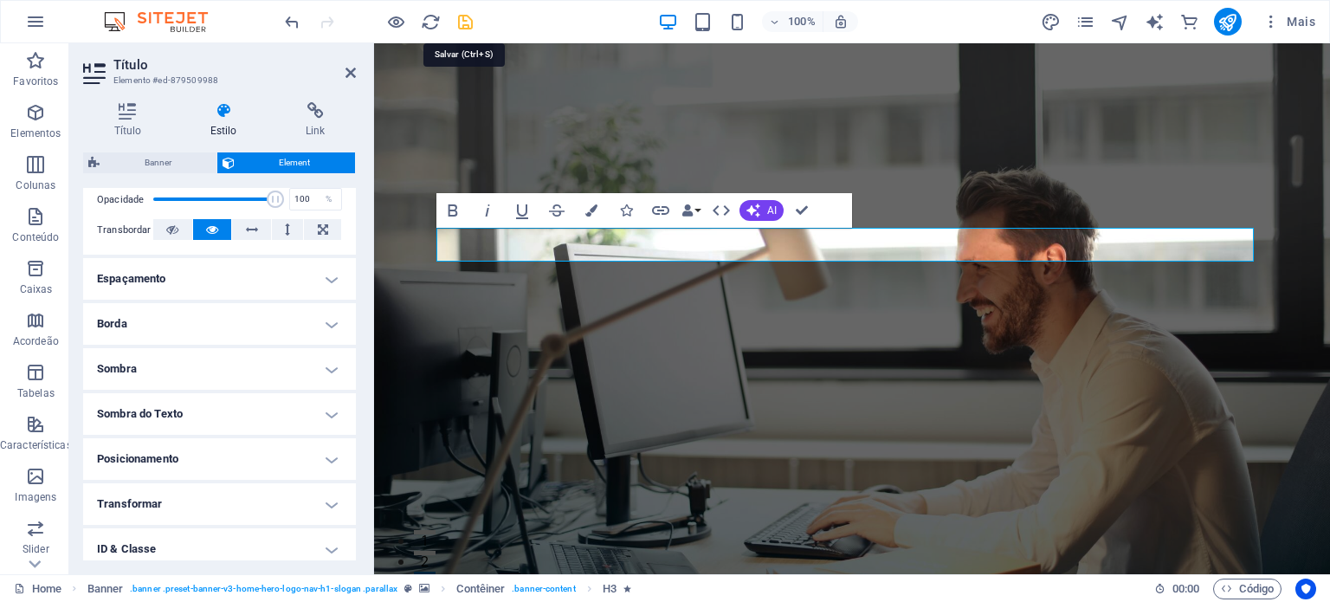
select select "scroll"
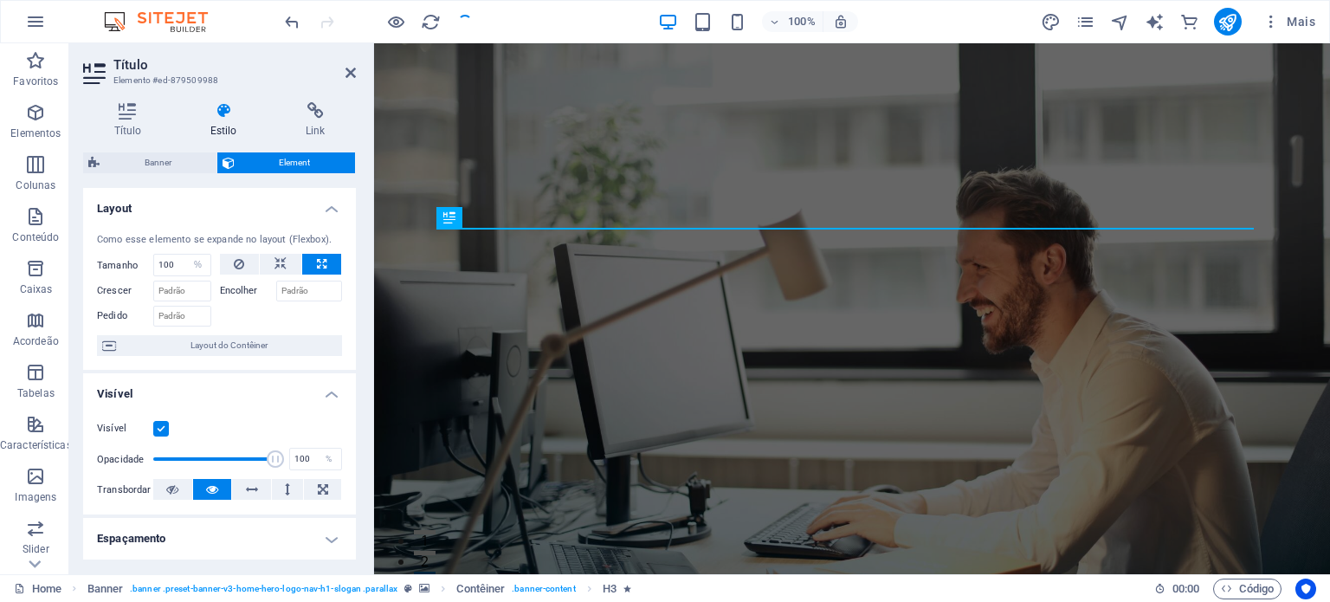
checkbox input "false"
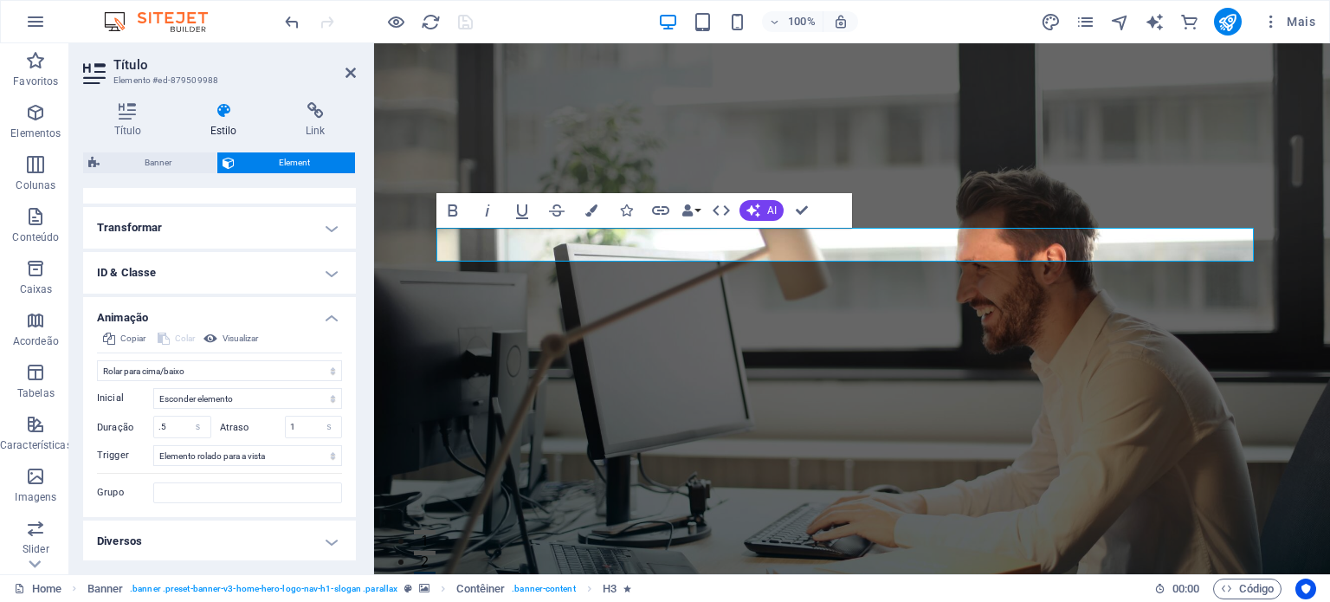
scroll to position [537, 0]
click at [248, 339] on span "Visualizar" at bounding box center [239, 337] width 35 height 21
click at [293, 541] on h4 "Diversos" at bounding box center [219, 540] width 273 height 42
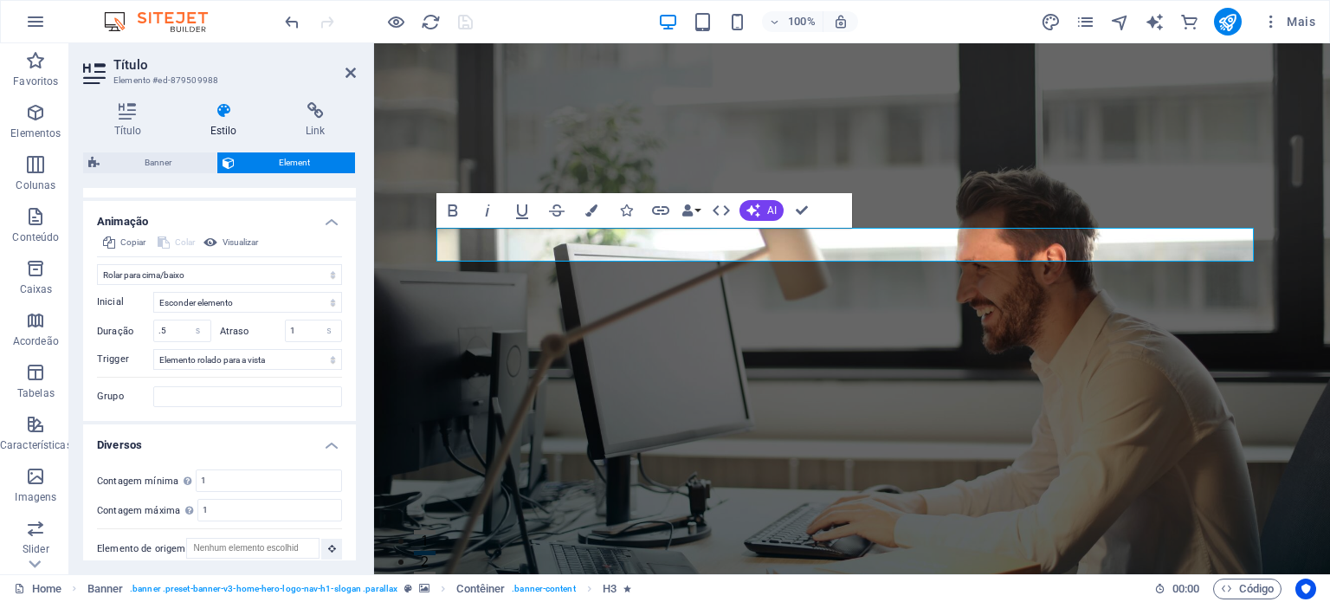
scroll to position [643, 0]
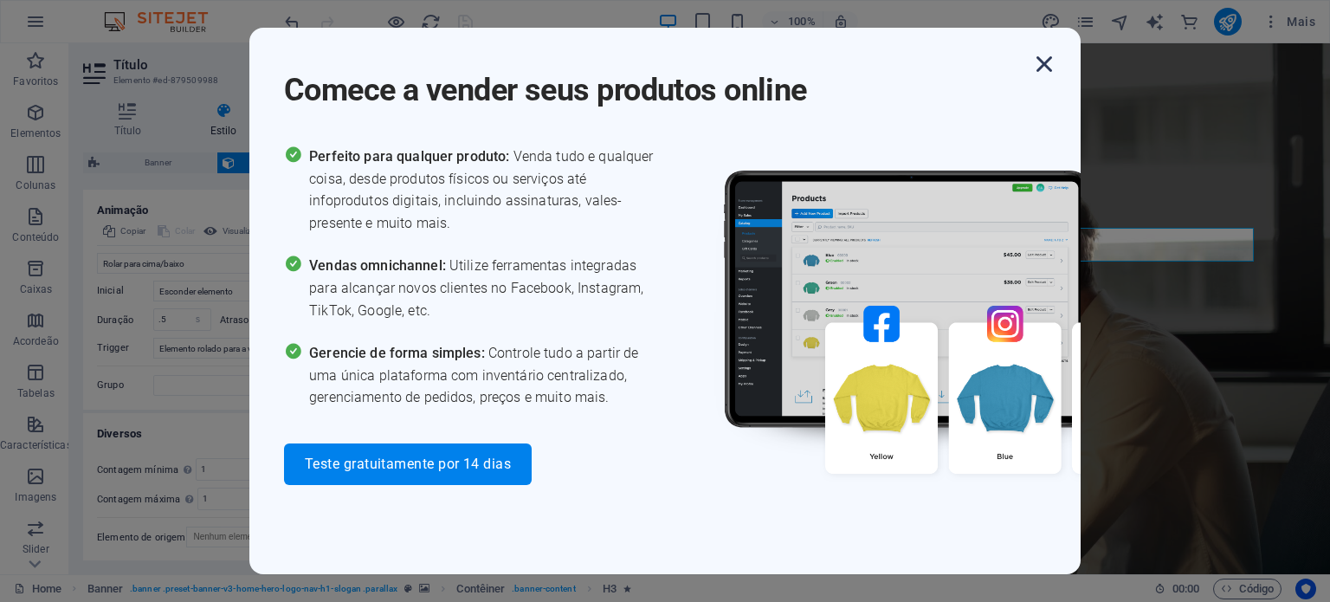
click at [1046, 66] on icon "button" at bounding box center [1043, 63] width 31 height 31
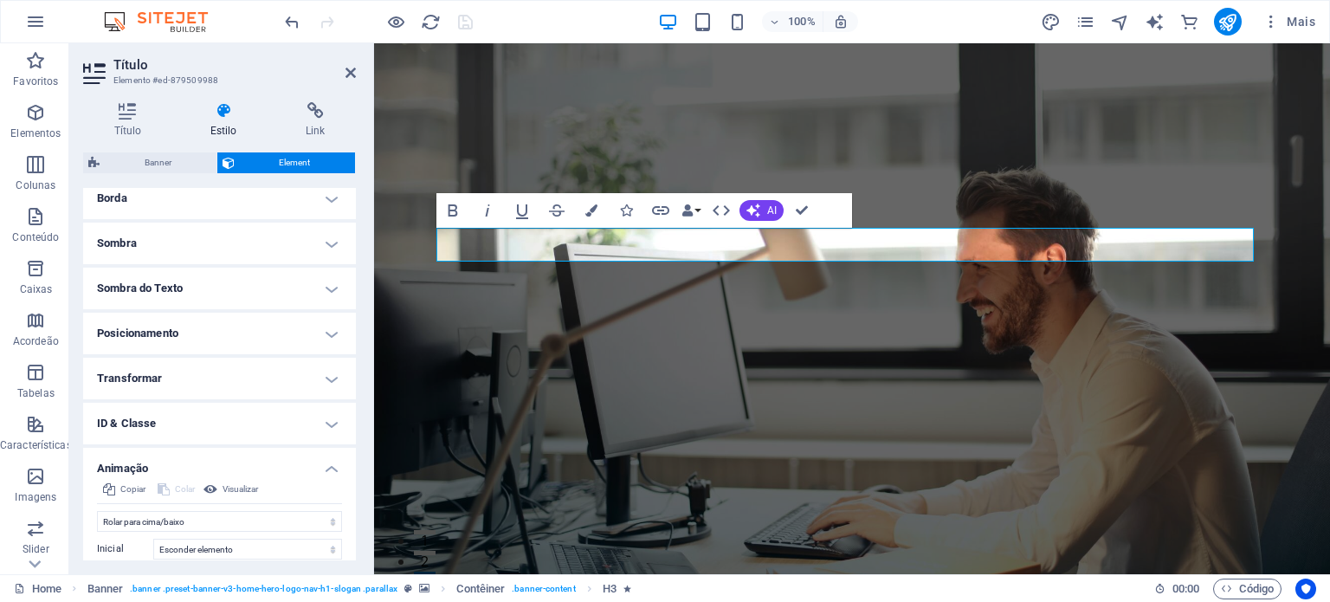
scroll to position [383, 0]
click at [268, 435] on h4 "ID & Classe" at bounding box center [219, 425] width 273 height 42
click at [274, 380] on h4 "Transformar" at bounding box center [219, 380] width 273 height 42
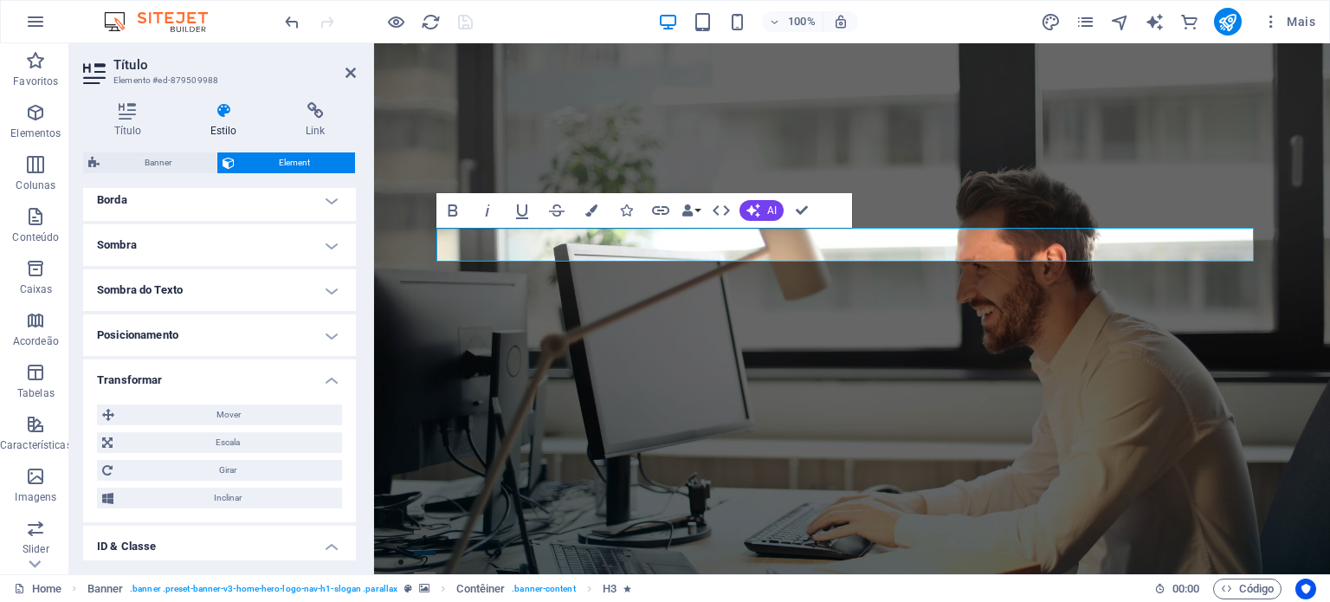
click at [267, 330] on h4 "Posicionamento" at bounding box center [219, 335] width 273 height 42
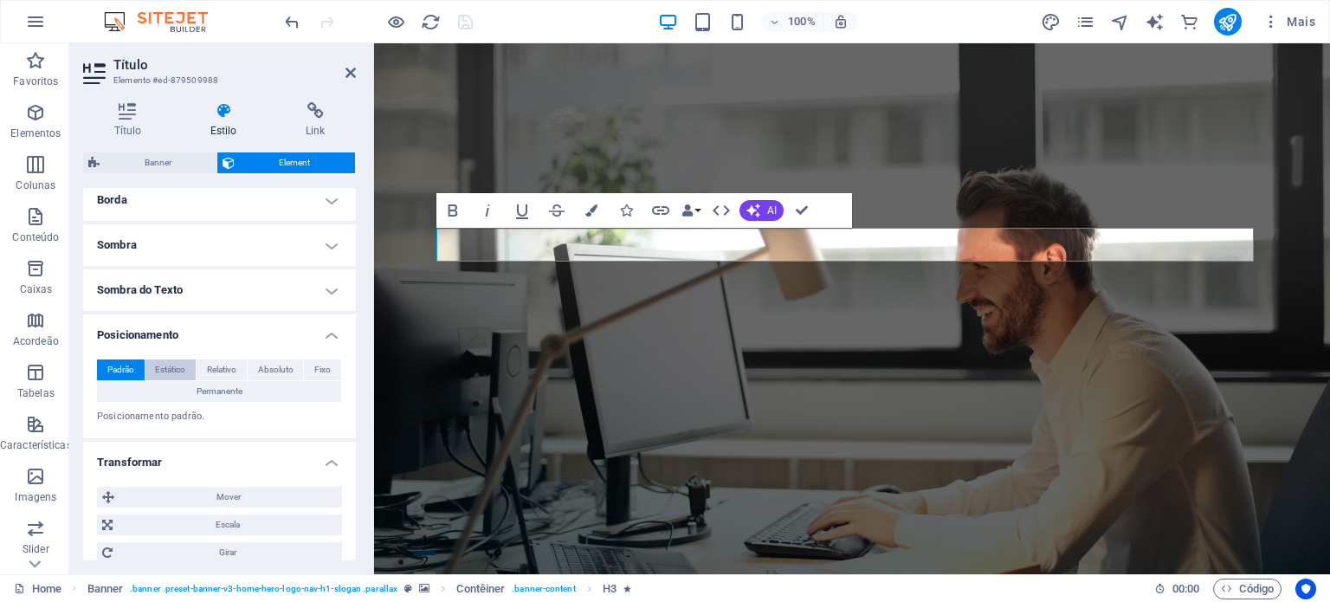
click at [163, 367] on span "Estático" at bounding box center [170, 369] width 30 height 21
click at [215, 359] on span "Relativo" at bounding box center [221, 369] width 29 height 21
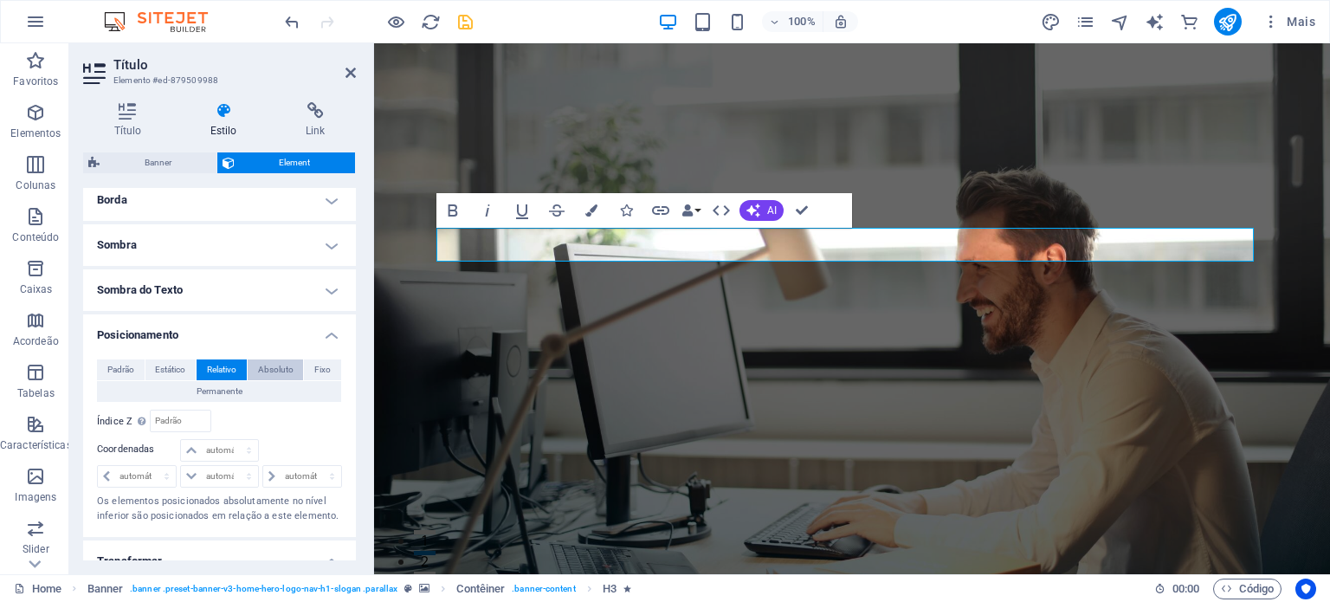
click at [274, 366] on span "Absoluto" at bounding box center [275, 369] width 35 height 21
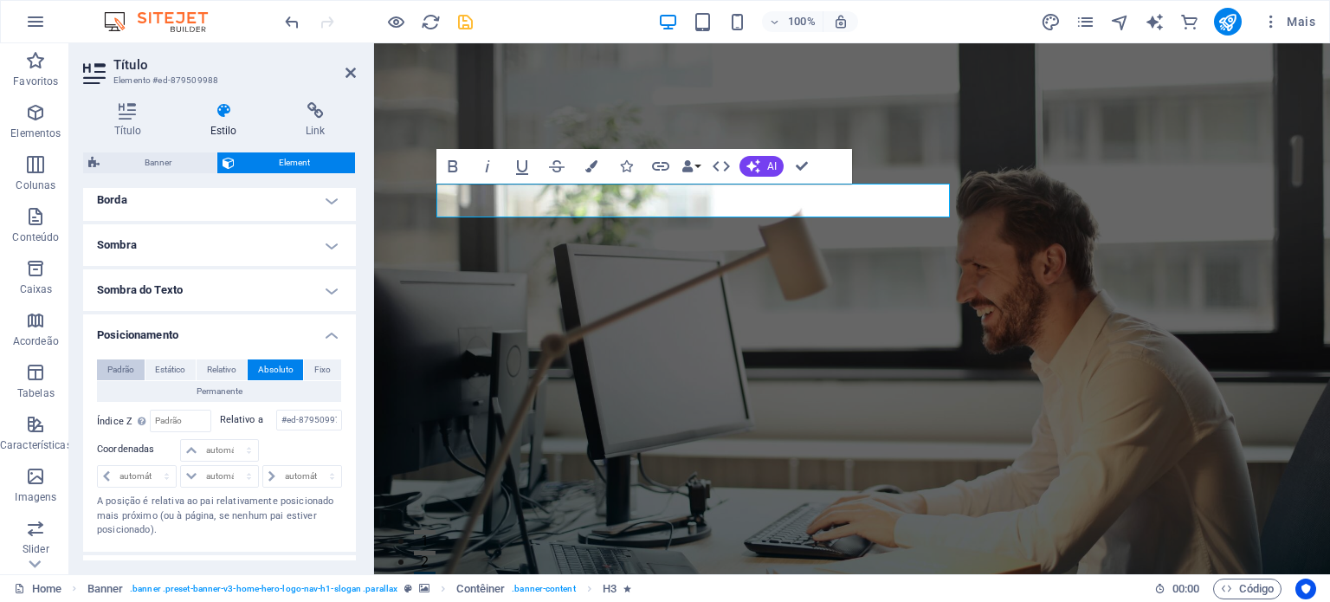
click at [117, 370] on span "Padrão" at bounding box center [120, 369] width 27 height 21
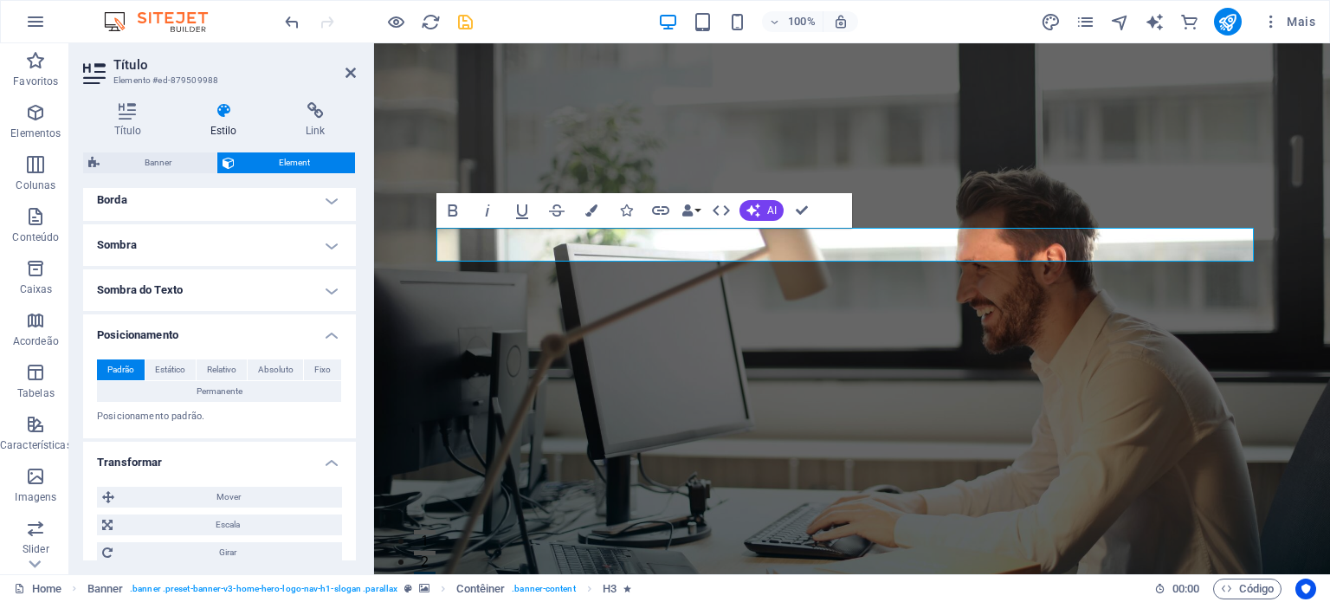
click at [196, 293] on h4 "Sombra do Texto" at bounding box center [219, 290] width 273 height 42
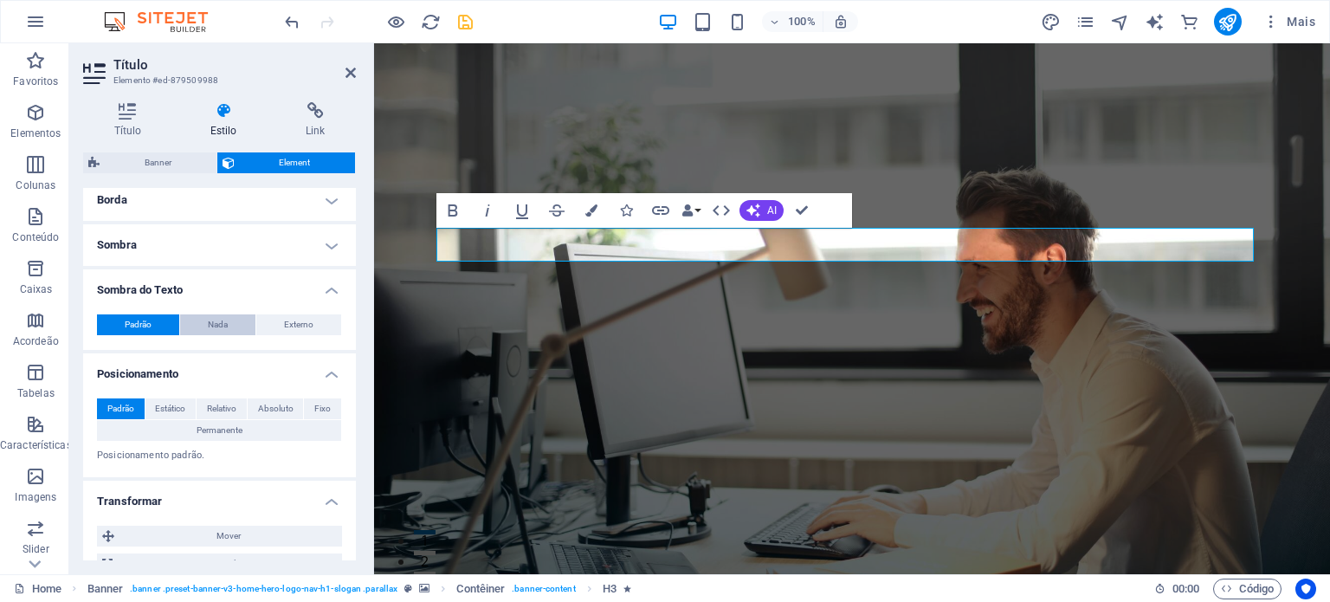
click at [225, 326] on span "Nada" at bounding box center [218, 324] width 20 height 21
click at [284, 327] on span "Externo" at bounding box center [298, 324] width 29 height 21
type input "2"
type input "4"
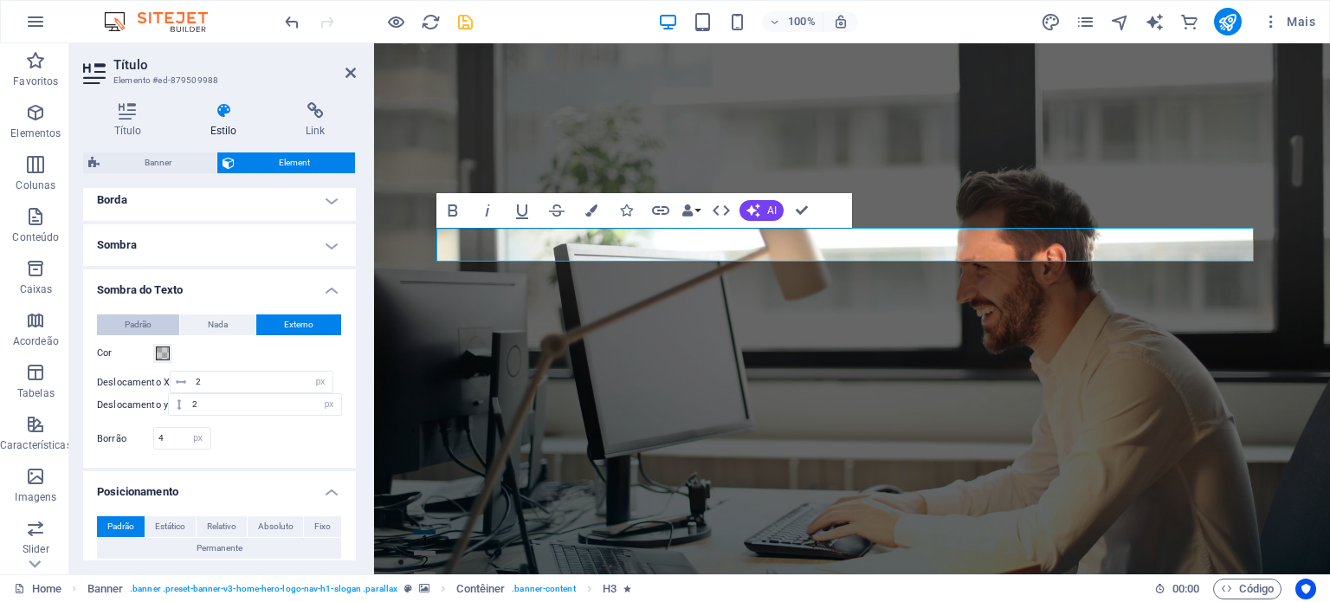
click at [138, 325] on span "Padrão" at bounding box center [138, 324] width 27 height 21
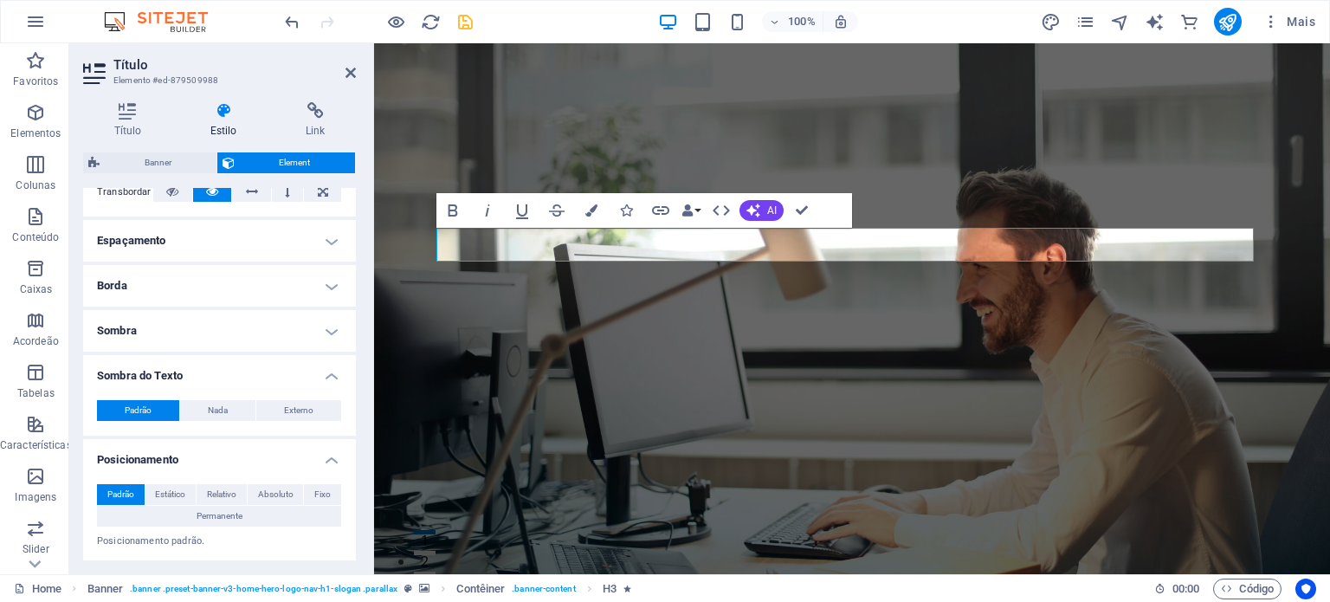
scroll to position [297, 0]
click at [201, 328] on h4 "Sombra" at bounding box center [219, 332] width 273 height 42
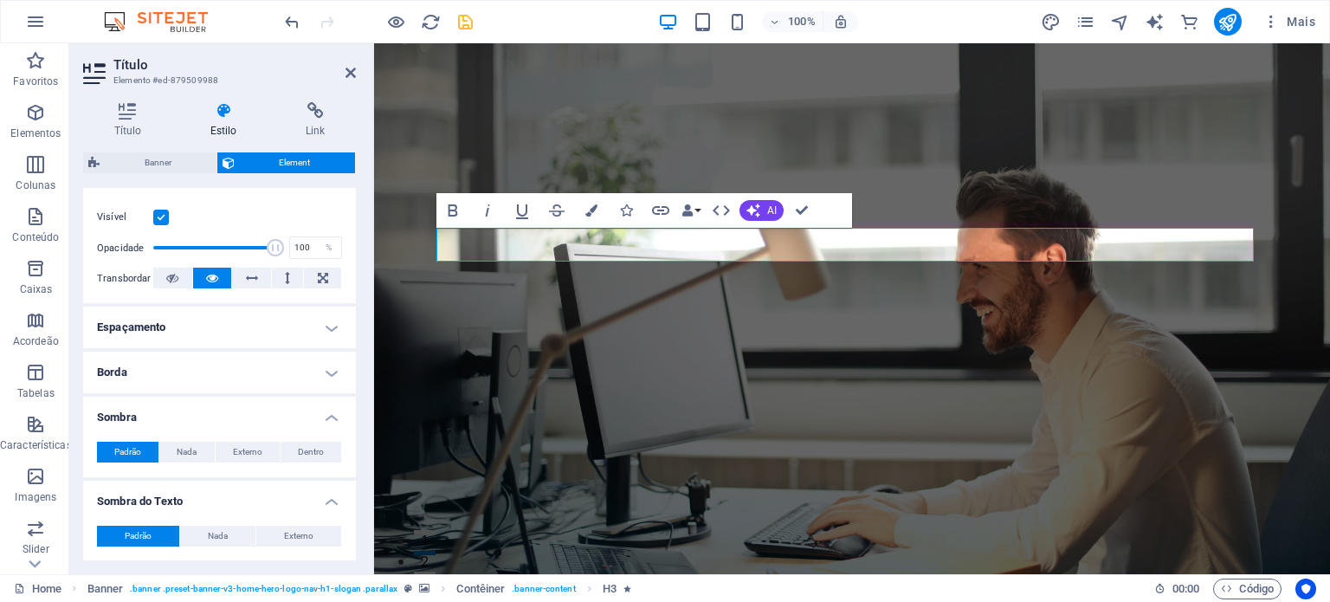
scroll to position [210, 0]
click at [315, 455] on span "Dentro" at bounding box center [311, 452] width 26 height 21
type input "2"
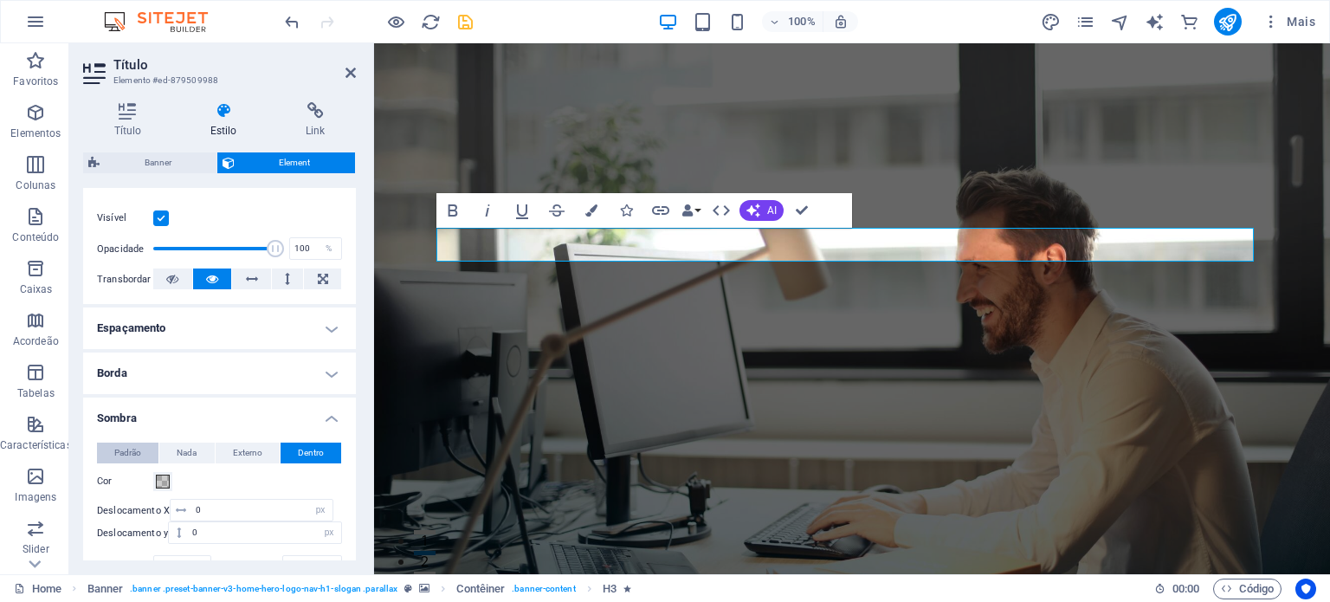
click at [132, 447] on span "Padrão" at bounding box center [127, 452] width 27 height 21
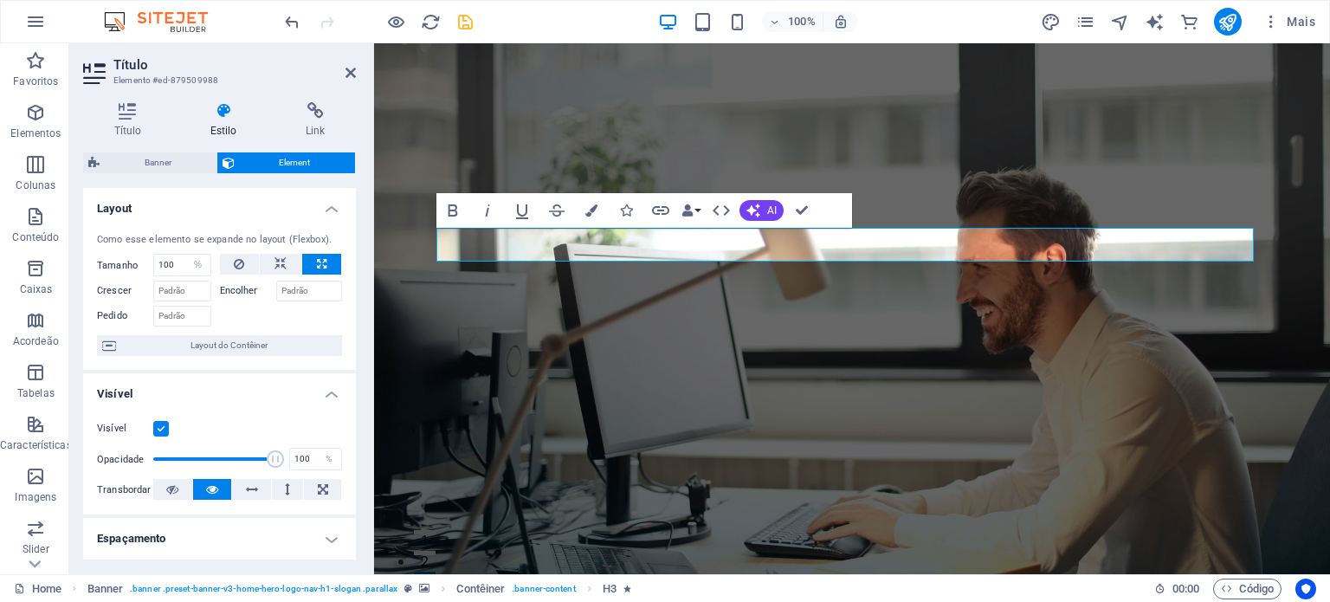
scroll to position [0, 0]
click at [316, 106] on icon at bounding box center [314, 110] width 81 height 17
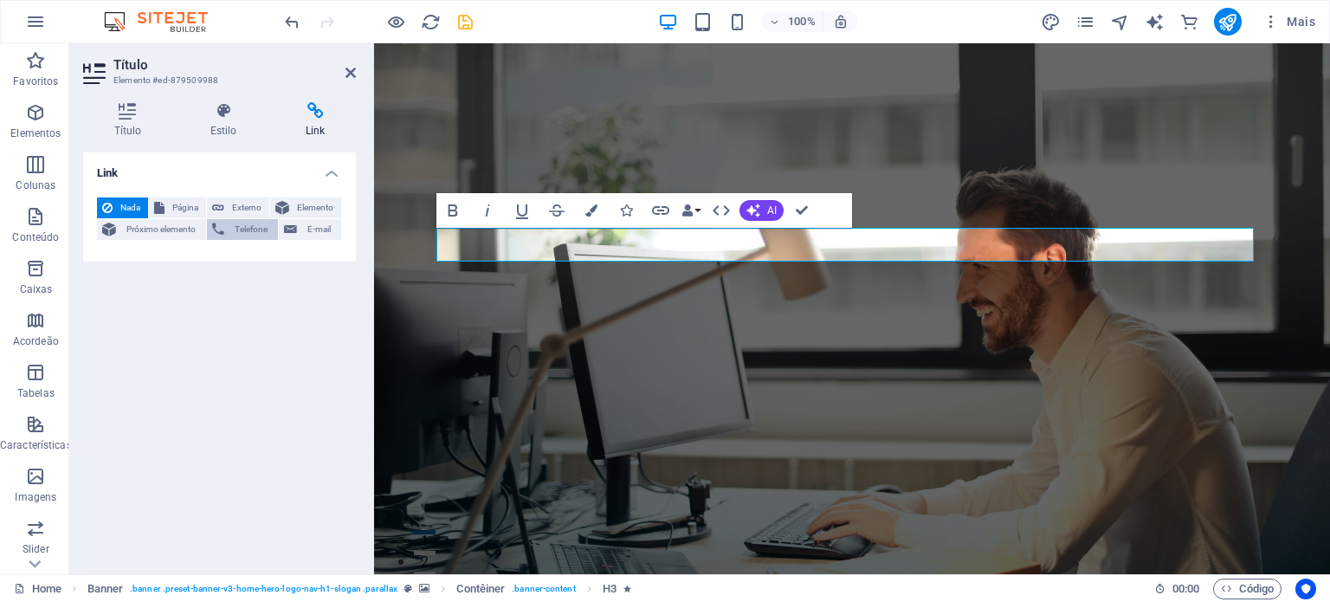
click at [218, 231] on icon at bounding box center [218, 229] width 12 height 21
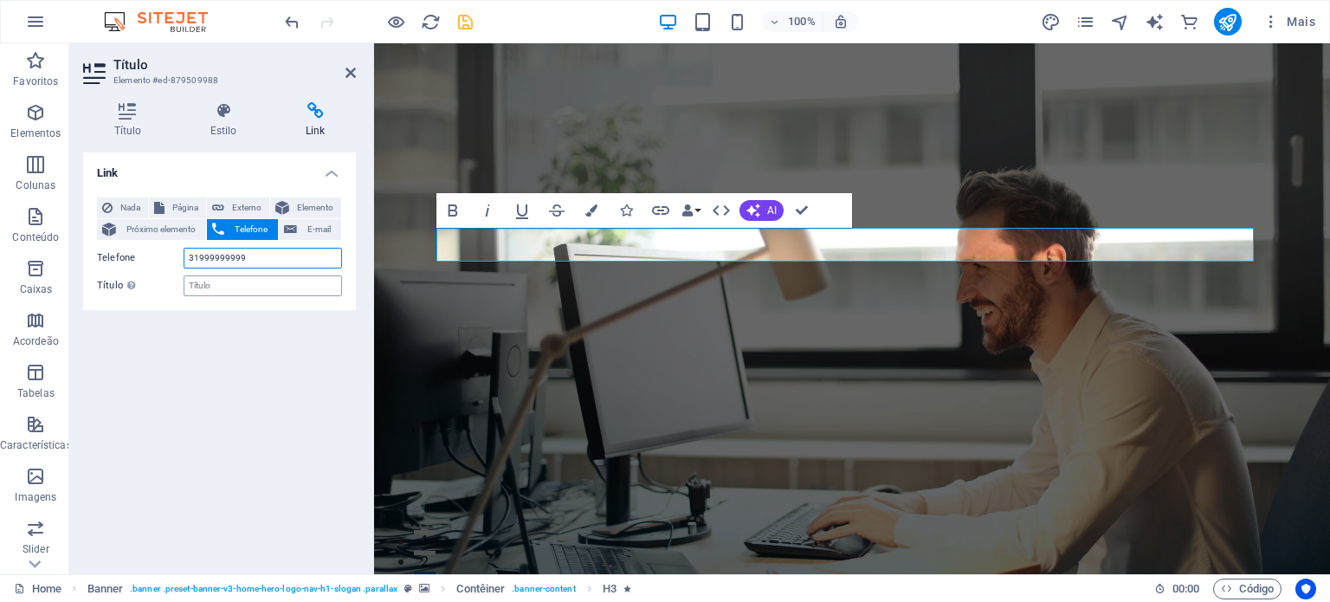
type input "31999999999"
click at [241, 283] on input "Título A descrição adicional do link não deve ser igual ao texto do link. O tít…" at bounding box center [263, 285] width 158 height 21
type input "WhatsApp"
click at [405, 348] on figure at bounding box center [852, 308] width 956 height 531
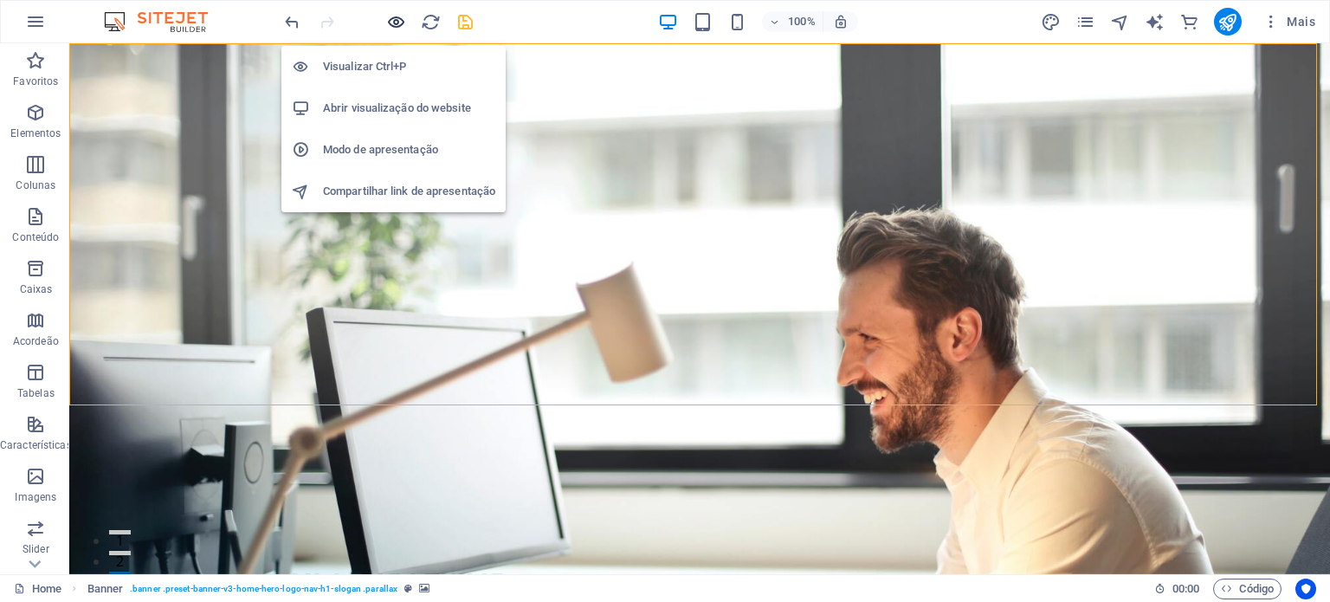
click at [397, 23] on icon "button" at bounding box center [396, 22] width 20 height 20
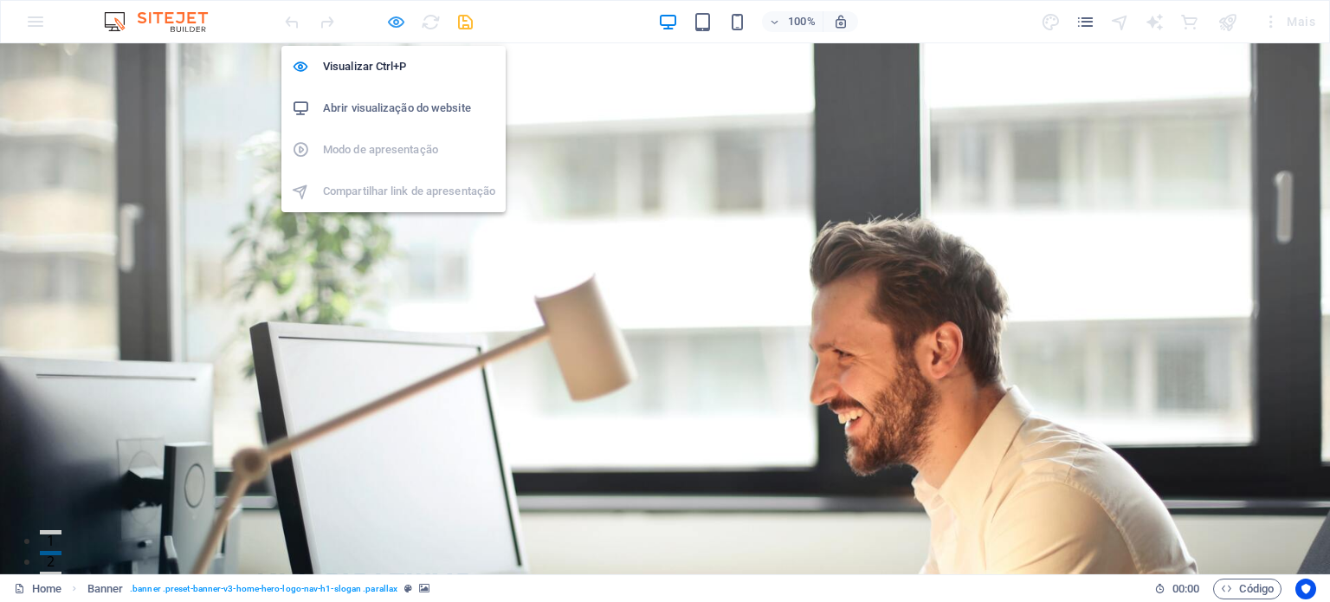
click at [396, 15] on icon "button" at bounding box center [396, 22] width 20 height 20
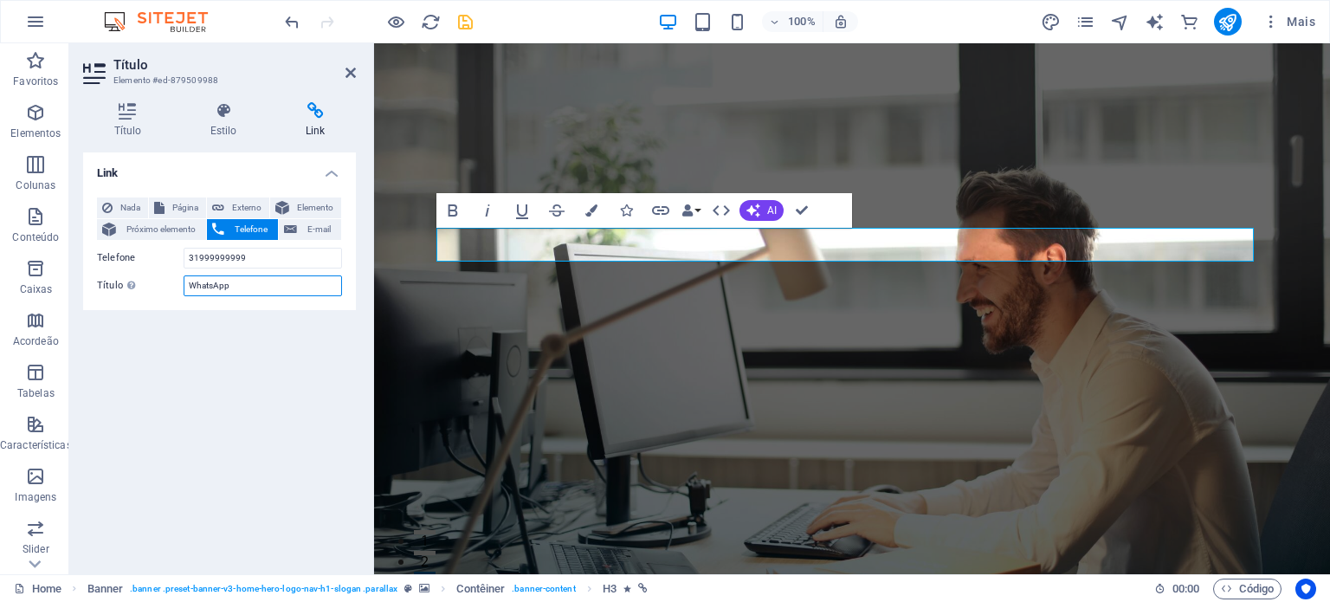
drag, startPoint x: 243, startPoint y: 283, endPoint x: 161, endPoint y: 285, distance: 82.2
click at [161, 285] on div "Título A descrição adicional do link não deve ser igual ao texto do link. O tít…" at bounding box center [219, 285] width 245 height 21
drag, startPoint x: 259, startPoint y: 260, endPoint x: 165, endPoint y: 259, distance: 93.5
click at [165, 259] on div "Telefone 31999999999" at bounding box center [219, 258] width 245 height 21
click at [299, 204] on span "Elemento" at bounding box center [315, 207] width 42 height 21
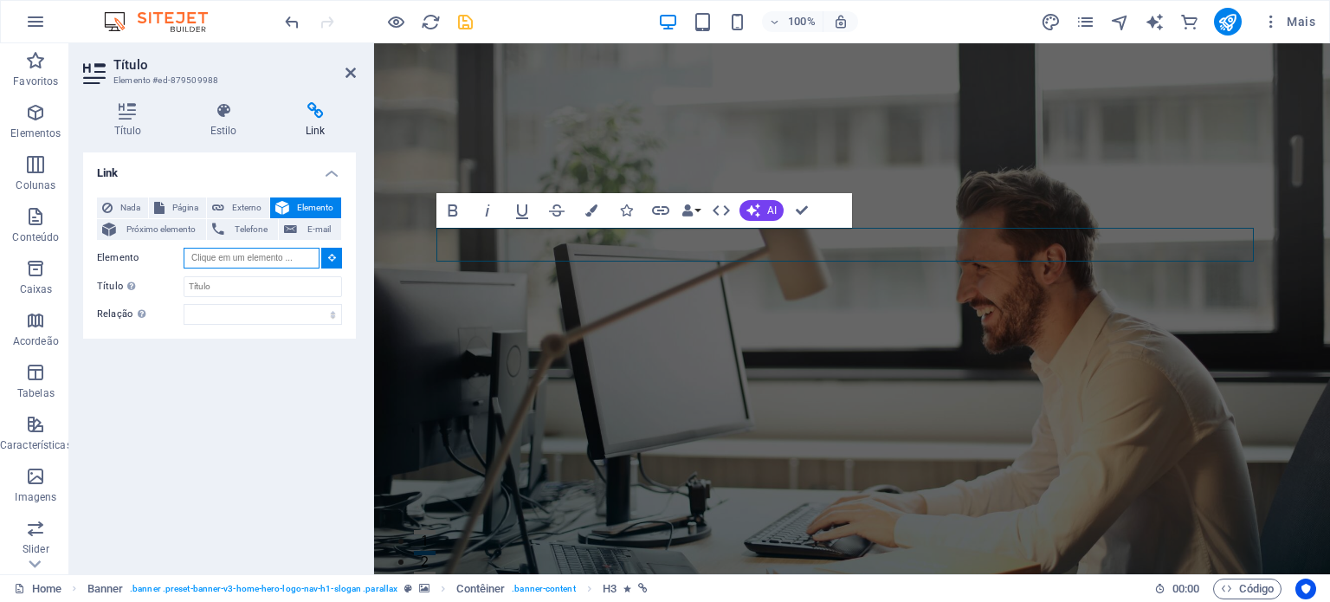
click at [303, 252] on input "Elemento" at bounding box center [252, 258] width 136 height 21
click at [304, 259] on input "Elemento" at bounding box center [252, 258] width 136 height 21
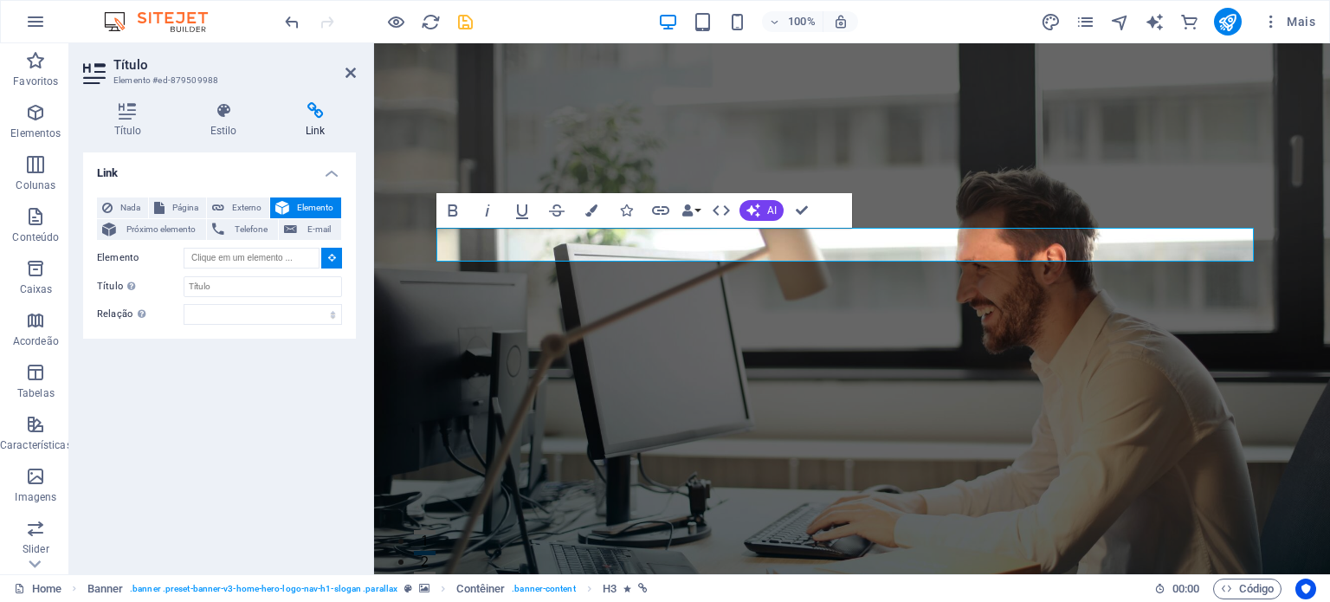
click at [328, 259] on icon at bounding box center [332, 257] width 8 height 9
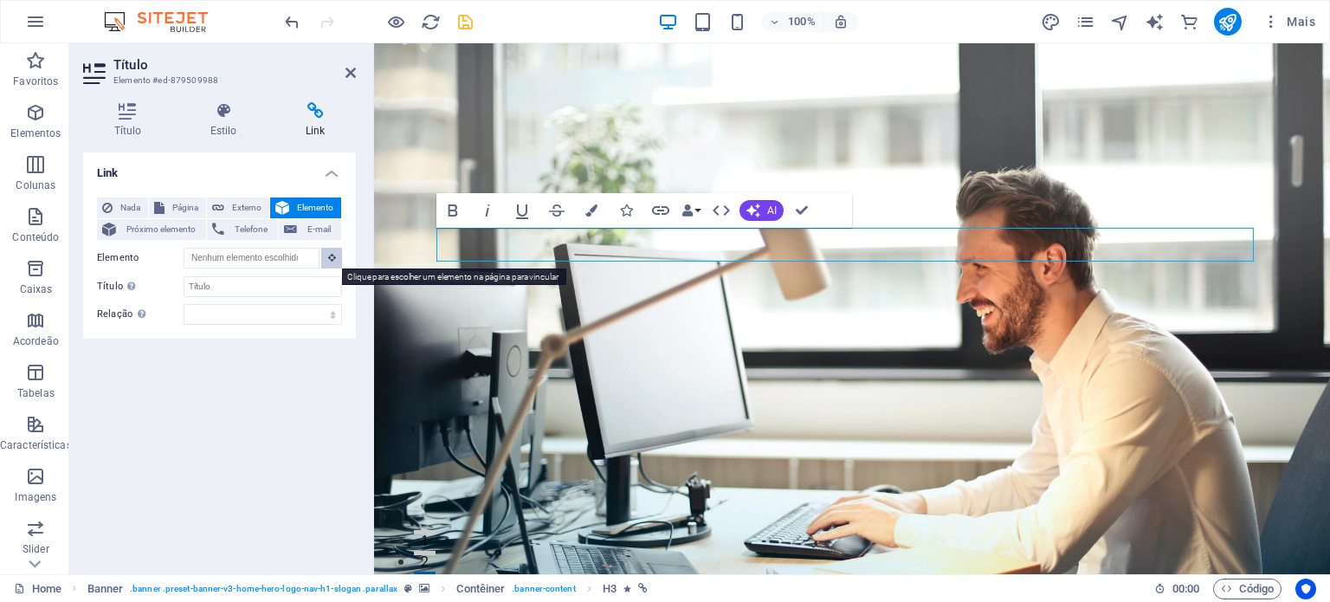
click at [328, 259] on icon at bounding box center [332, 257] width 8 height 9
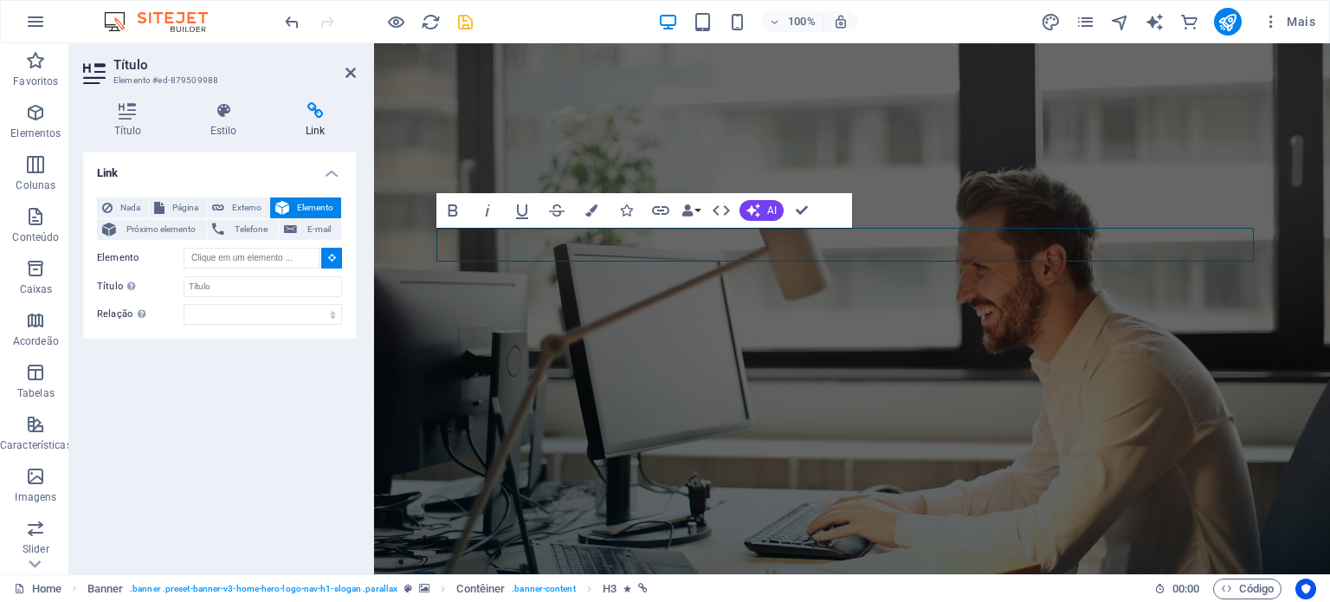
click at [330, 256] on icon at bounding box center [332, 257] width 8 height 9
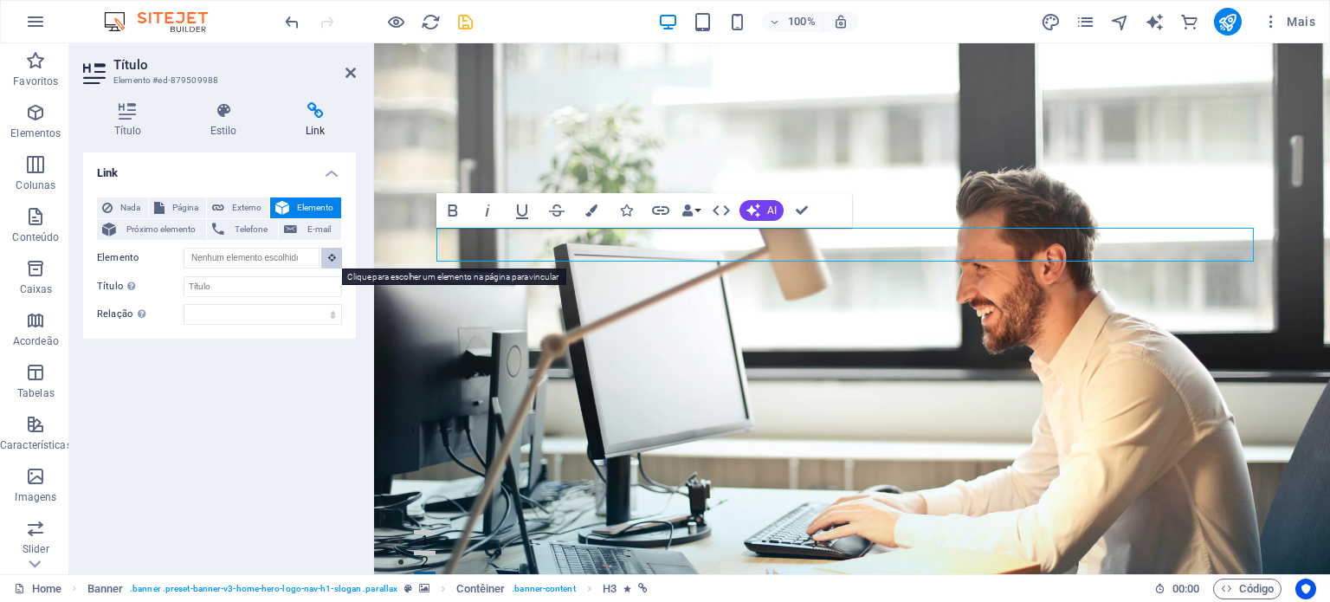
click at [330, 256] on icon at bounding box center [332, 257] width 8 height 9
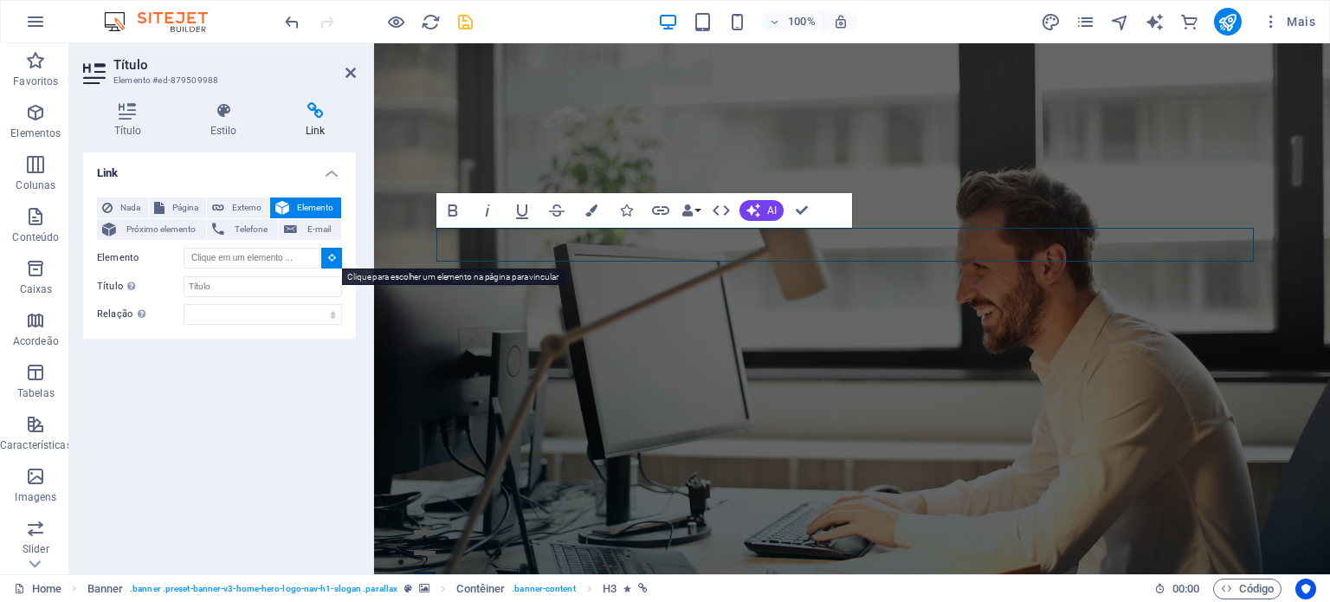
click at [330, 256] on icon at bounding box center [332, 257] width 8 height 9
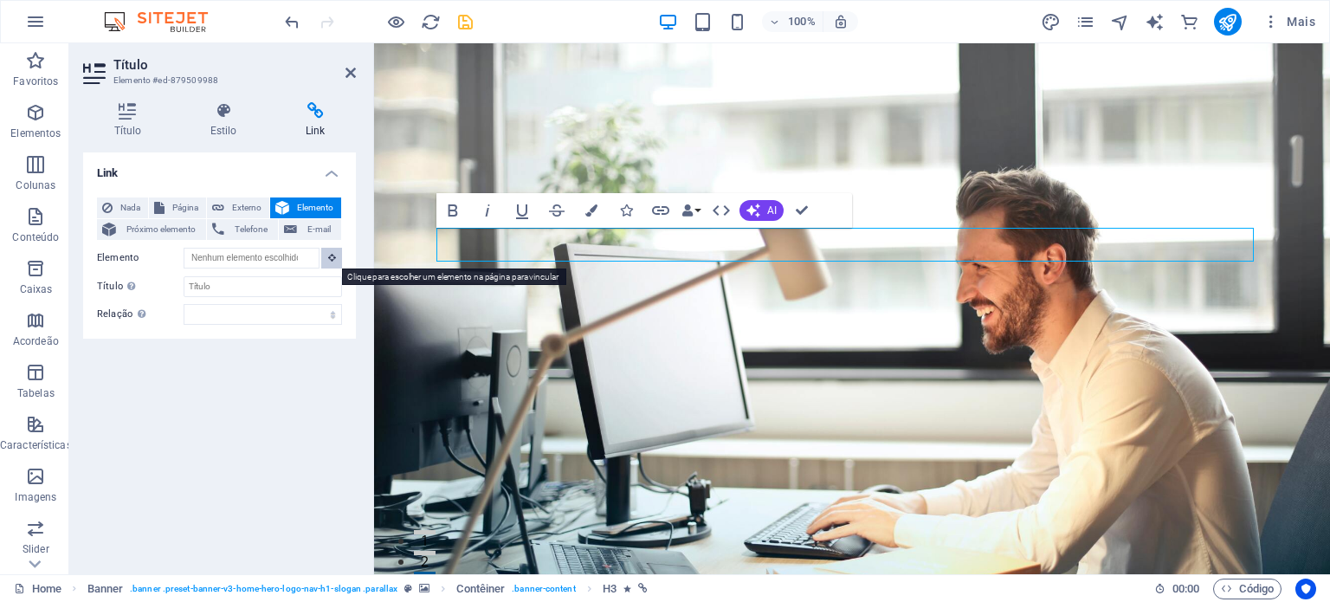
click at [330, 256] on icon at bounding box center [332, 257] width 8 height 9
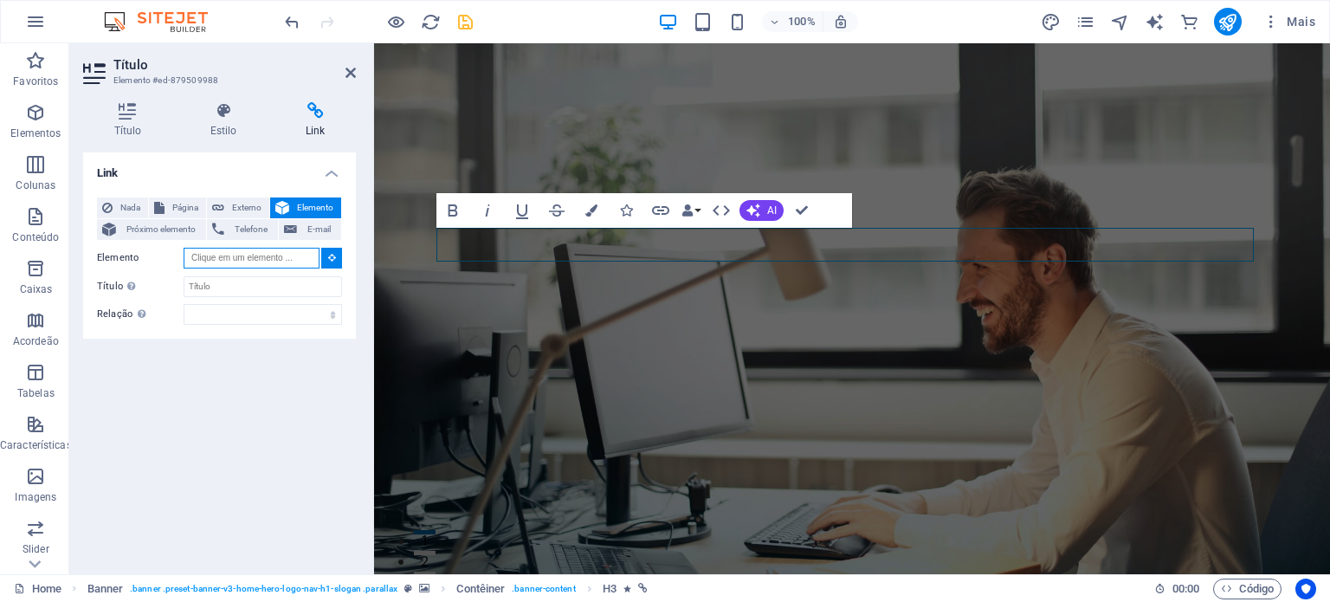
click at [305, 256] on input "Elemento" at bounding box center [252, 258] width 136 height 21
click at [215, 258] on input "Elemento" at bounding box center [252, 258] width 136 height 21
click at [325, 254] on button at bounding box center [331, 258] width 21 height 21
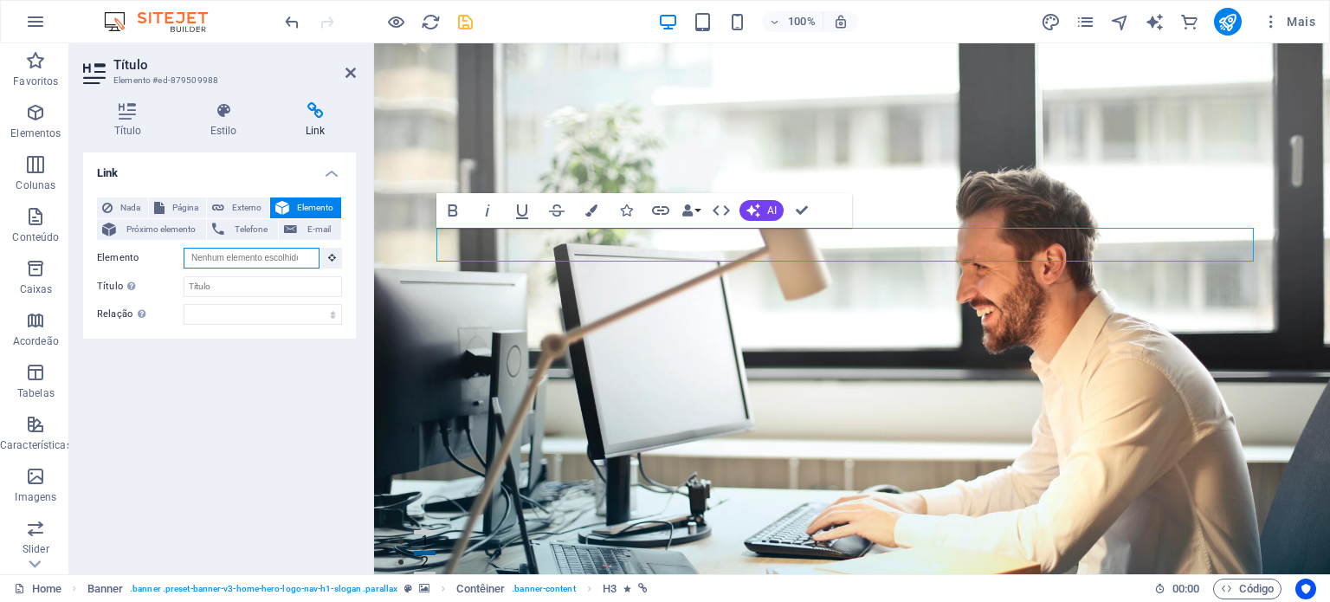
click at [288, 259] on input "Elemento" at bounding box center [252, 258] width 136 height 21
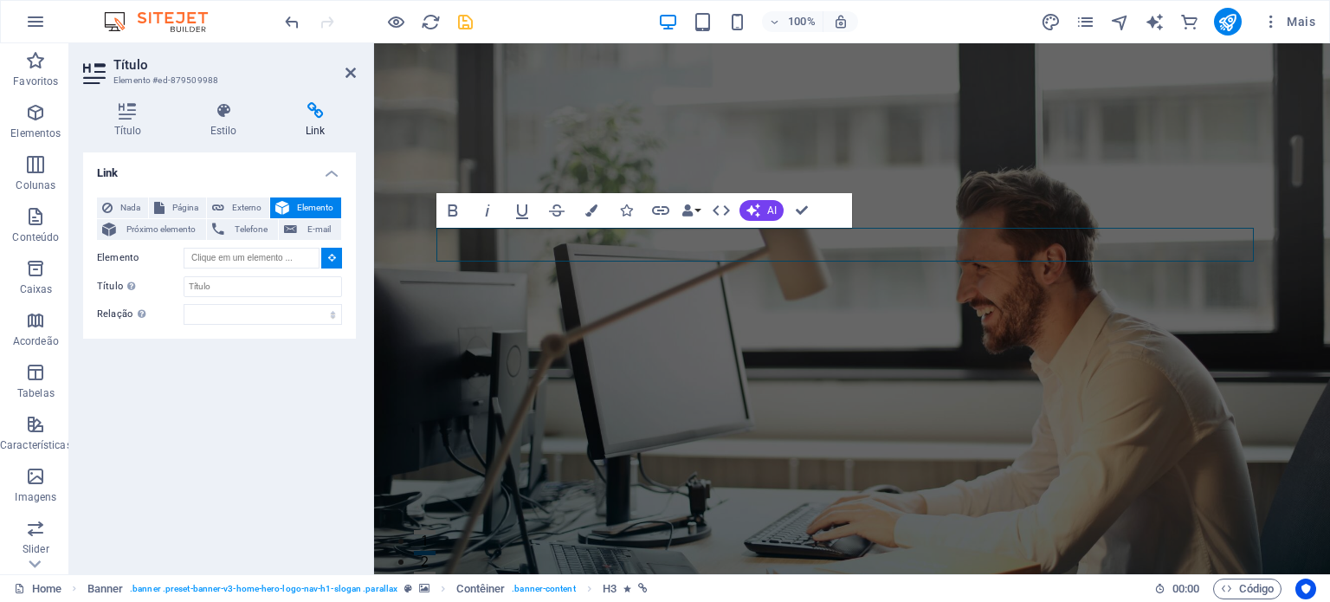
click at [333, 259] on icon at bounding box center [332, 257] width 8 height 9
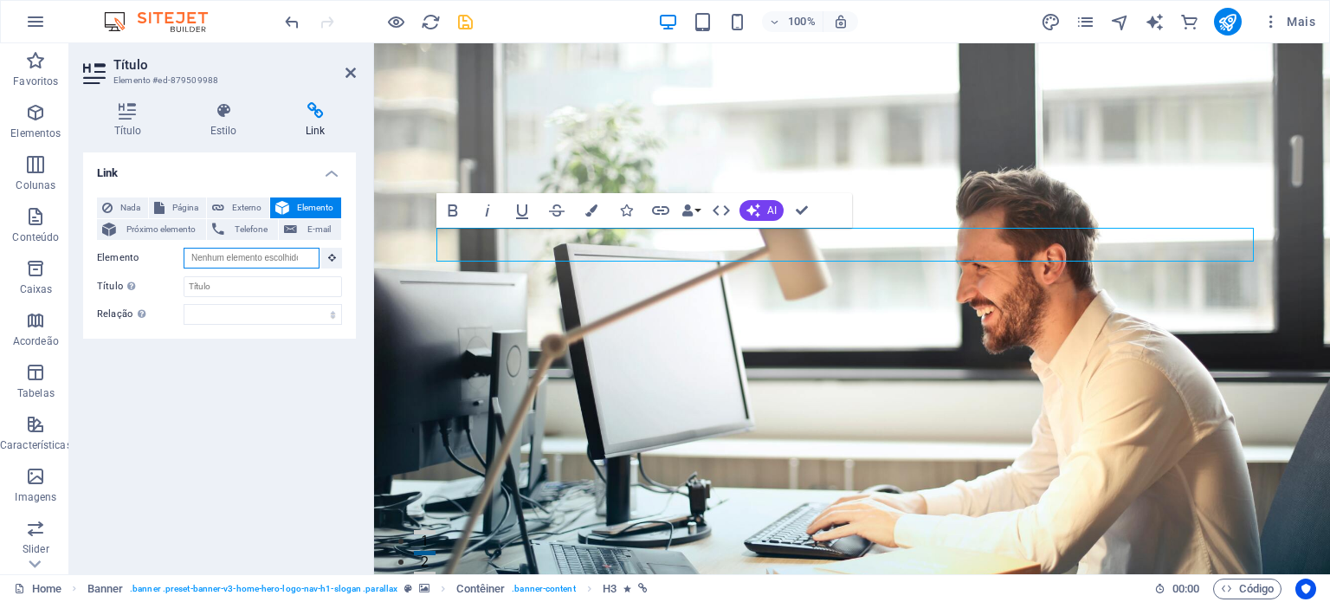
click at [280, 262] on input "Elemento" at bounding box center [252, 258] width 136 height 21
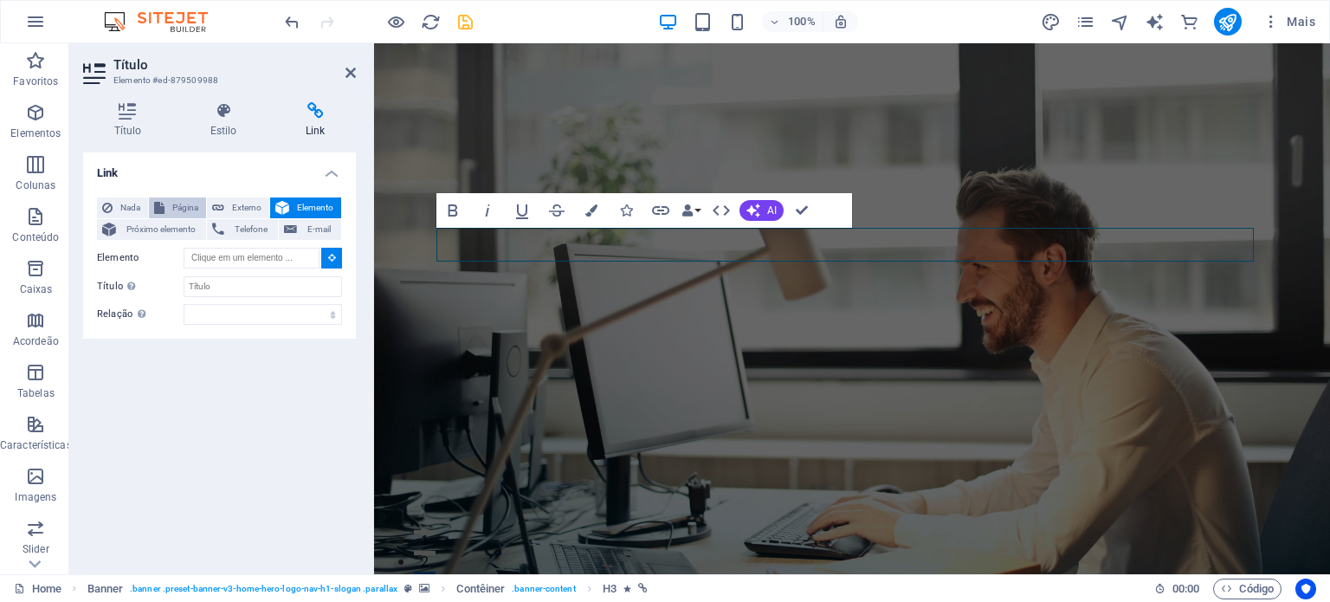
click at [169, 205] on button "Página" at bounding box center [177, 207] width 57 height 21
select select
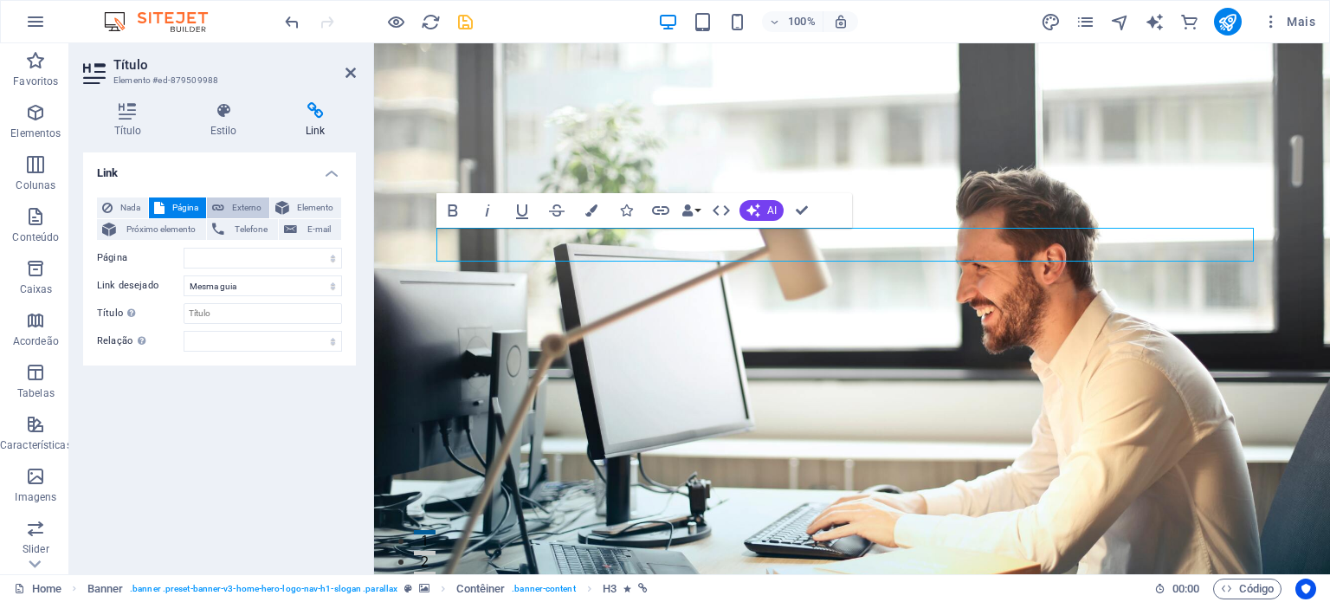
click at [230, 202] on span "Externo" at bounding box center [246, 207] width 35 height 21
select select "blank"
click at [309, 200] on span "Elemento" at bounding box center [315, 207] width 42 height 21
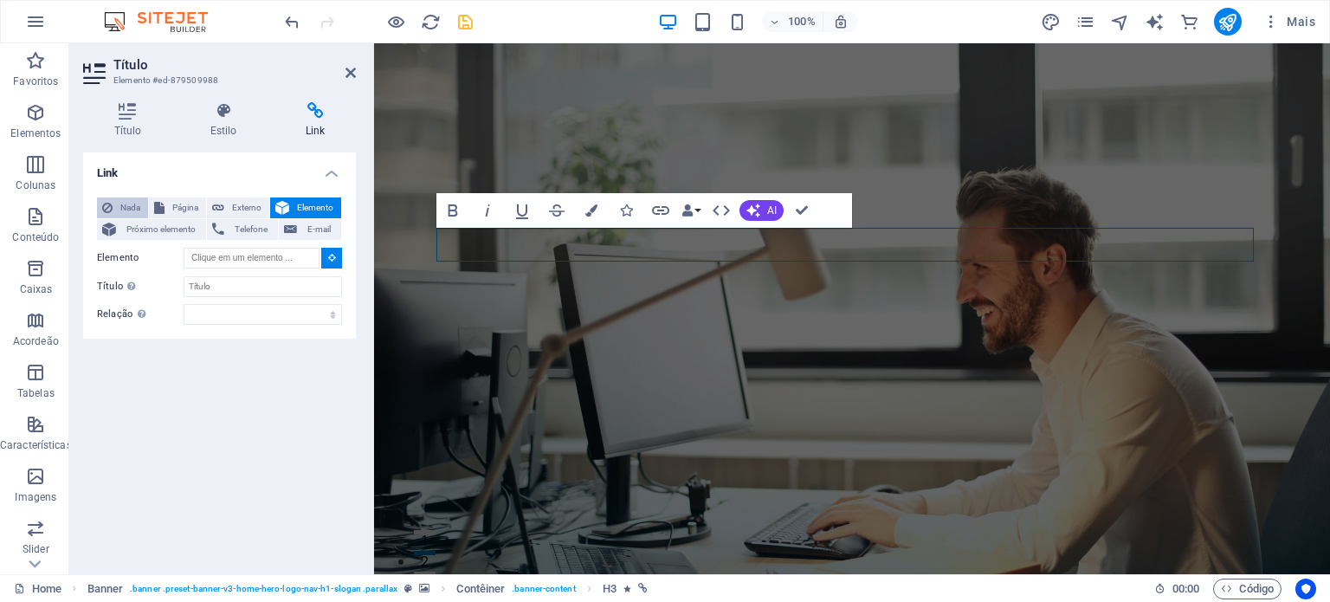
click at [128, 203] on span "Nada" at bounding box center [130, 207] width 25 height 21
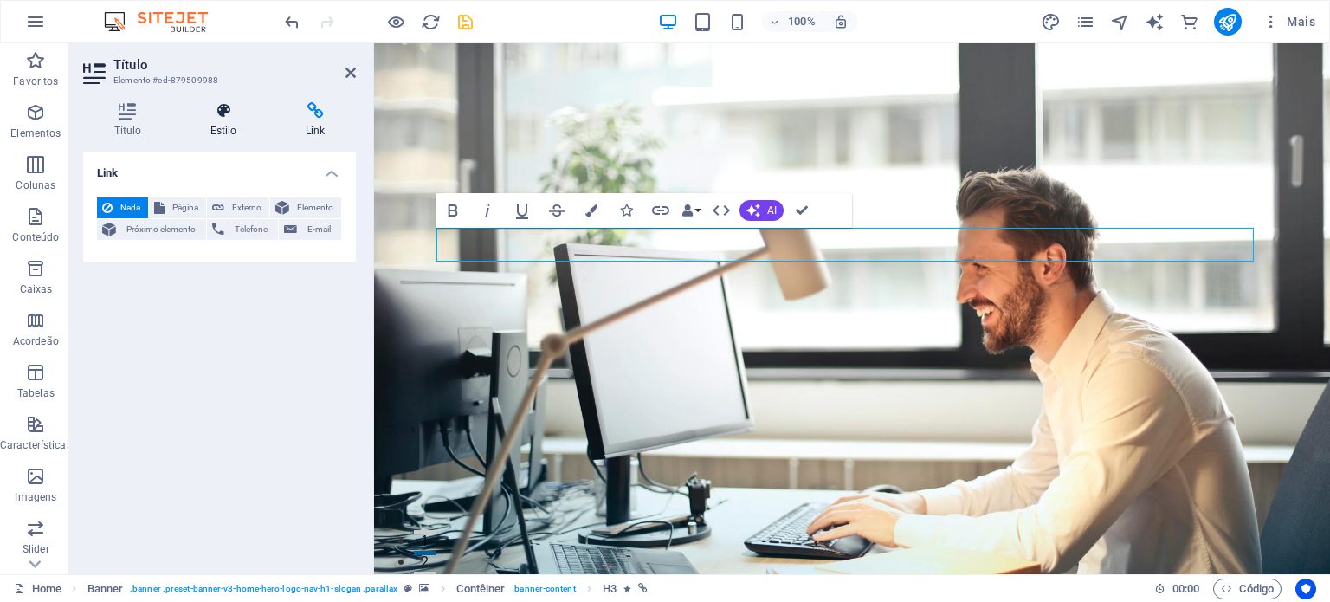
click at [232, 131] on h4 "Estilo" at bounding box center [226, 120] width 95 height 36
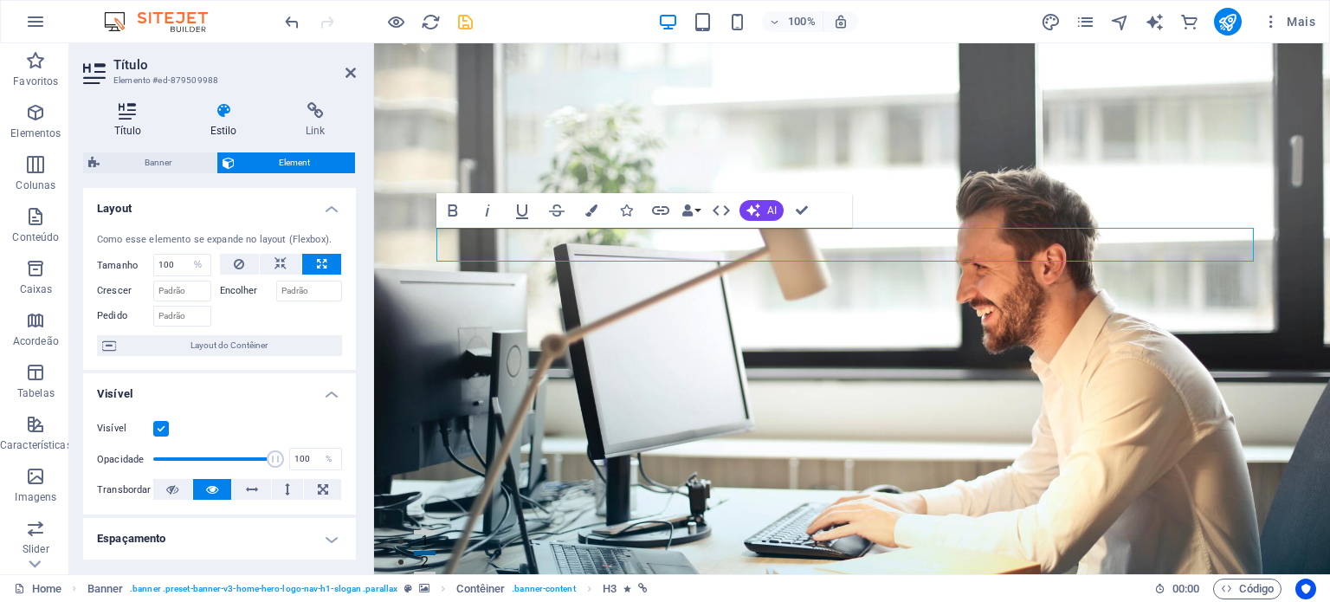
click at [127, 126] on h4 "Título" at bounding box center [131, 120] width 96 height 36
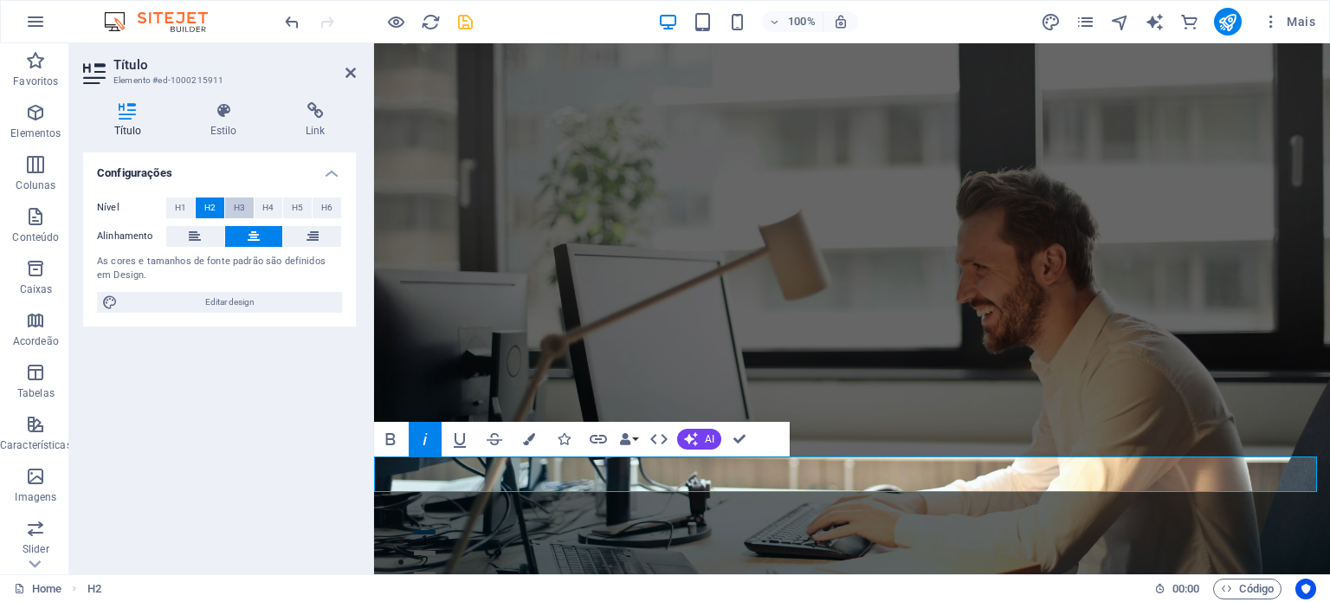
click at [239, 209] on span "H3" at bounding box center [239, 207] width 11 height 21
click at [190, 207] on button "H1" at bounding box center [180, 207] width 29 height 21
click at [227, 126] on h4 "Estilo" at bounding box center [226, 120] width 95 height 36
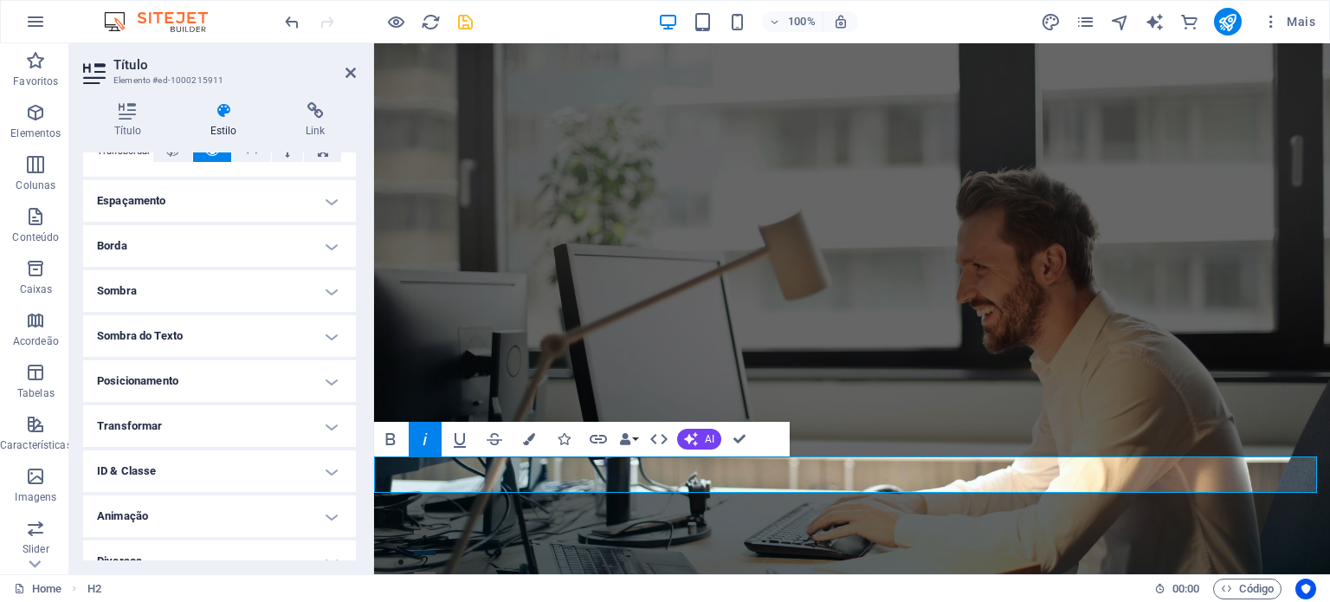
scroll to position [138, 0]
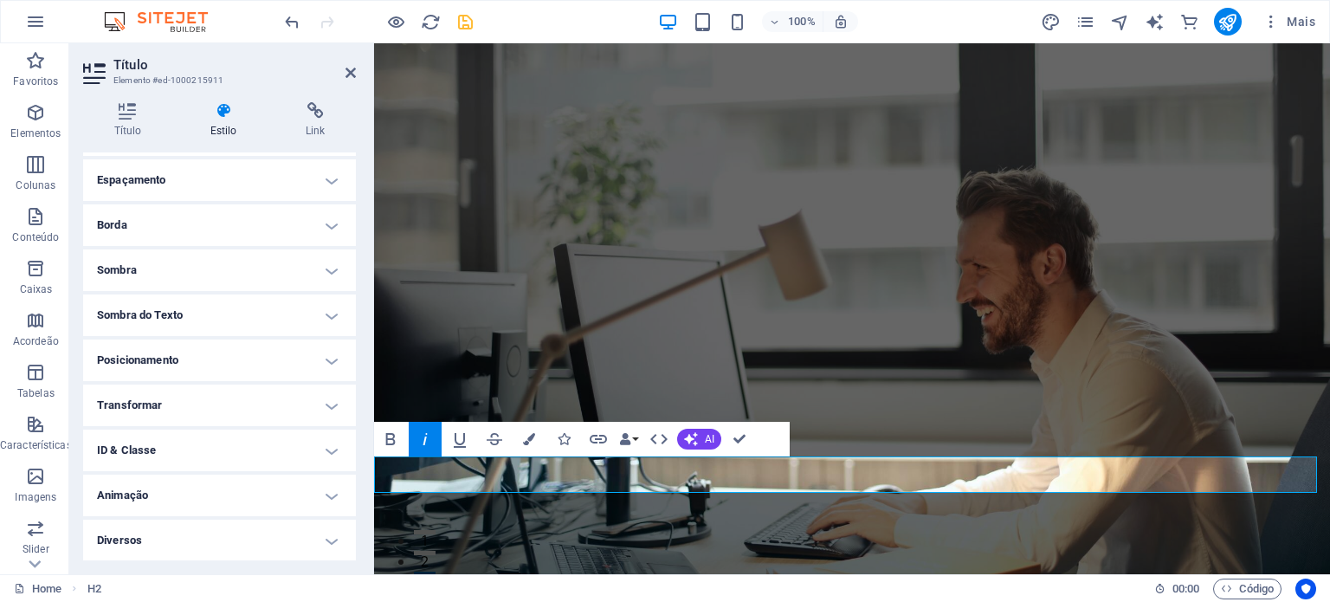
click at [274, 489] on h4 "Animação" at bounding box center [219, 495] width 273 height 42
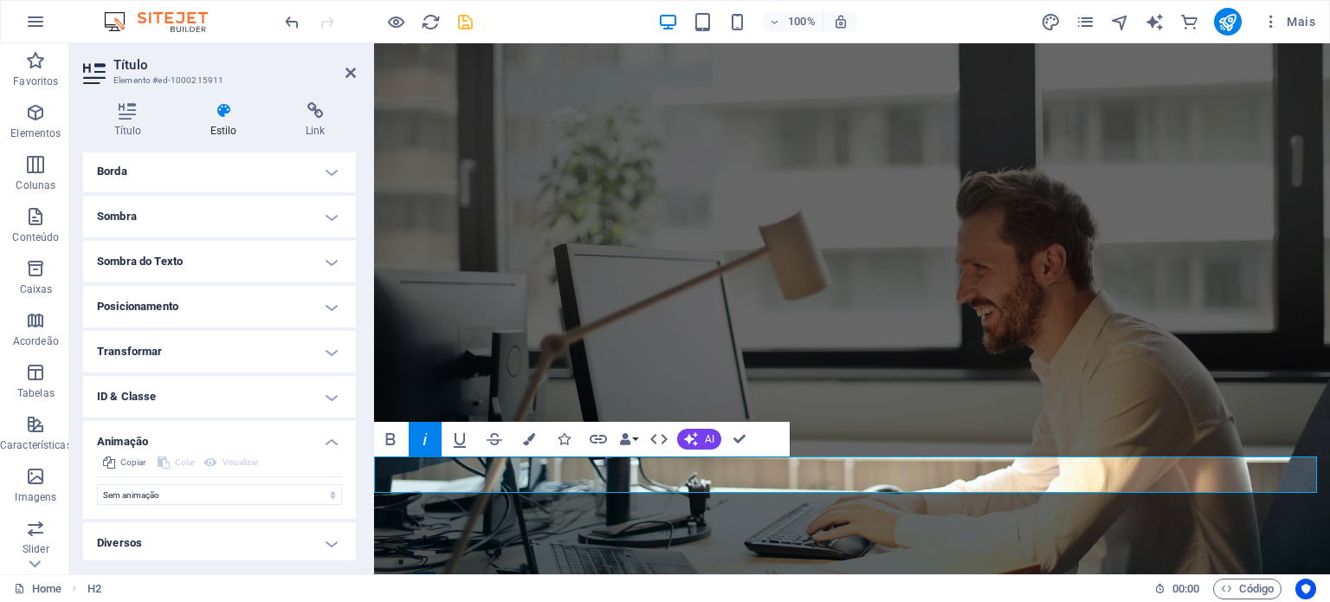
scroll to position [194, 0]
click at [240, 489] on select "Sem animação Mostrar / Esconder Rolar para cima/baixo Mais/menos zoom Deslize d…" at bounding box center [219, 491] width 245 height 21
select select "flash"
click at [97, 481] on select "Sem animação Mostrar / Esconder Rolar para cima/baixo Mais/menos zoom Deslize d…" at bounding box center [219, 491] width 245 height 21
select select "scroll"
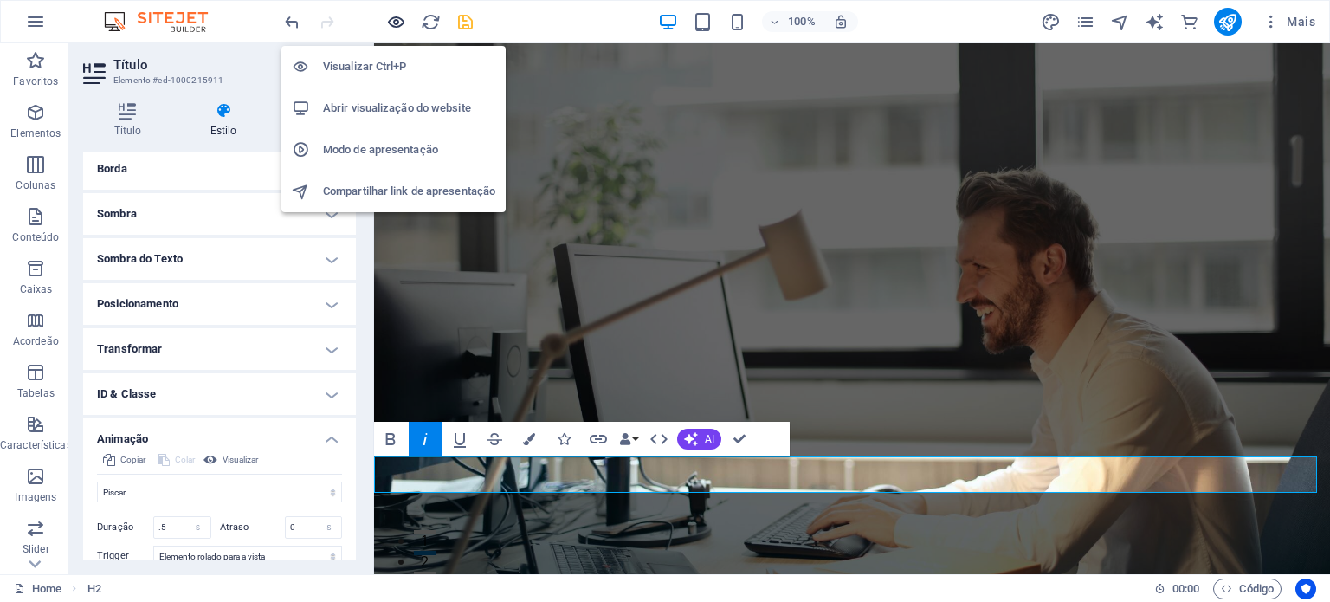
click at [399, 20] on icon "button" at bounding box center [396, 22] width 20 height 20
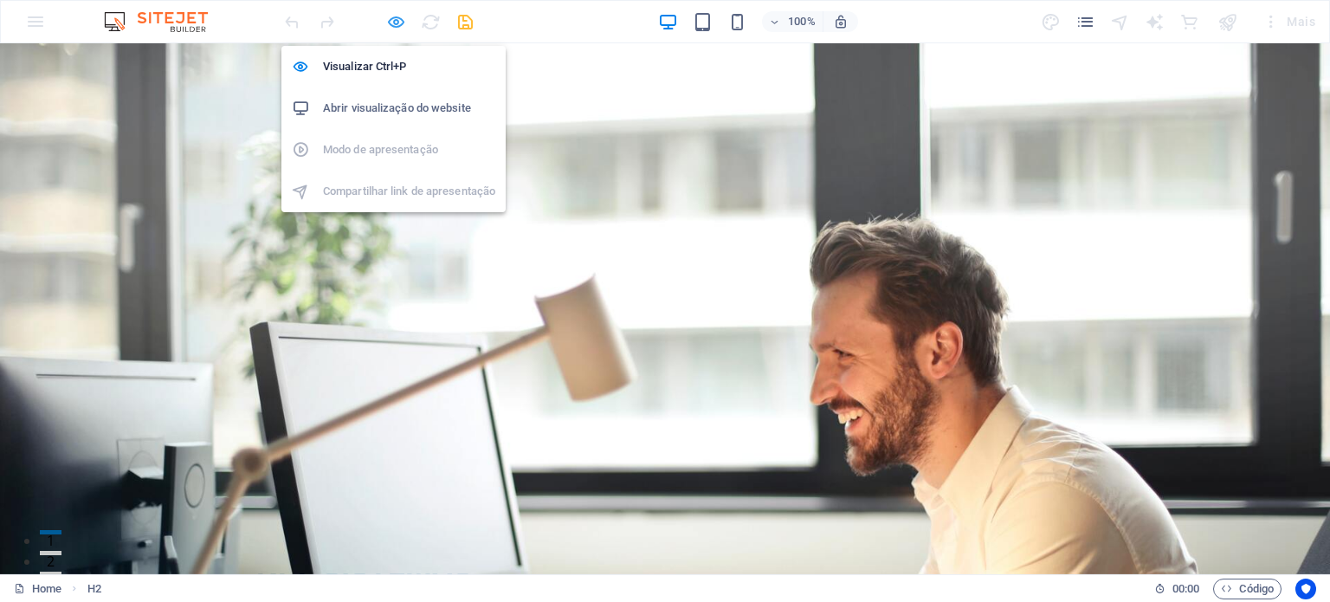
click at [392, 21] on icon "button" at bounding box center [396, 22] width 20 height 20
select select "flash"
select select "s"
select select "scroll"
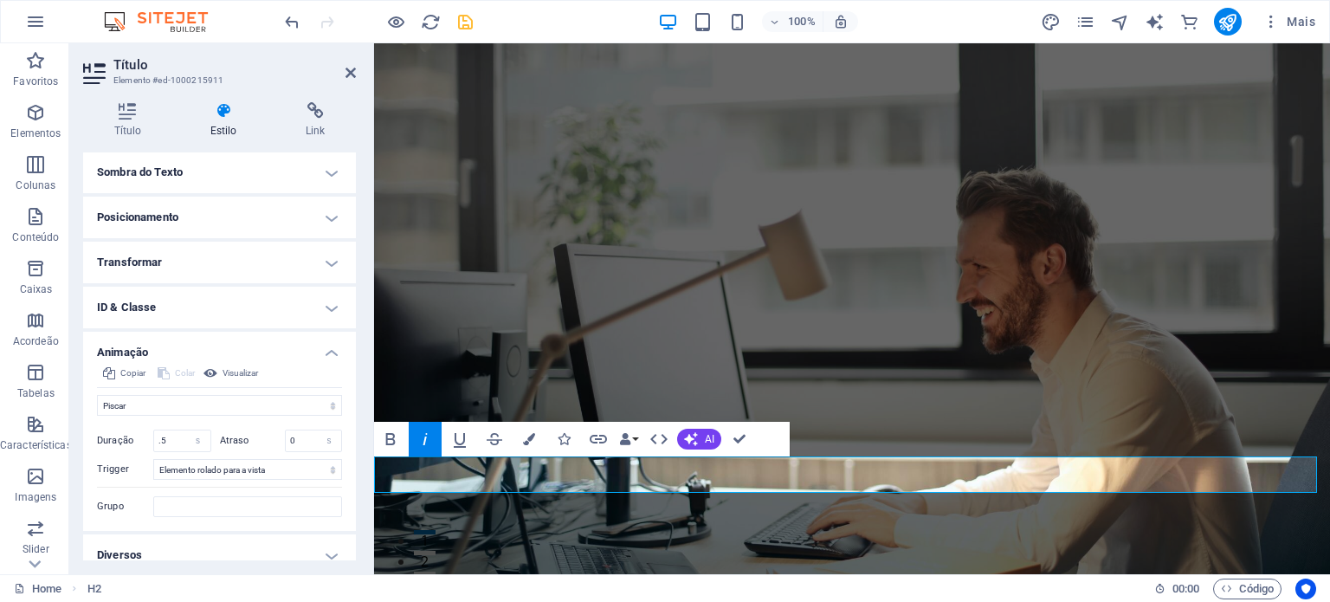
scroll to position [294, 0]
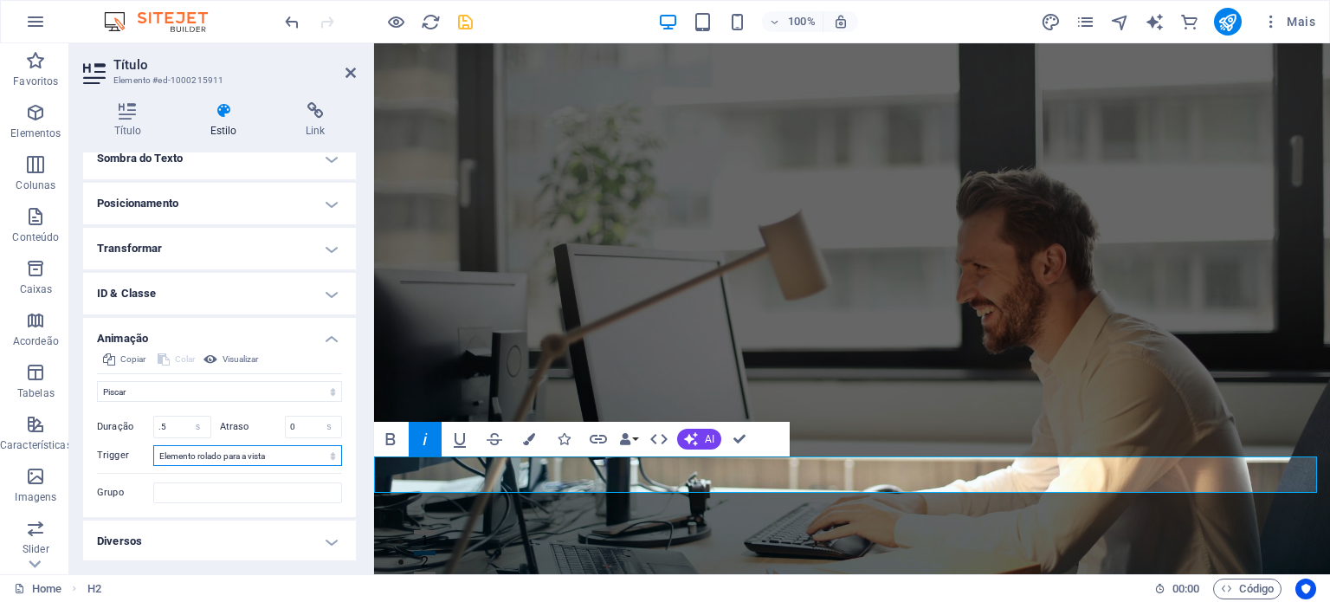
click at [205, 455] on select "Sem gatilho automático No carregamento da página Elemento rolado para a vista" at bounding box center [247, 455] width 189 height 21
select select
click at [153, 445] on select "Sem gatilho automático No carregamento da página Elemento rolado para a vista" at bounding box center [247, 455] width 189 height 21
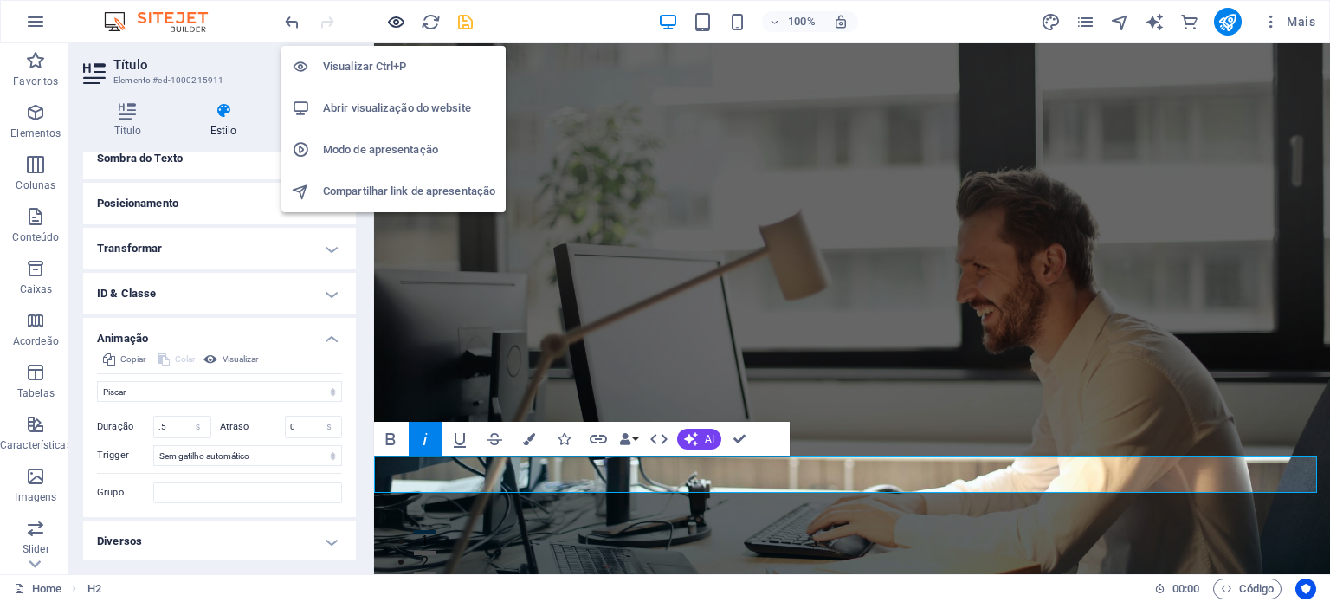
click at [395, 23] on icon "button" at bounding box center [396, 22] width 20 height 20
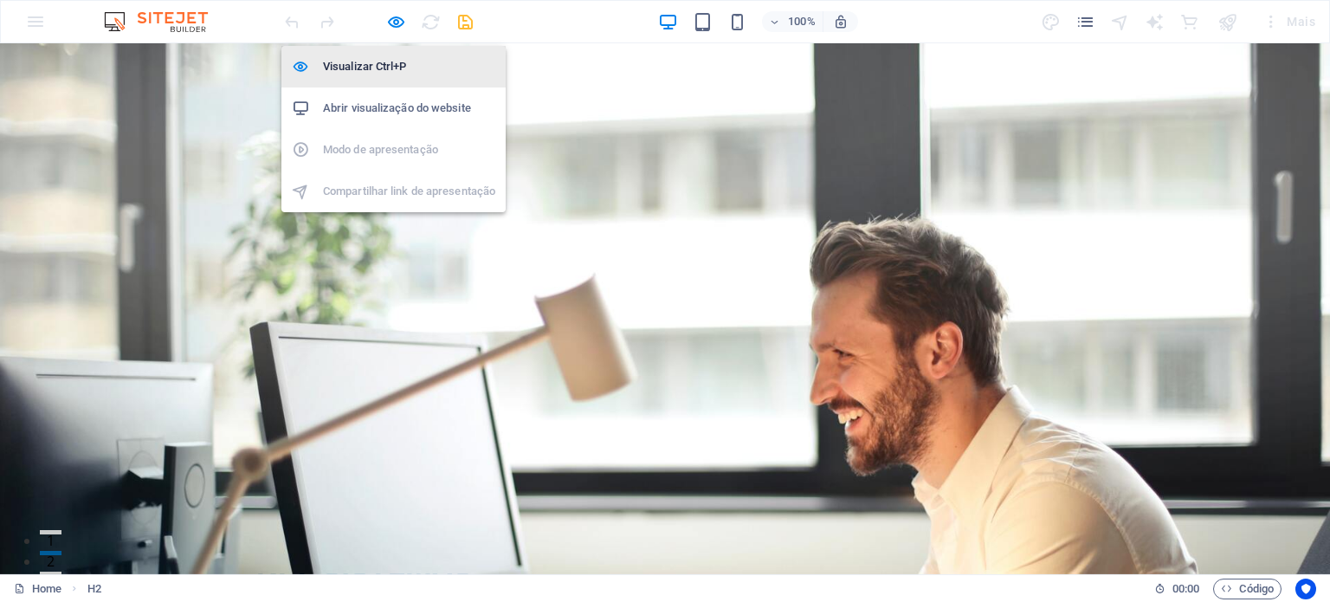
click at [377, 58] on h6 "Visualizar Ctrl+P" at bounding box center [409, 66] width 172 height 21
select select "flash"
select select "s"
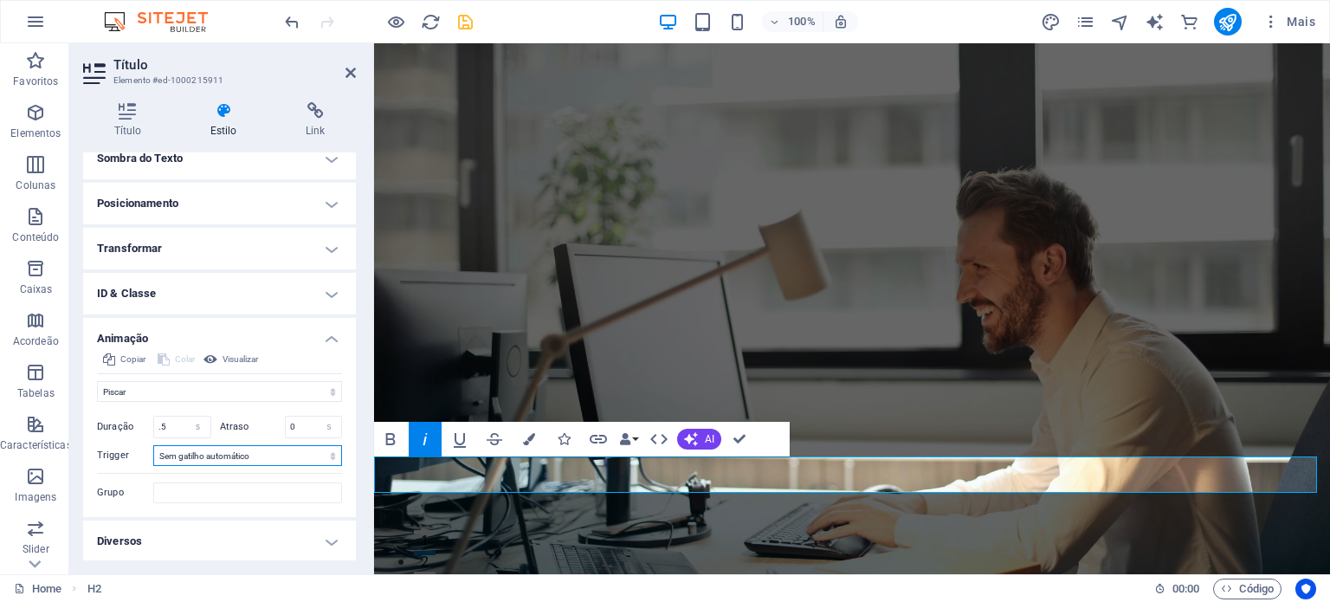
click at [254, 453] on select "Sem gatilho automático No carregamento da página Elemento rolado para a vista" at bounding box center [247, 455] width 189 height 21
select select "scroll"
click at [153, 445] on select "Sem gatilho automático No carregamento da página Elemento rolado para a vista" at bounding box center [247, 455] width 189 height 21
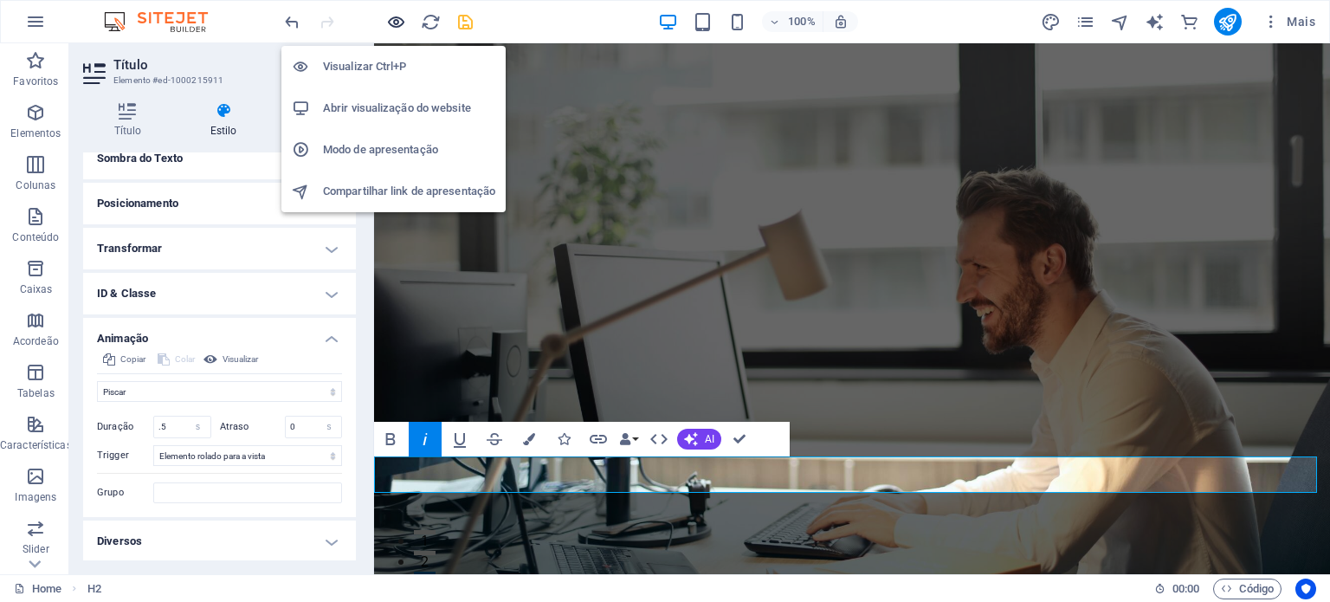
click at [390, 26] on icon "button" at bounding box center [396, 22] width 20 height 20
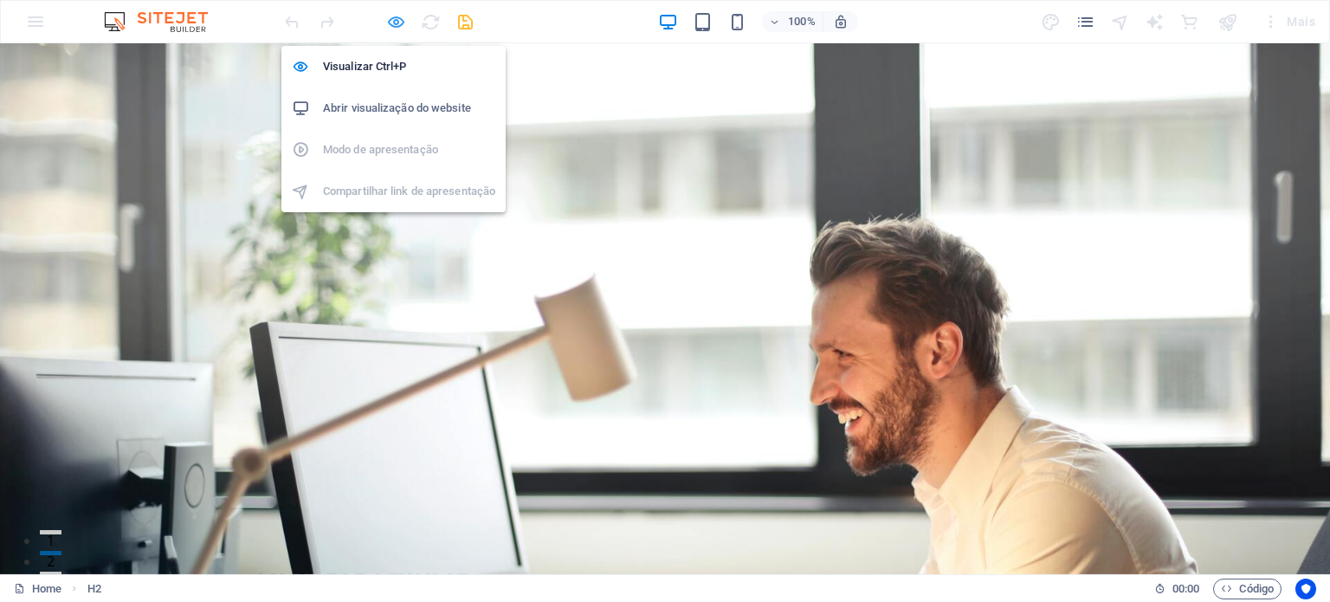
click at [393, 20] on icon "button" at bounding box center [396, 22] width 20 height 20
select select "flash"
select select "s"
select select "scroll"
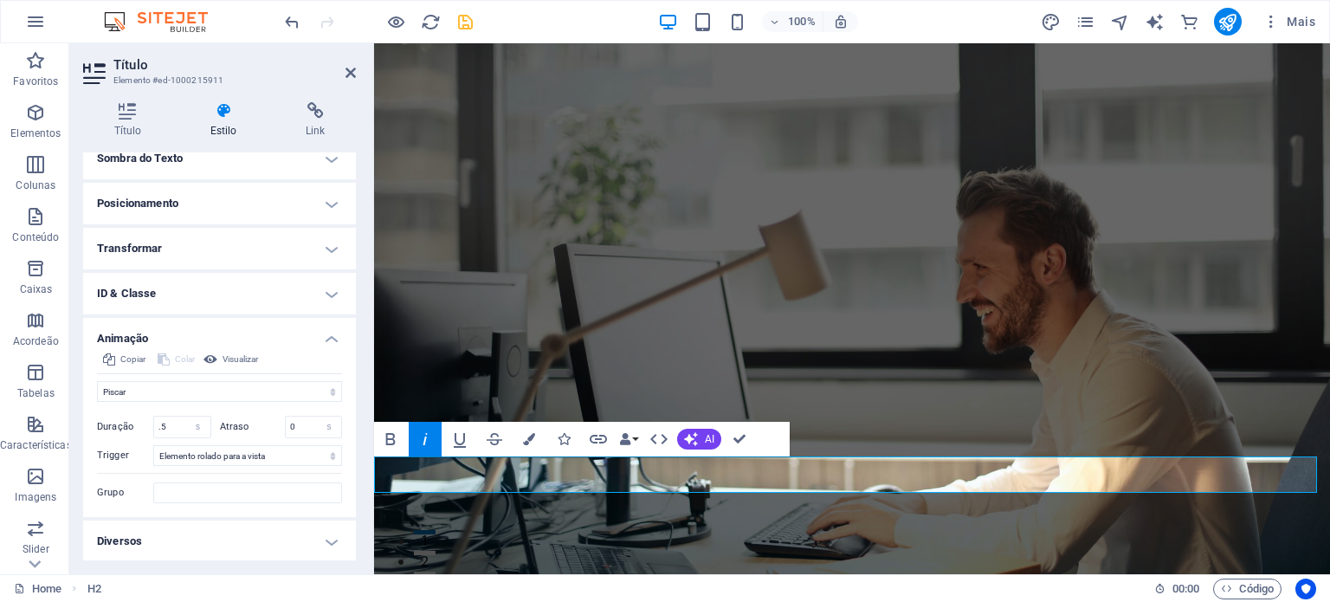
click at [308, 532] on h4 "Diversos" at bounding box center [219, 541] width 273 height 42
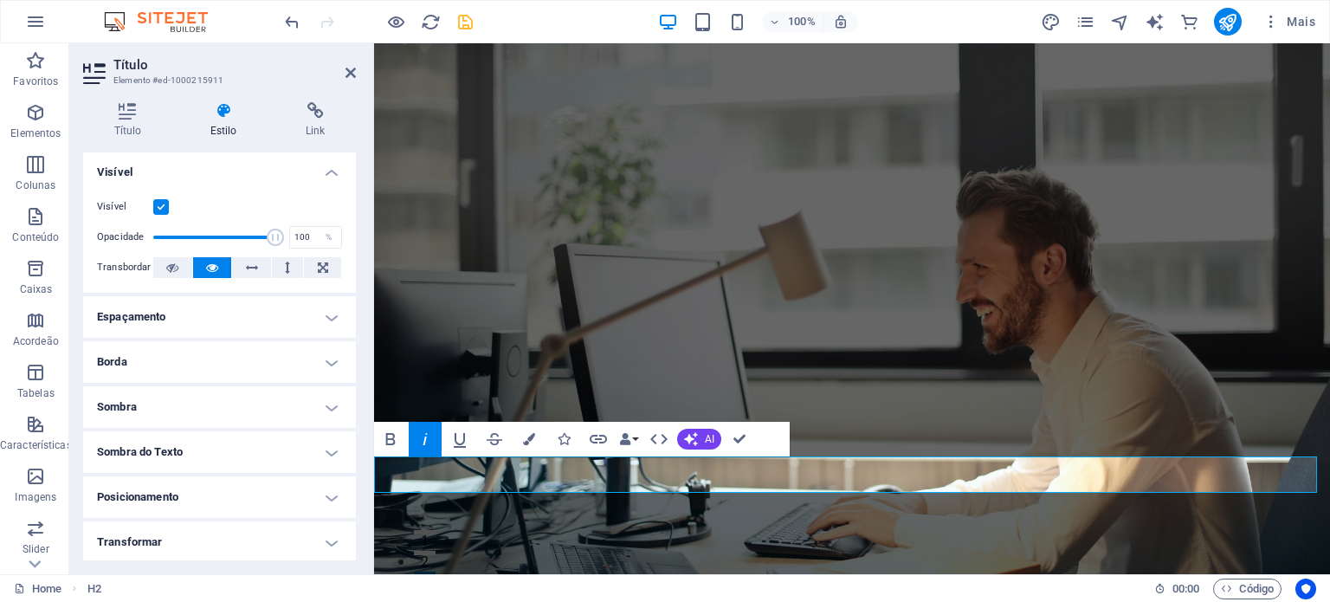
scroll to position [0, 0]
click at [134, 124] on h4 "Título" at bounding box center [131, 120] width 96 height 36
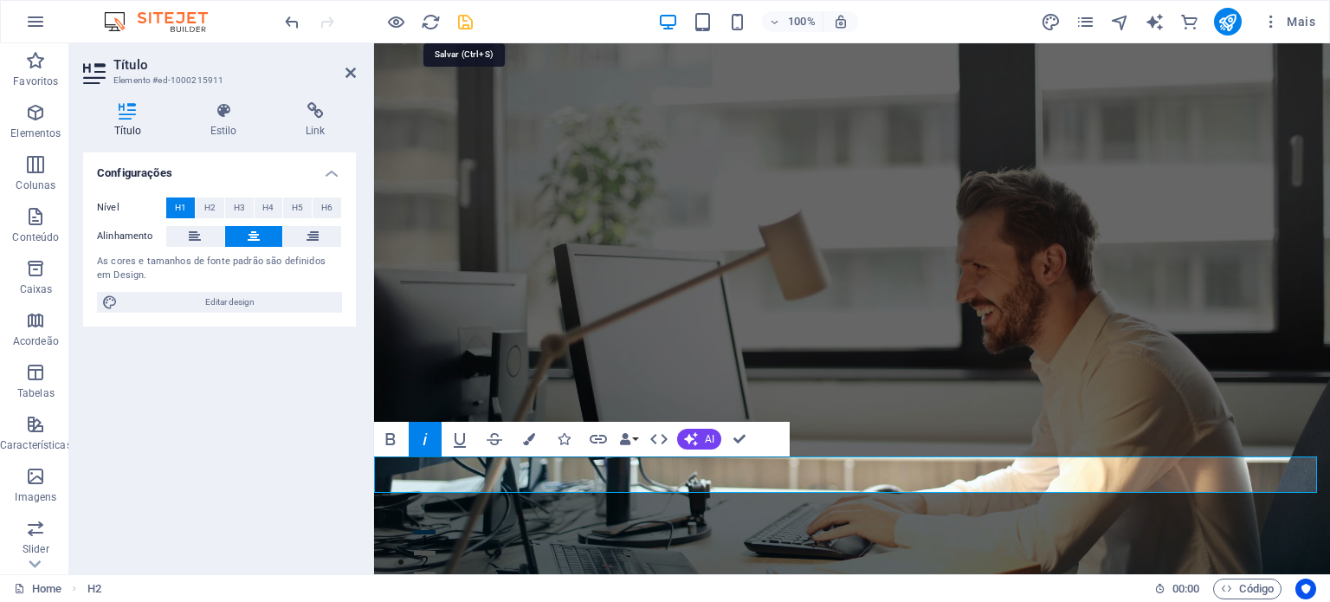
click at [470, 26] on icon "save" at bounding box center [465, 22] width 20 height 20
checkbox input "false"
